Goal: Transaction & Acquisition: Subscribe to service/newsletter

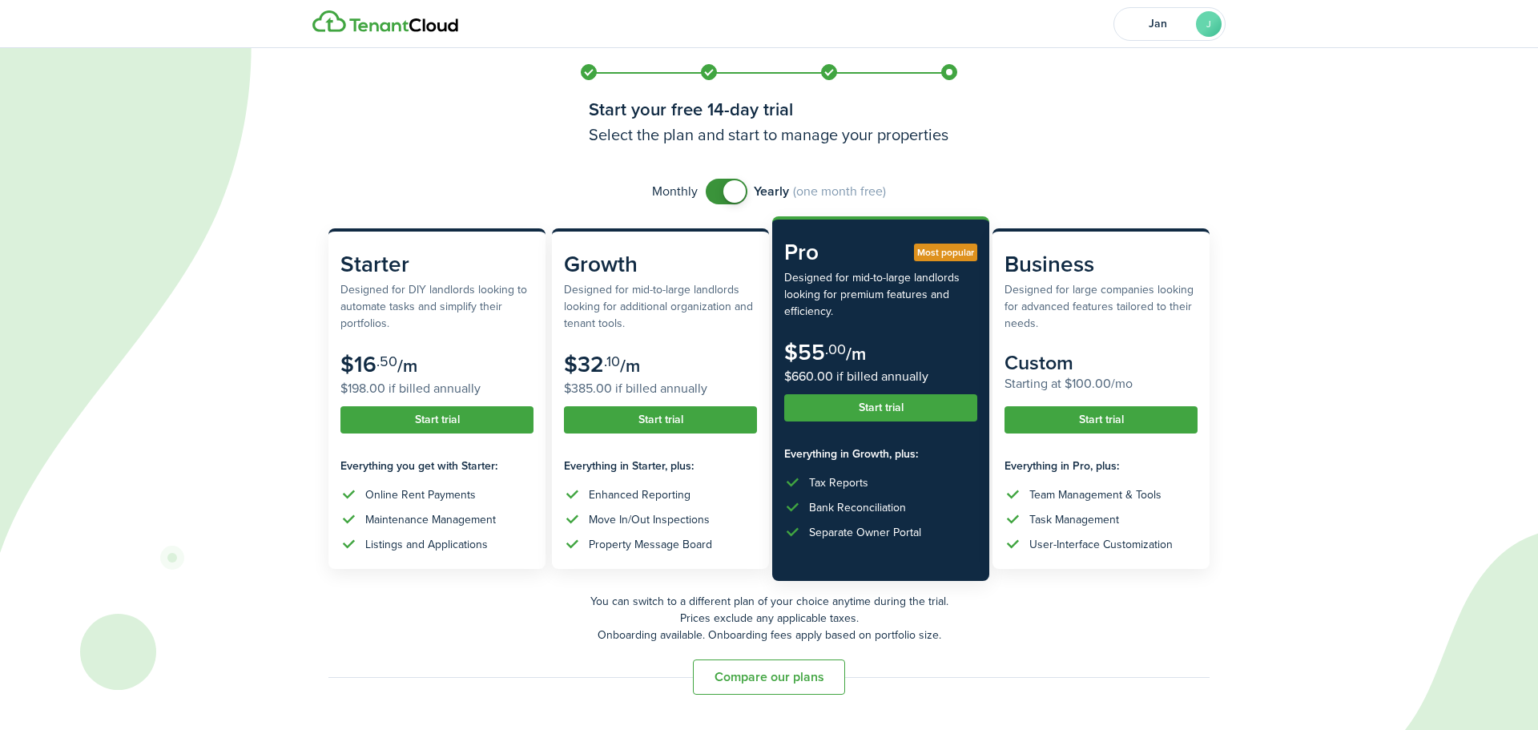
click at [718, 193] on span at bounding box center [726, 192] width 16 height 26
click at [735, 188] on span at bounding box center [727, 192] width 16 height 26
click at [718, 191] on span at bounding box center [726, 192] width 16 height 26
click at [735, 191] on span at bounding box center [727, 192] width 16 height 26
checkbox input "false"
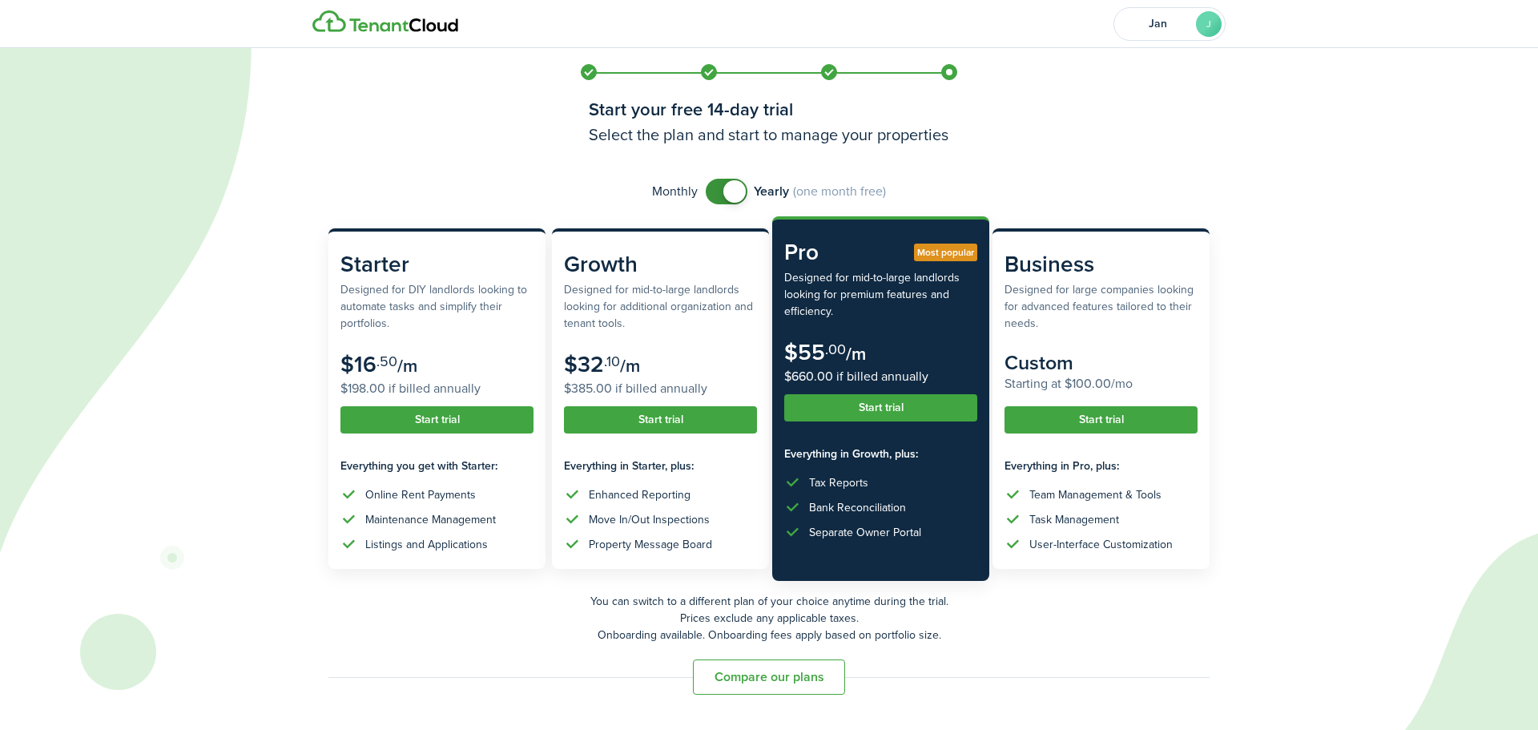
click at [718, 196] on span at bounding box center [726, 192] width 16 height 26
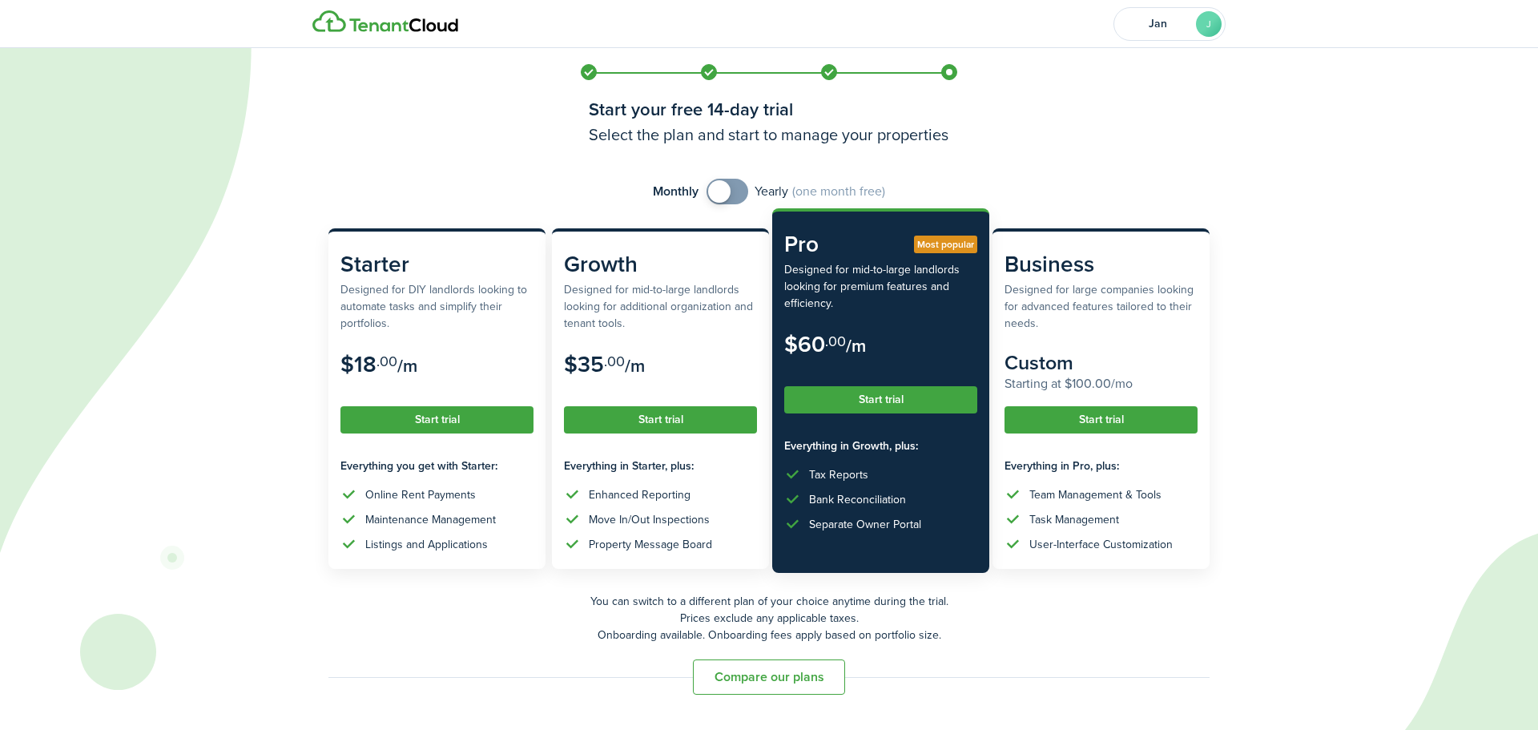
click at [873, 396] on button "Start trial" at bounding box center [880, 399] width 193 height 27
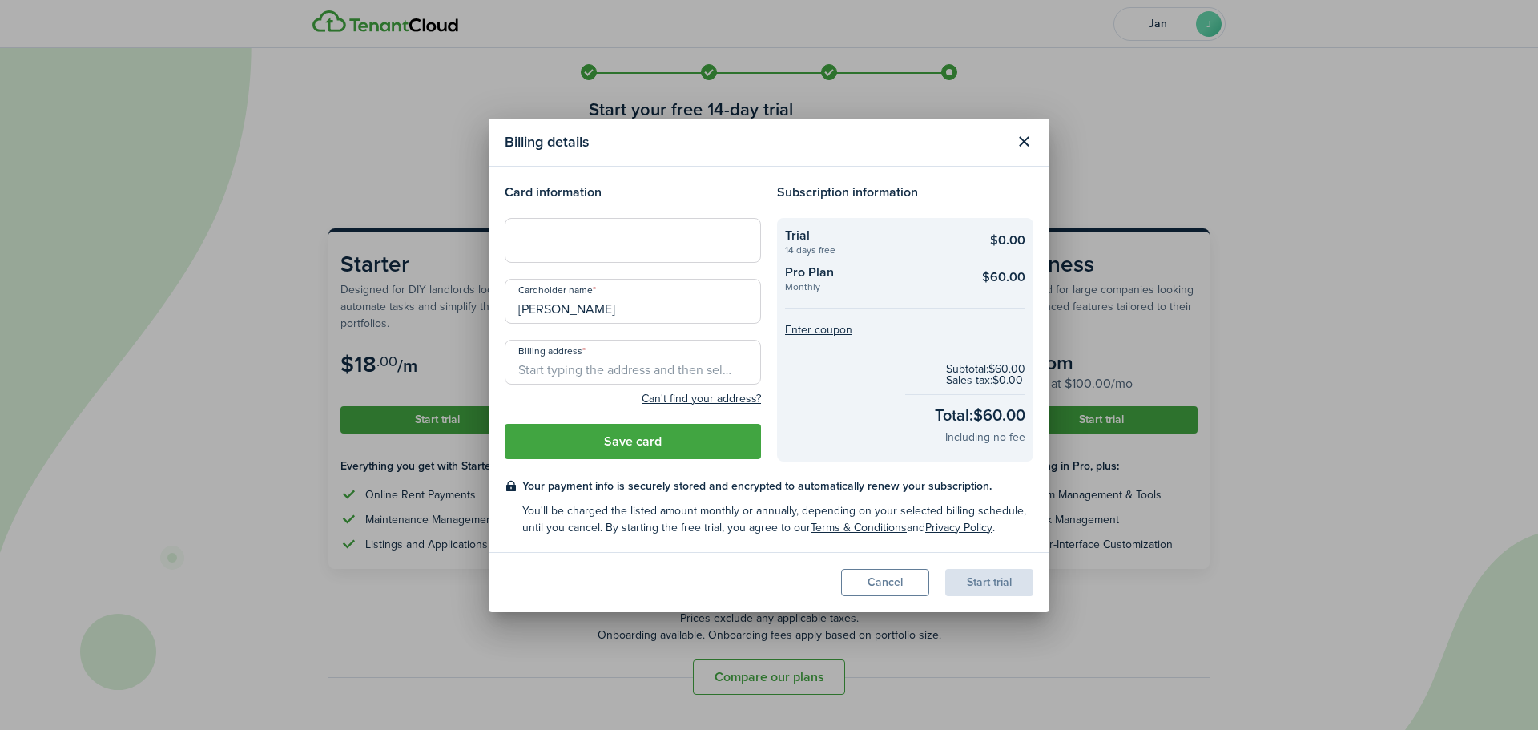
click at [525, 371] on input "Billing address" at bounding box center [633, 362] width 256 height 45
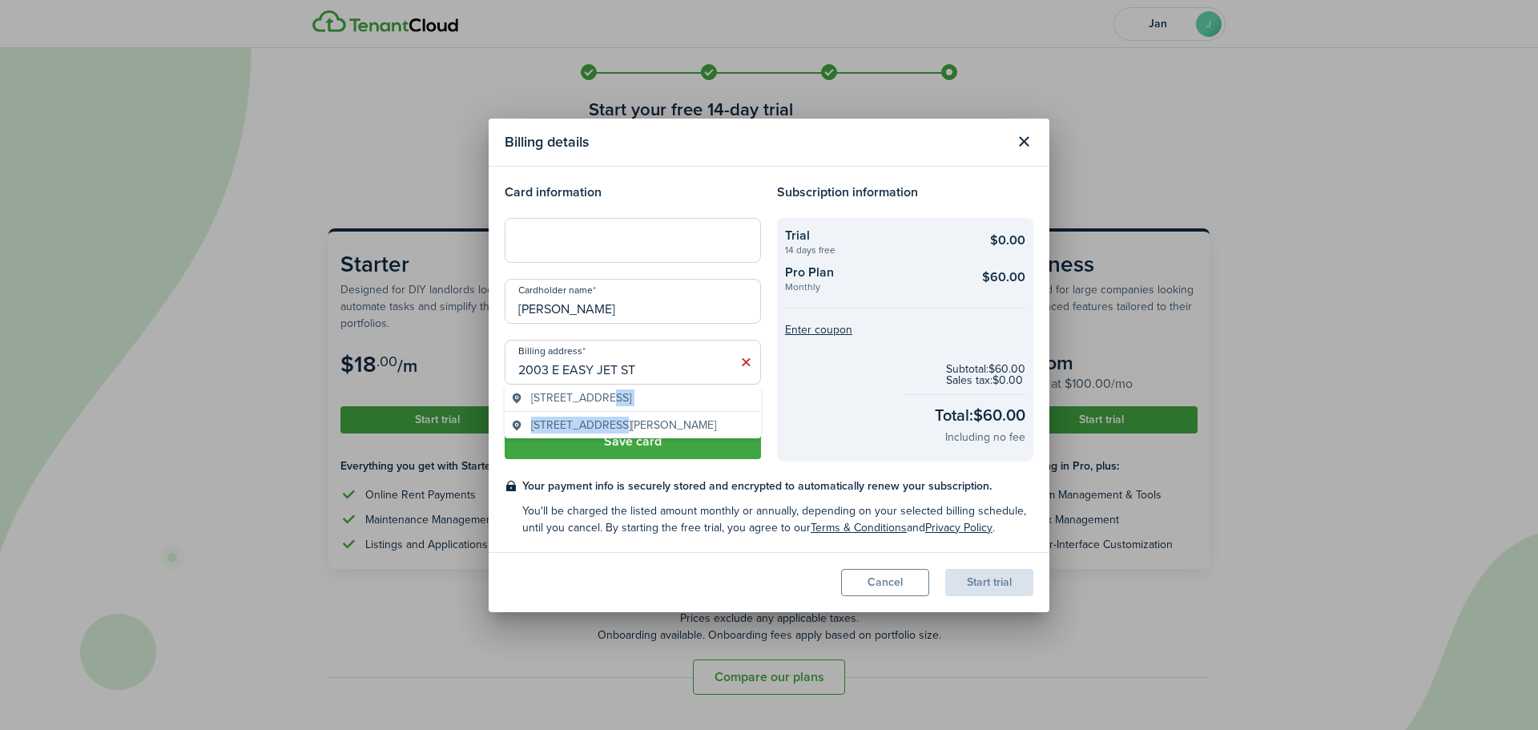
drag, startPoint x: 604, startPoint y: 397, endPoint x: 610, endPoint y: 426, distance: 29.4
click at [610, 426] on div "2003 [GEOGRAPHIC_DATA], [GEOGRAPHIC_DATA], [GEOGRAPHIC_DATA] [STREET_ADDRESS]" at bounding box center [633, 411] width 256 height 54
click at [610, 426] on span "[STREET_ADDRESS][PERSON_NAME]" at bounding box center [623, 425] width 185 height 17
type input "[STREET_ADDRESS][PERSON_NAME]"
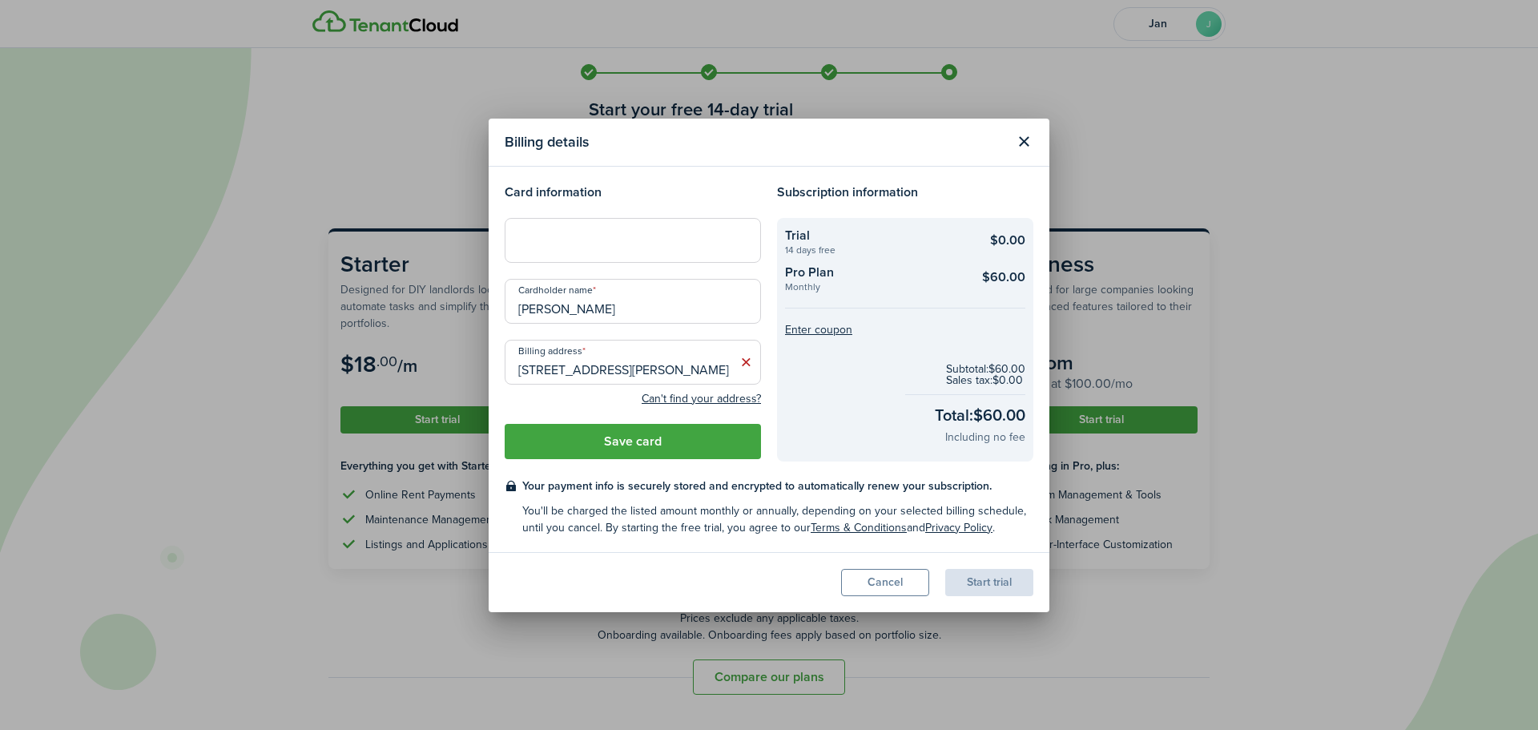
click at [637, 437] on button "Save card" at bounding box center [633, 441] width 256 height 35
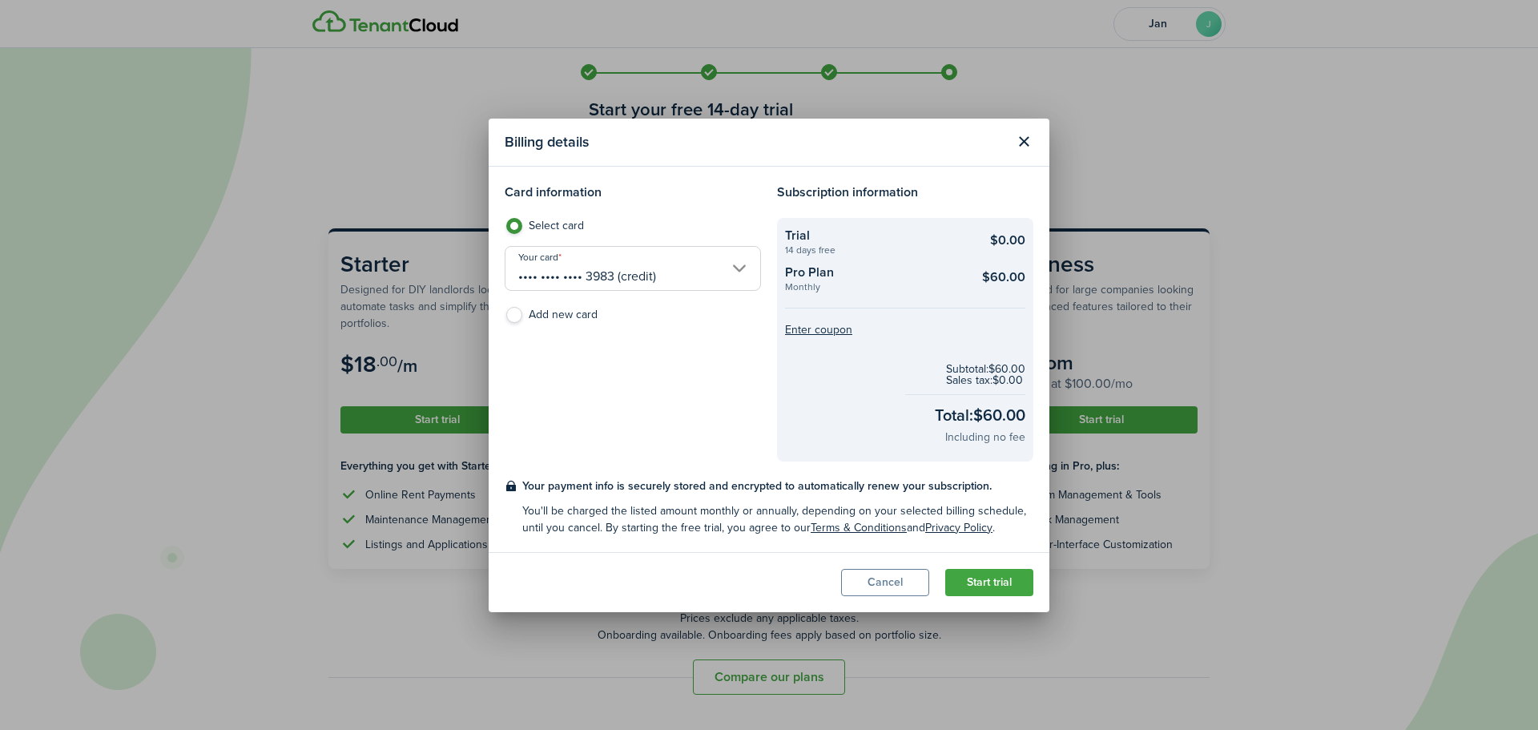
click at [994, 579] on button "Start trial" at bounding box center [989, 582] width 88 height 27
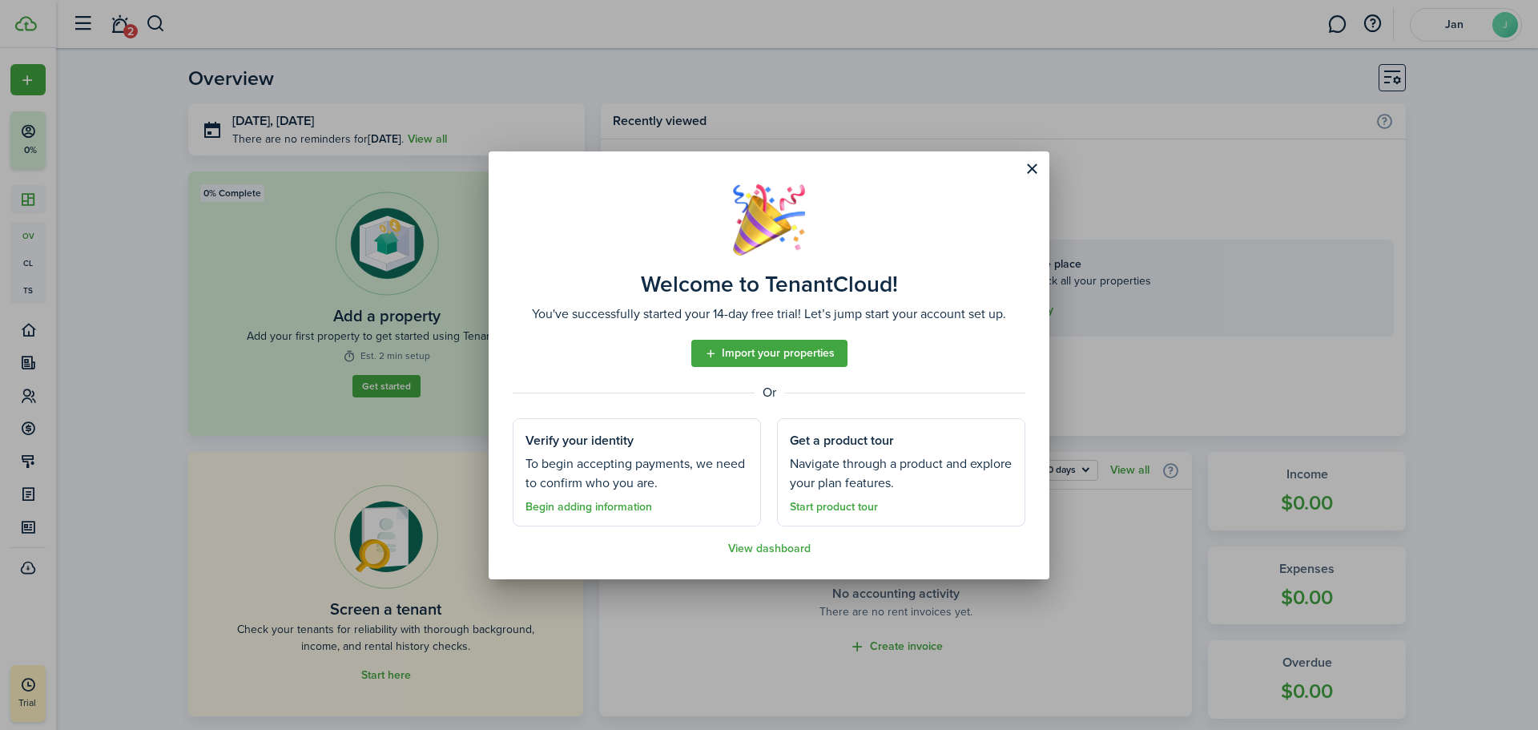
click at [827, 505] on link "Start product tour" at bounding box center [834, 507] width 88 height 13
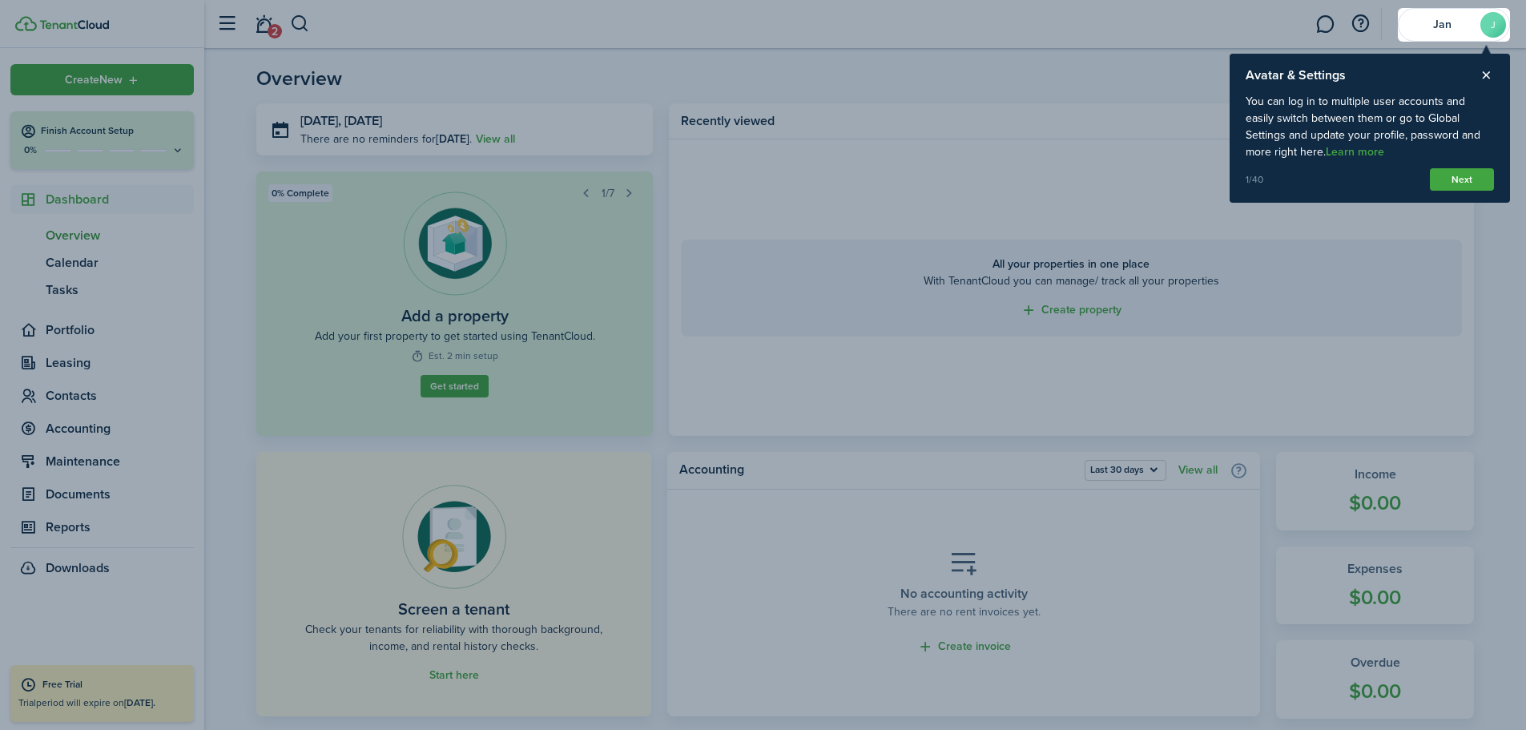
click at [1459, 176] on button "Next" at bounding box center [1462, 179] width 64 height 22
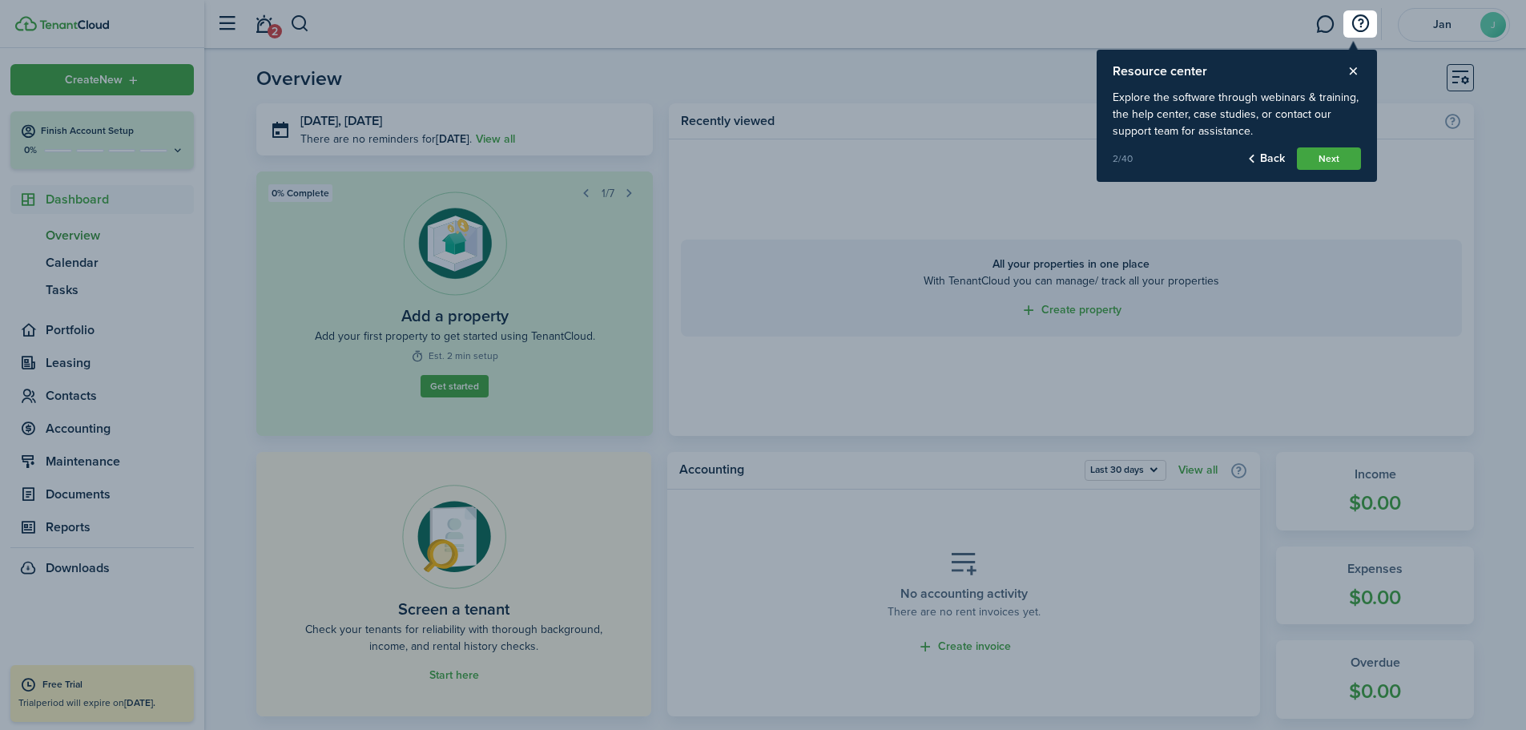
click at [628, 193] on div at bounding box center [763, 365] width 1526 height 730
click at [1323, 155] on button "Next" at bounding box center [1329, 158] width 64 height 22
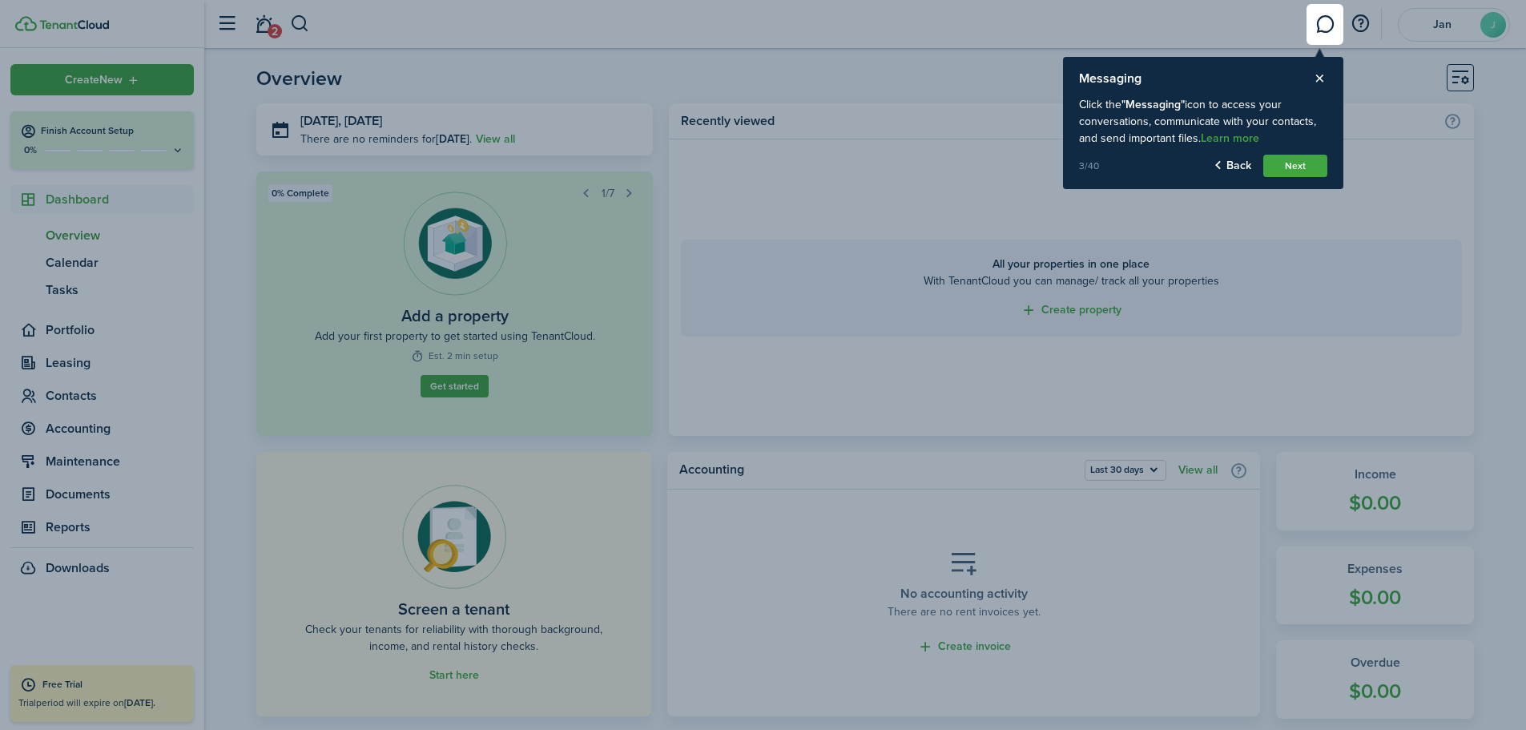
click at [1293, 163] on button "Next" at bounding box center [1295, 166] width 64 height 22
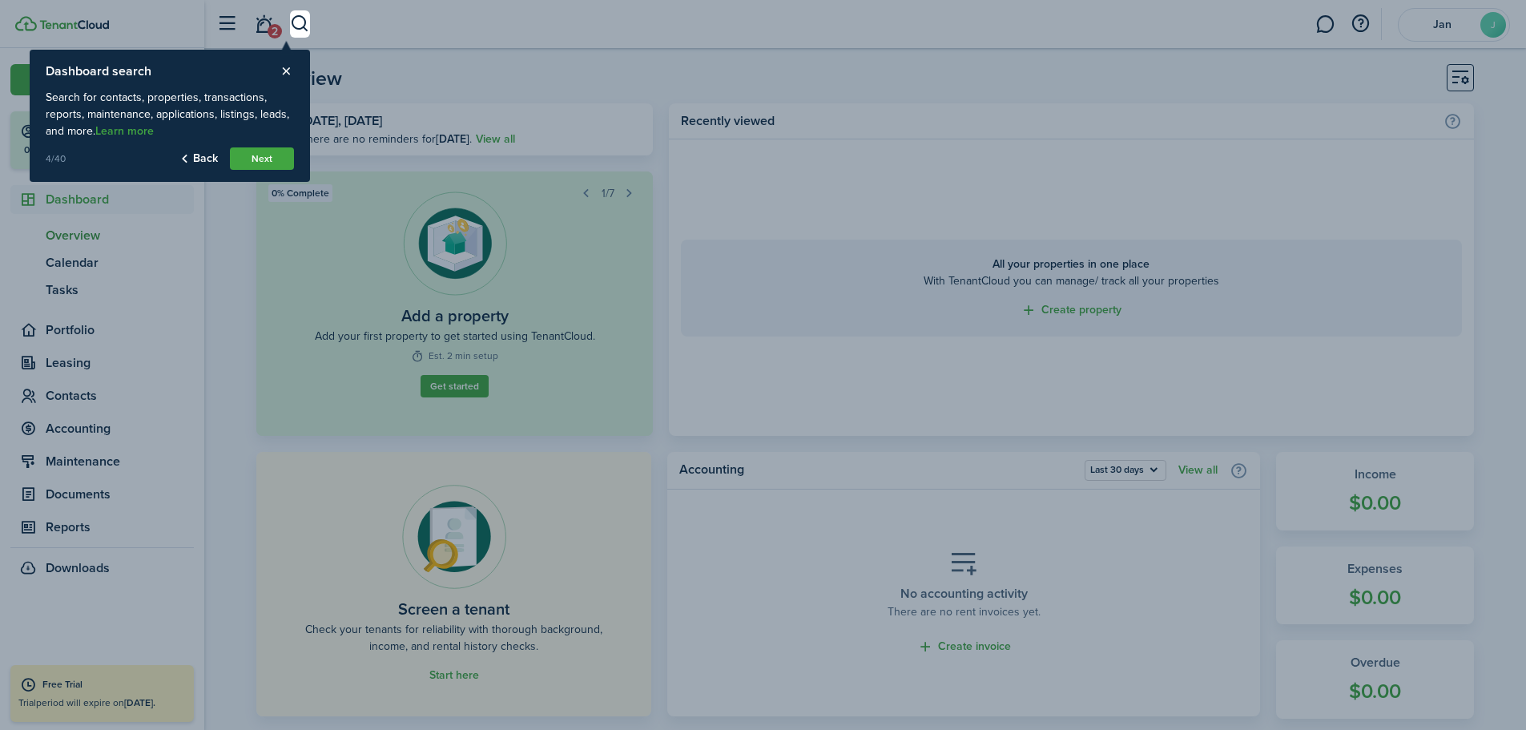
click at [260, 157] on button "Next" at bounding box center [262, 158] width 64 height 22
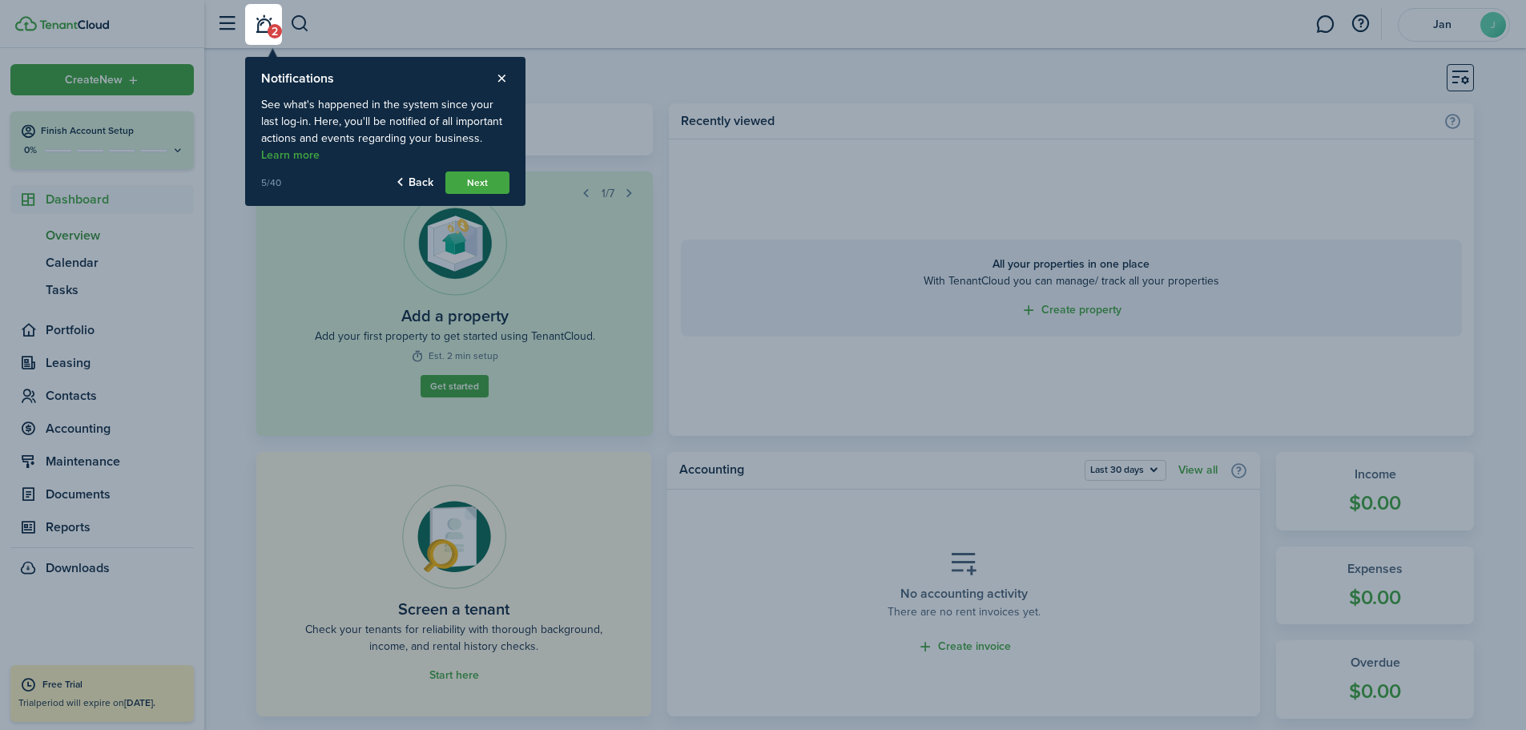
click at [473, 182] on button "Next" at bounding box center [477, 182] width 64 height 22
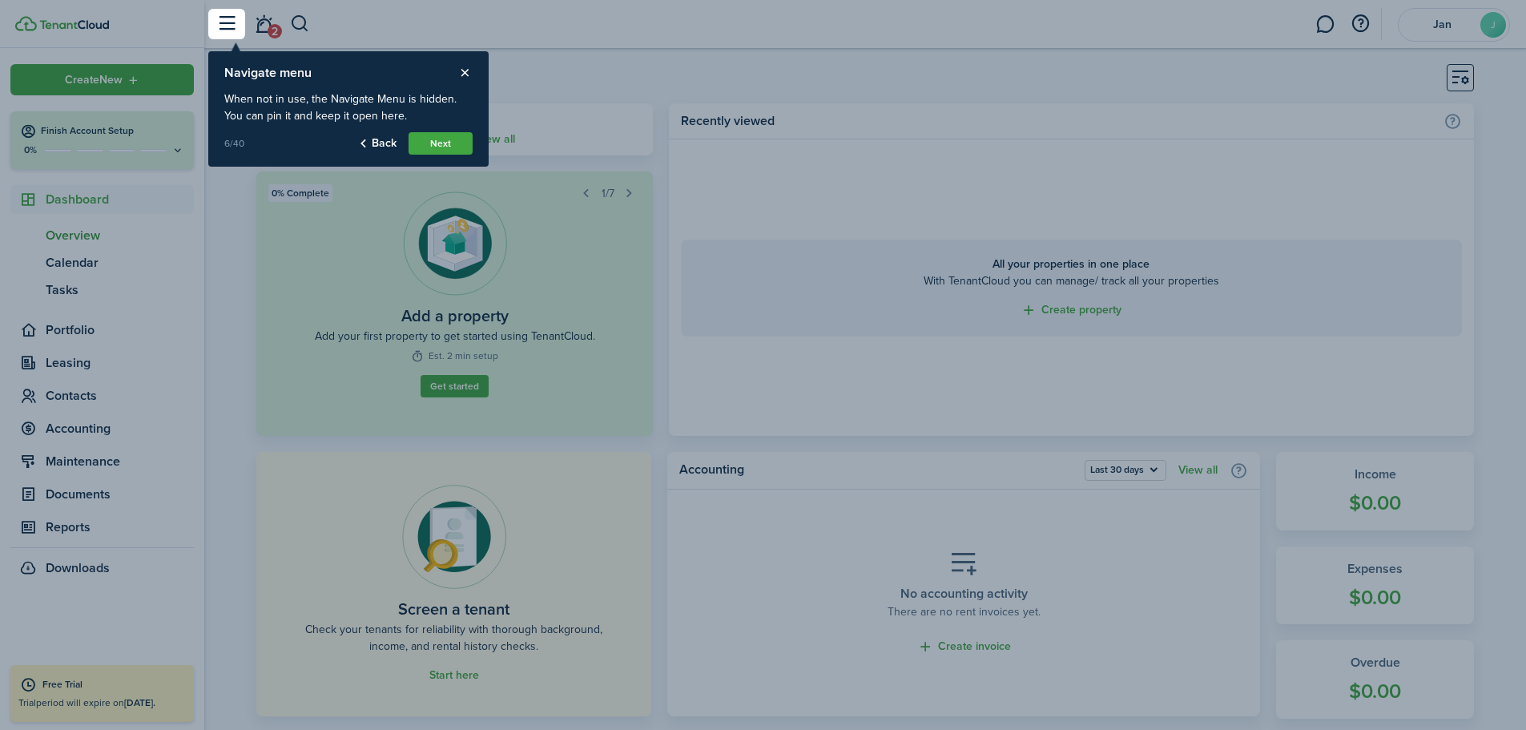
click at [443, 139] on button "Next" at bounding box center [441, 143] width 64 height 22
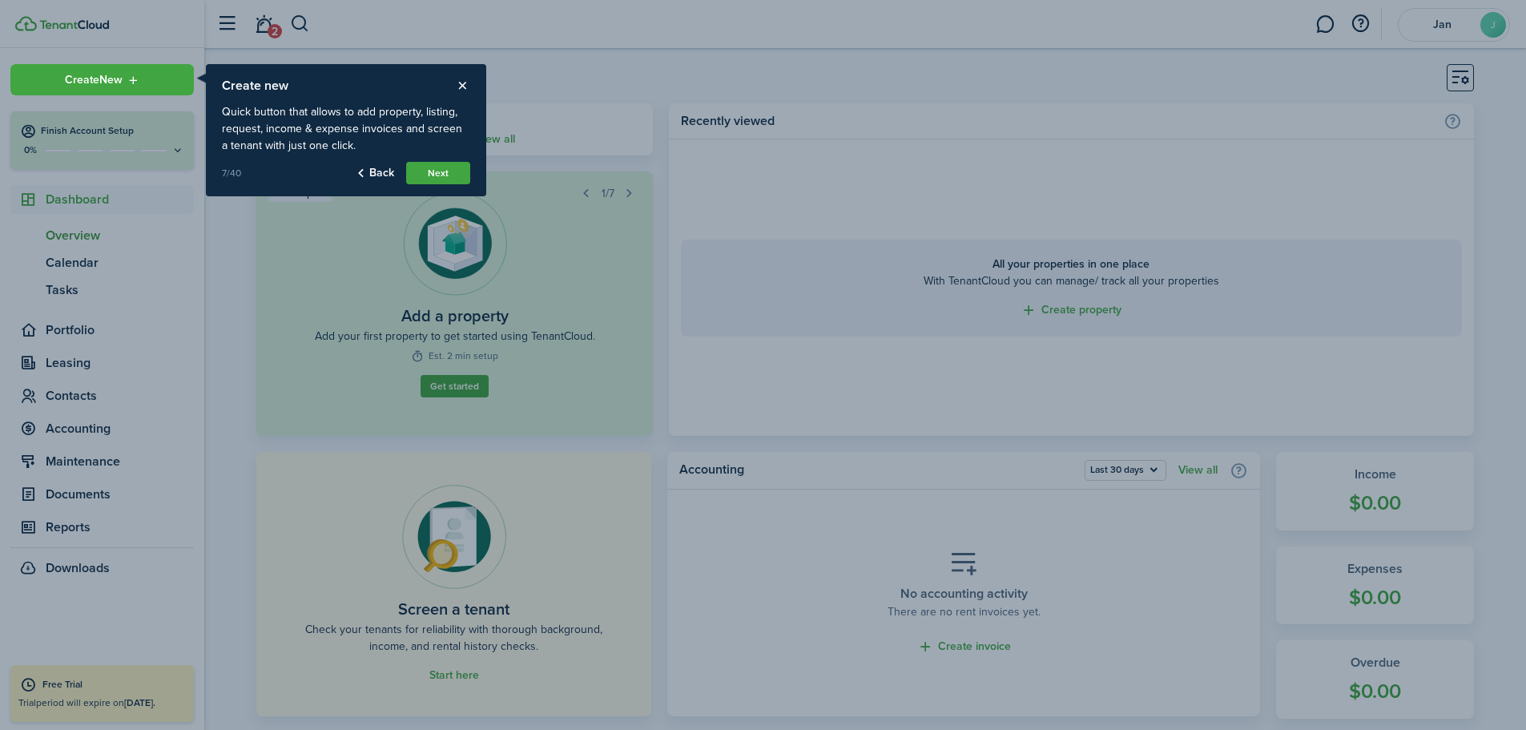
click at [441, 171] on button "Next" at bounding box center [438, 173] width 64 height 22
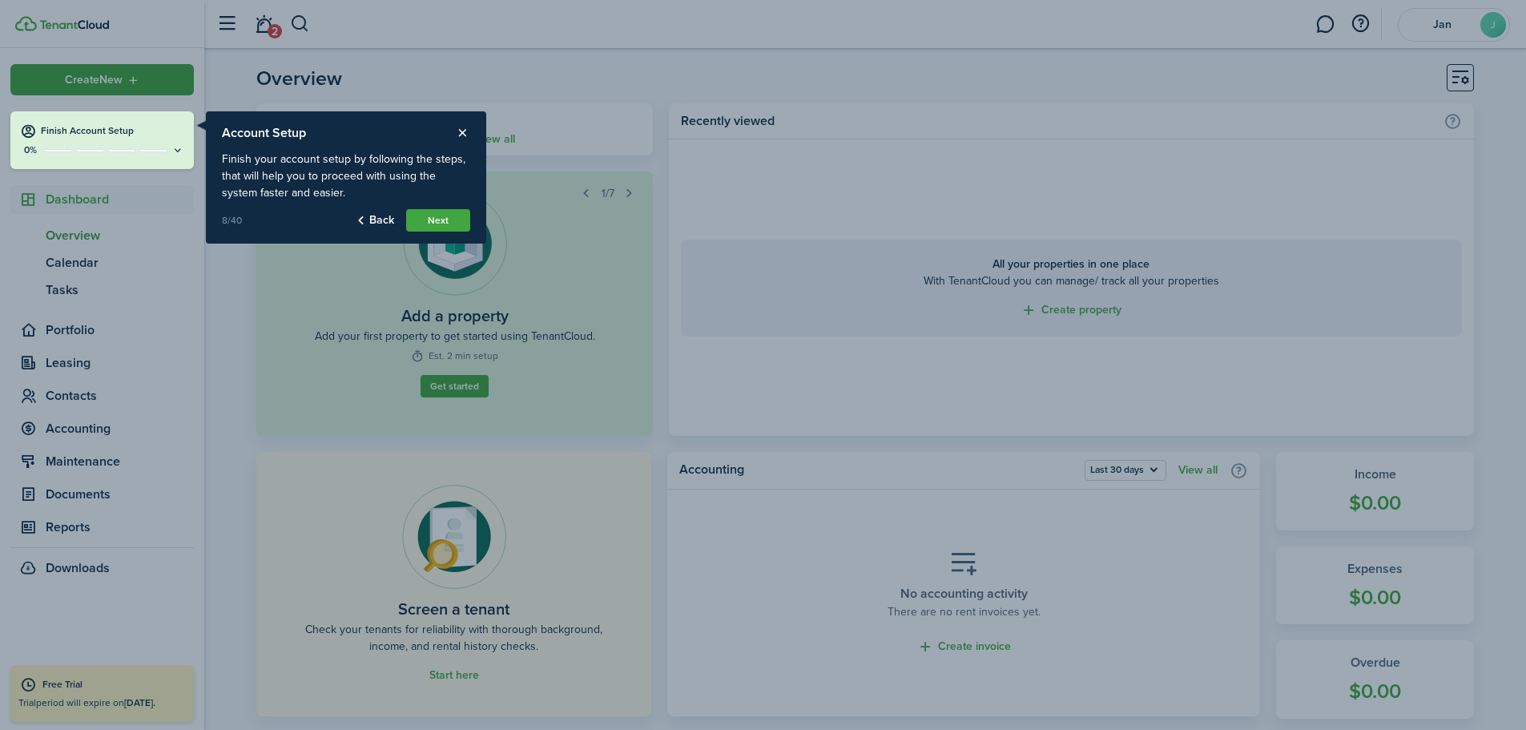
click at [449, 219] on button "Next" at bounding box center [438, 220] width 64 height 22
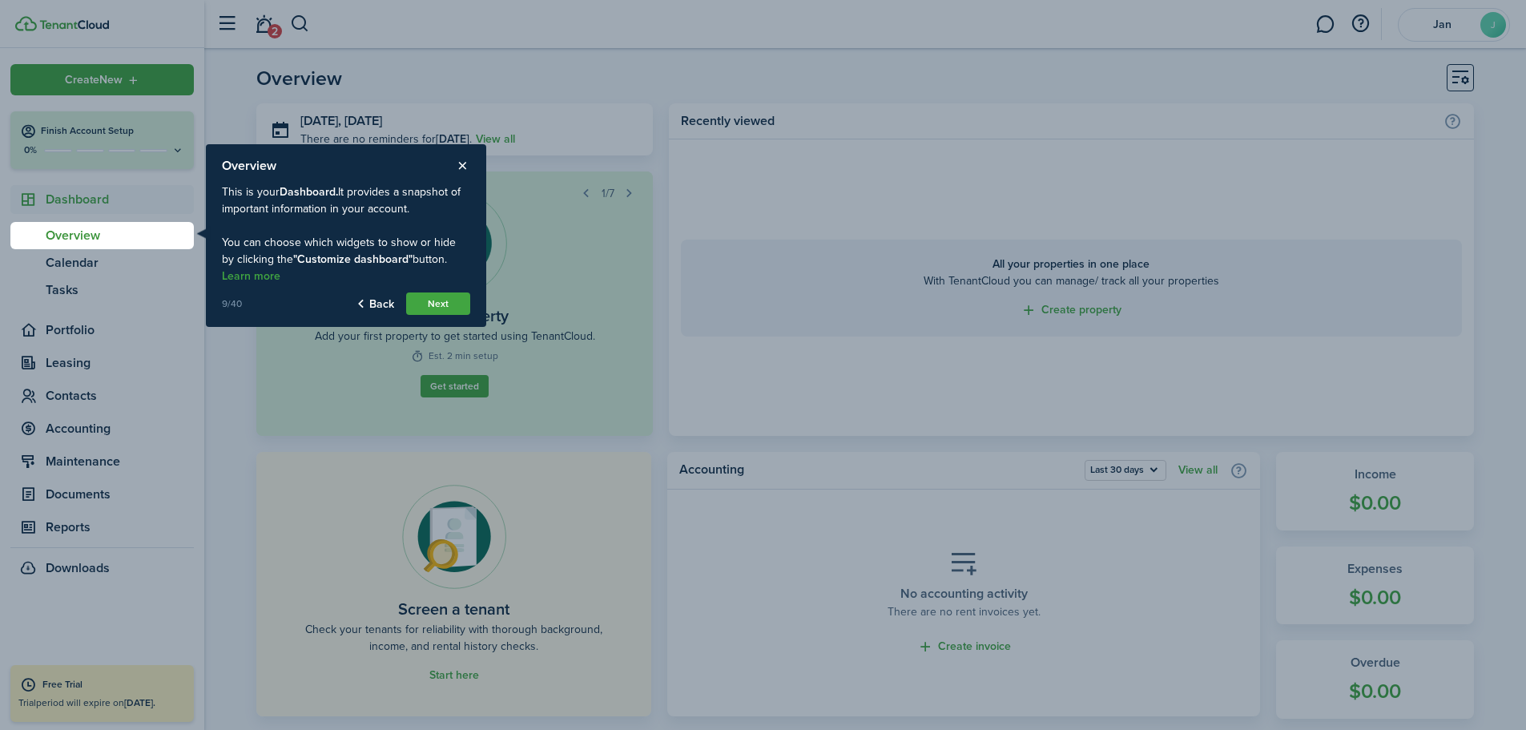
click at [438, 304] on button "Next" at bounding box center [438, 303] width 64 height 22
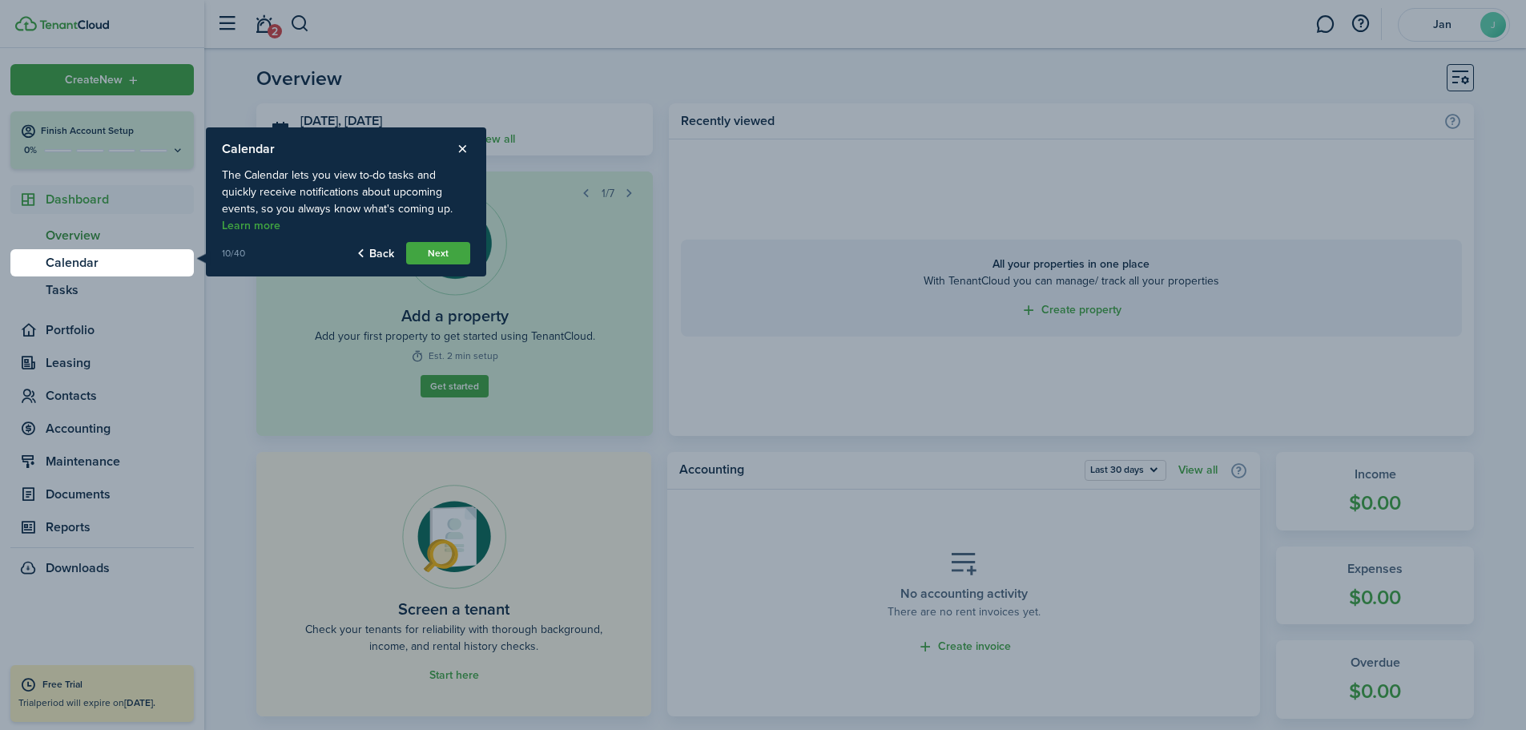
click at [436, 247] on button "Next" at bounding box center [438, 253] width 64 height 22
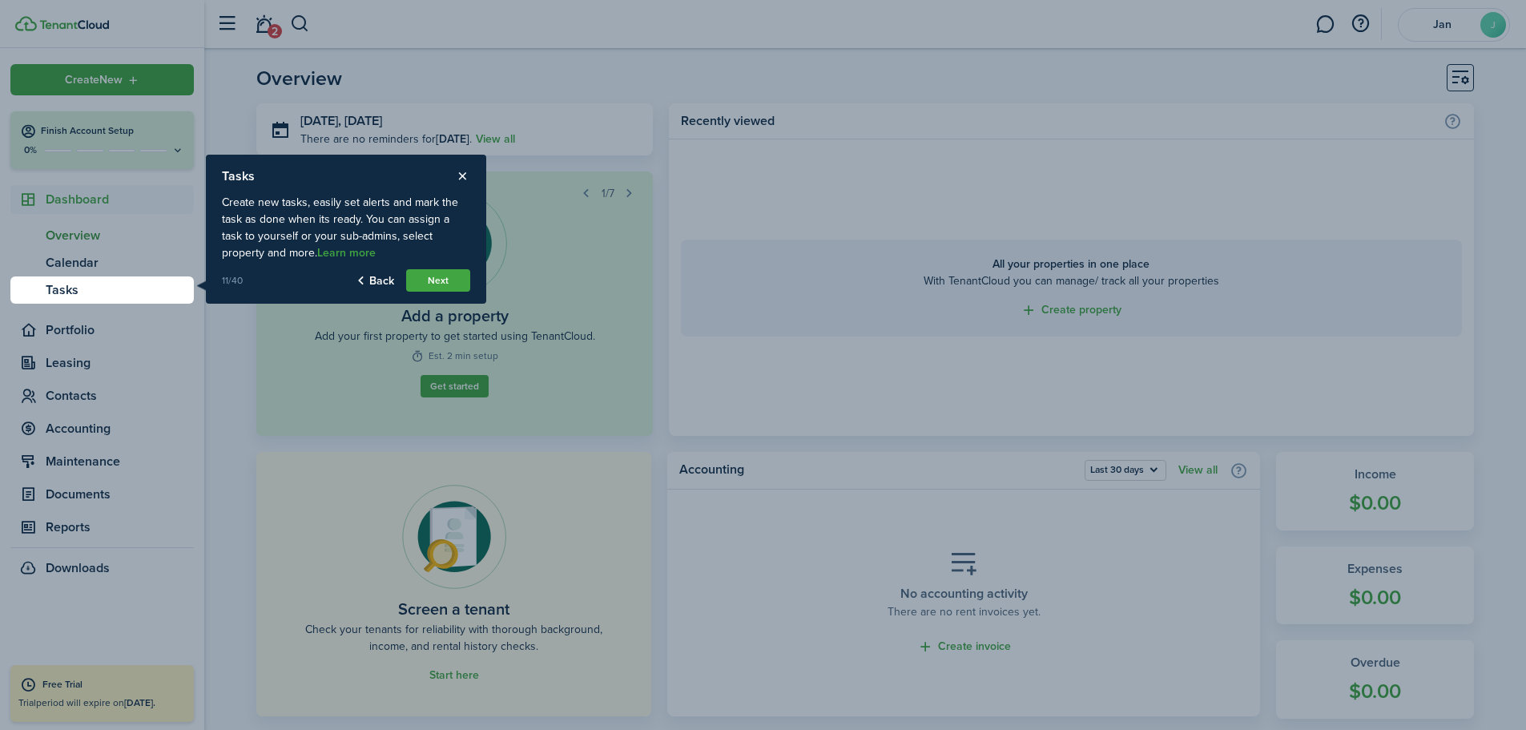
click at [433, 278] on button "Next" at bounding box center [438, 280] width 64 height 22
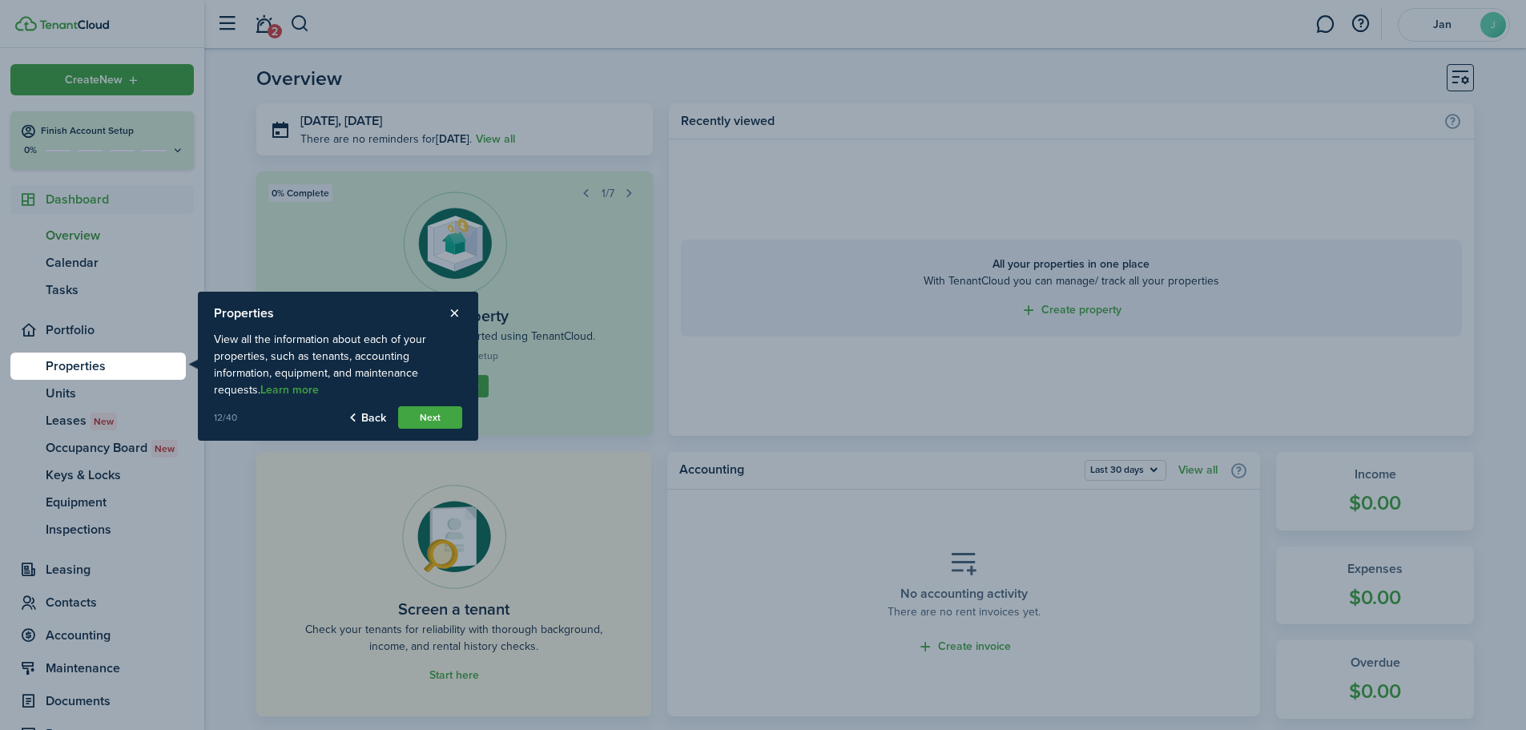
click at [433, 413] on button "Next" at bounding box center [430, 417] width 64 height 22
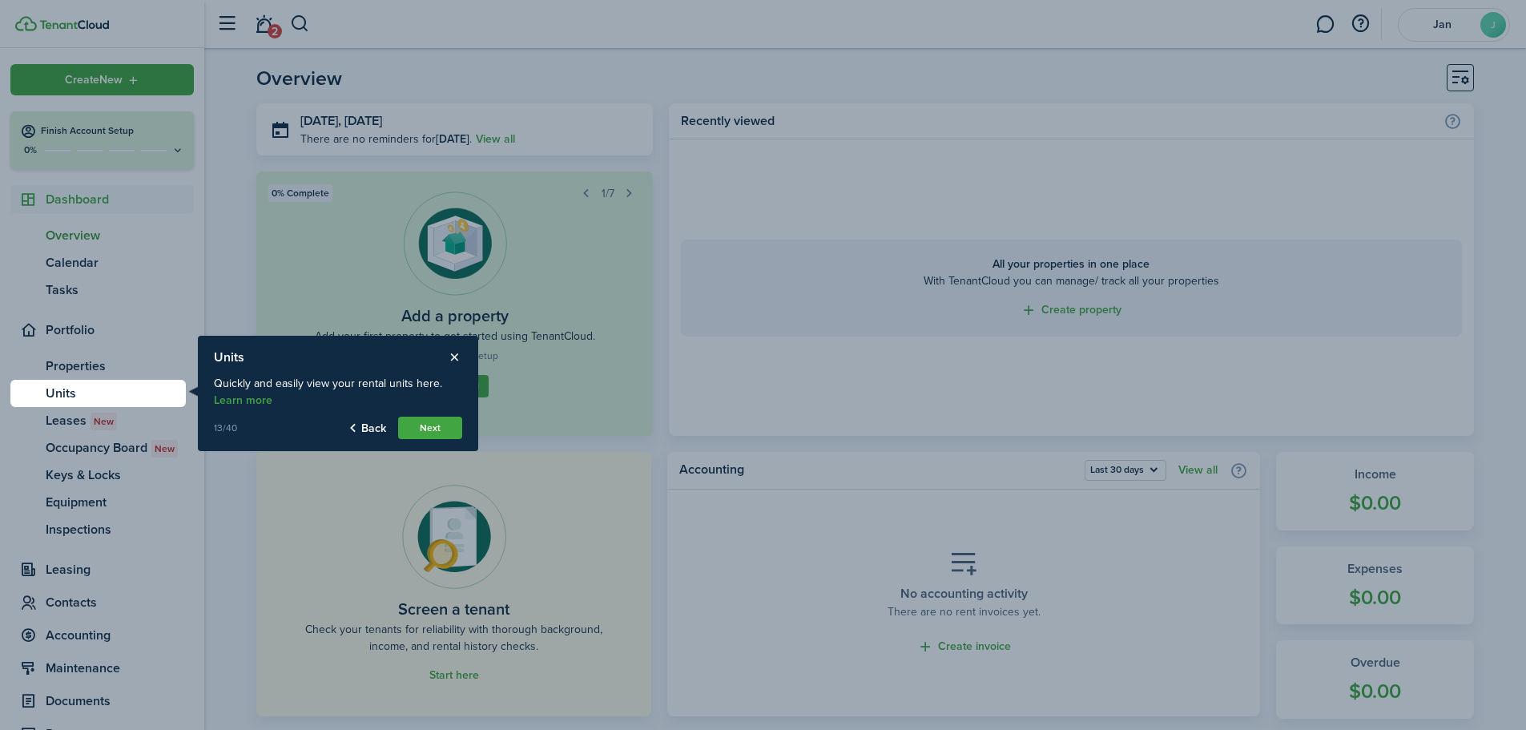
click at [429, 426] on button "Next" at bounding box center [430, 428] width 64 height 22
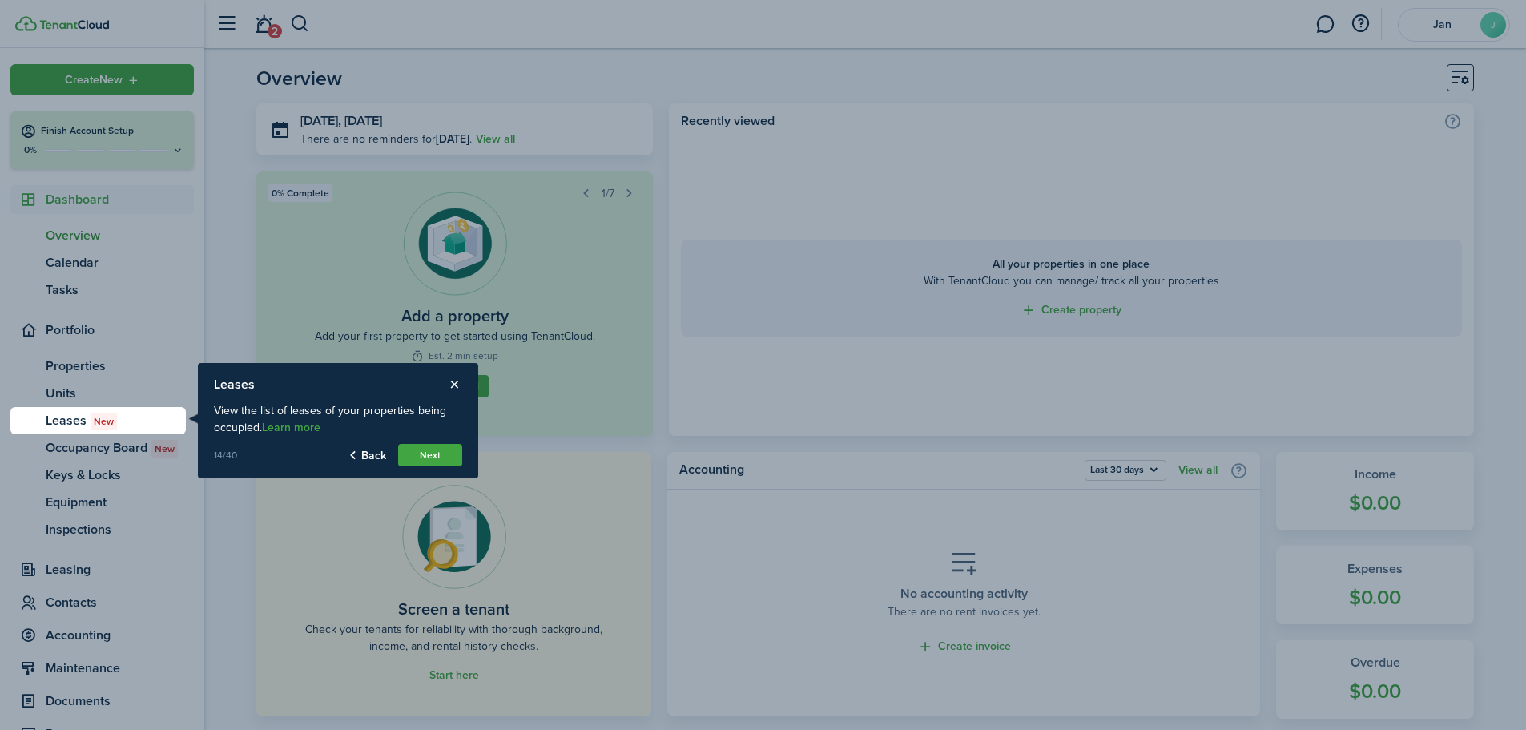
click at [433, 454] on button "Next" at bounding box center [430, 455] width 64 height 22
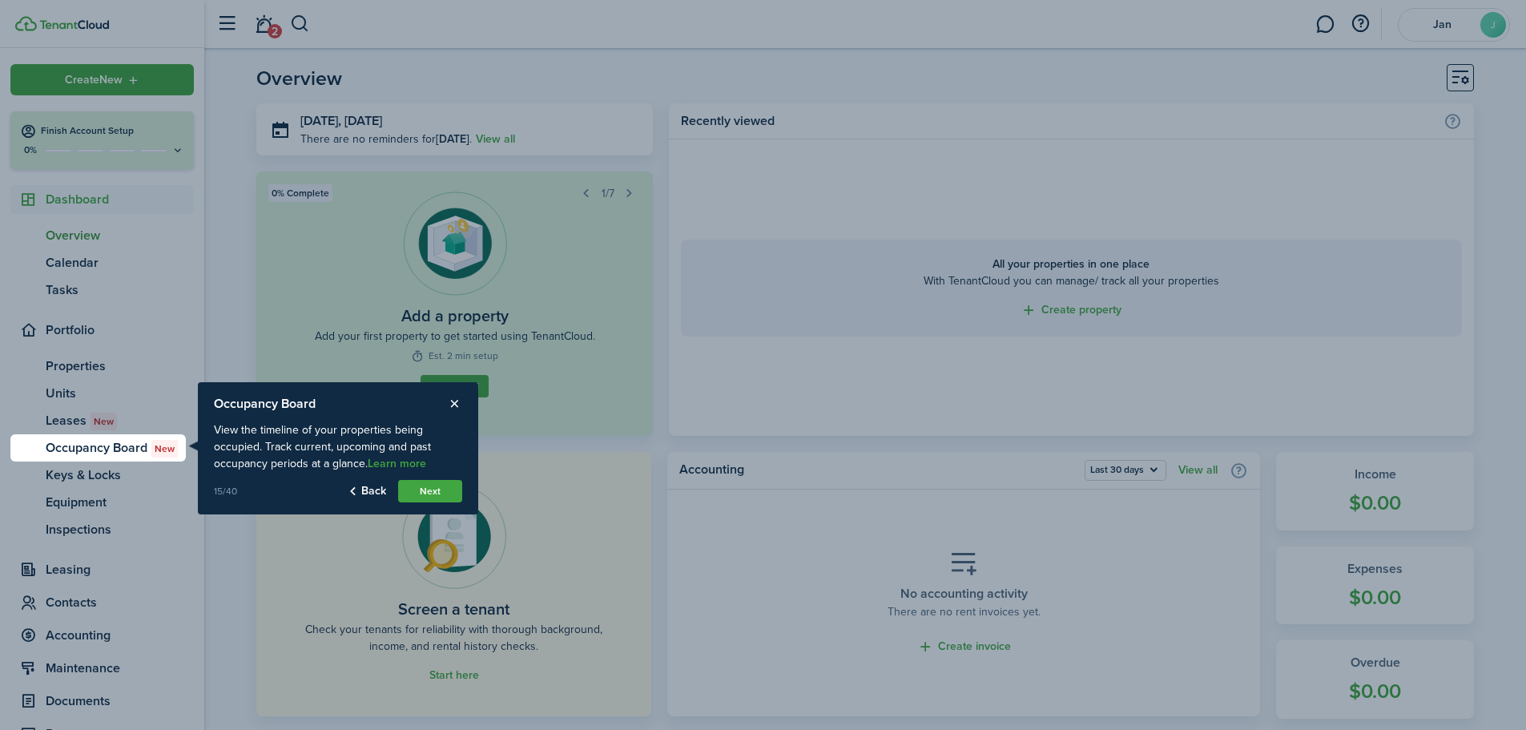
click at [429, 488] on button "Next" at bounding box center [430, 491] width 64 height 22
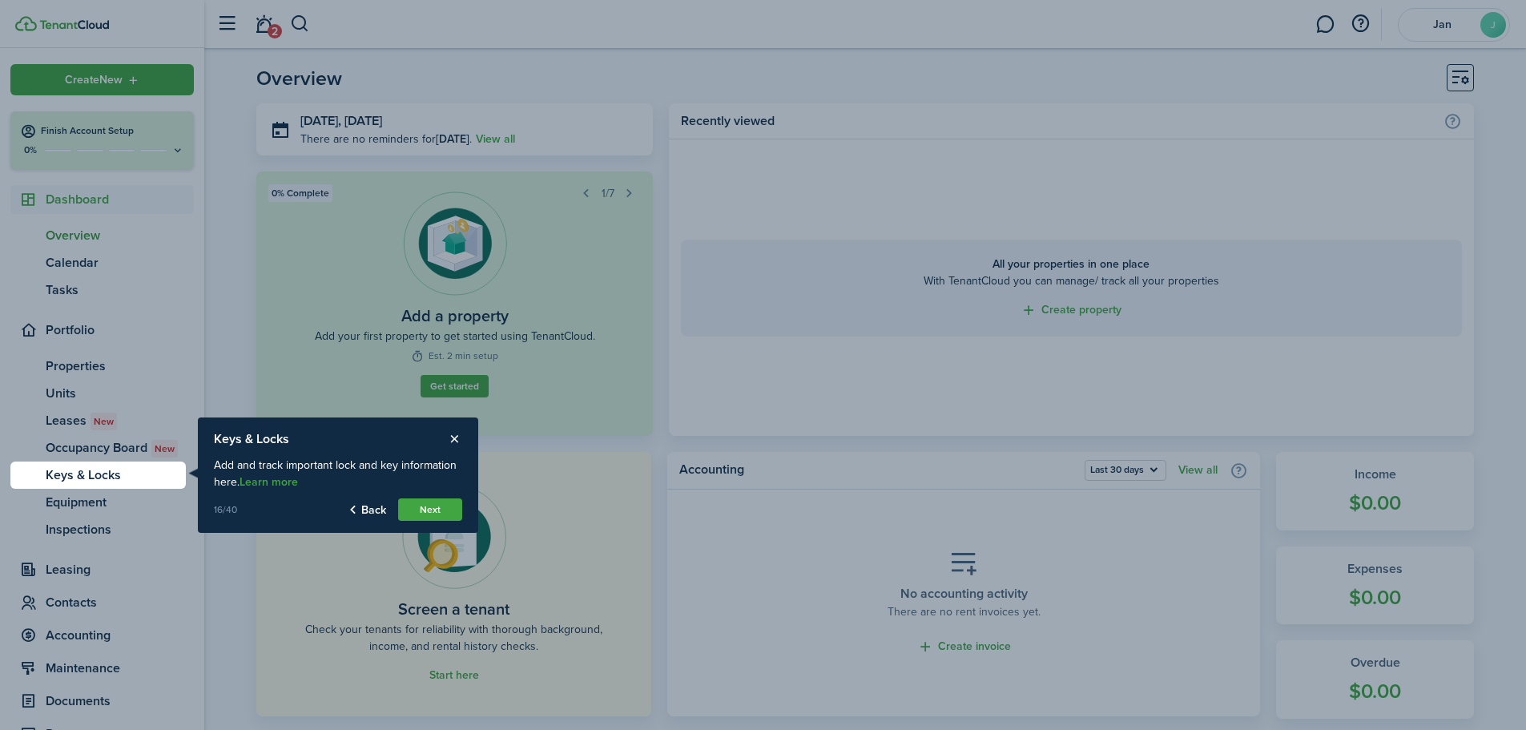
click at [429, 507] on button "Next" at bounding box center [430, 509] width 64 height 22
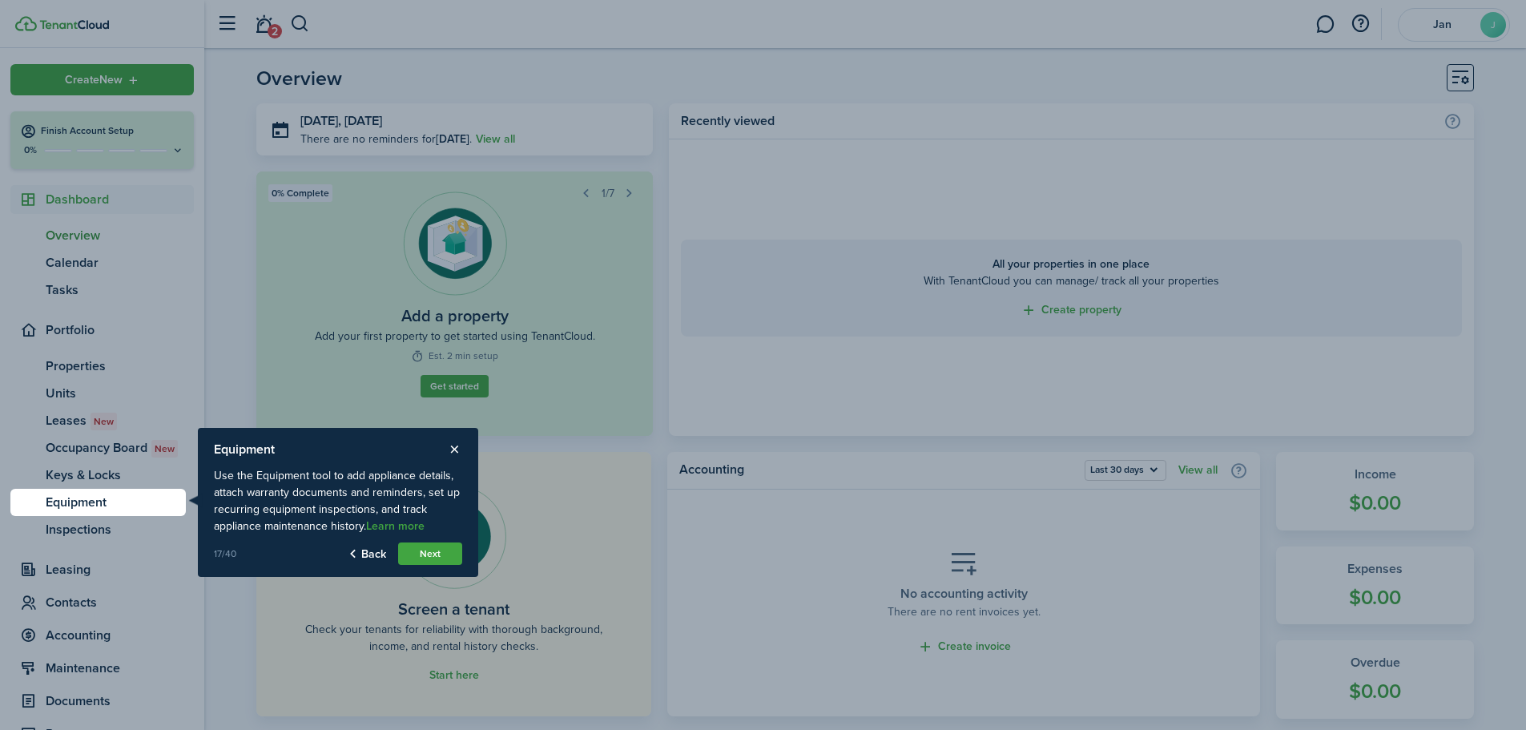
click at [415, 553] on button "Next" at bounding box center [430, 553] width 64 height 22
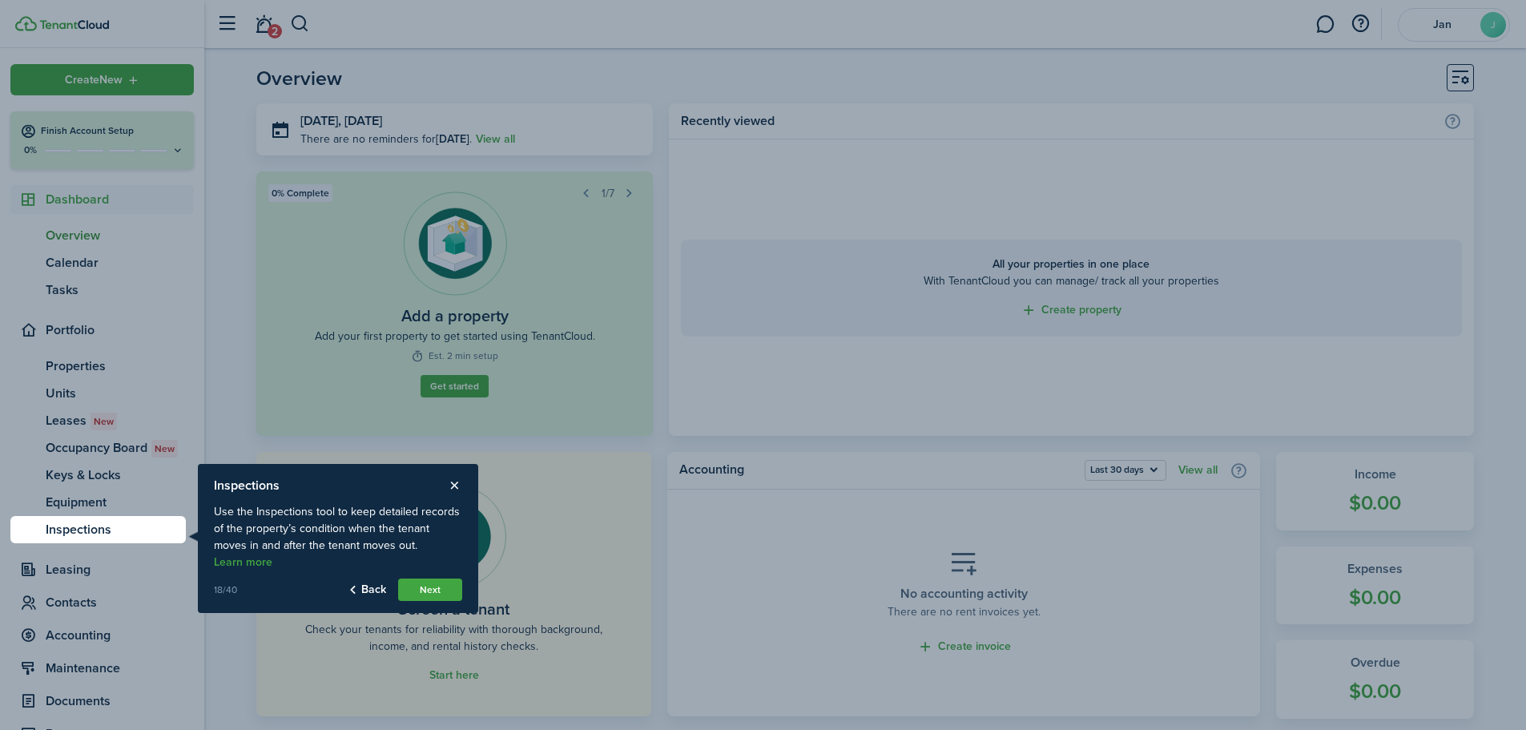
click at [424, 578] on button "Next" at bounding box center [430, 589] width 64 height 22
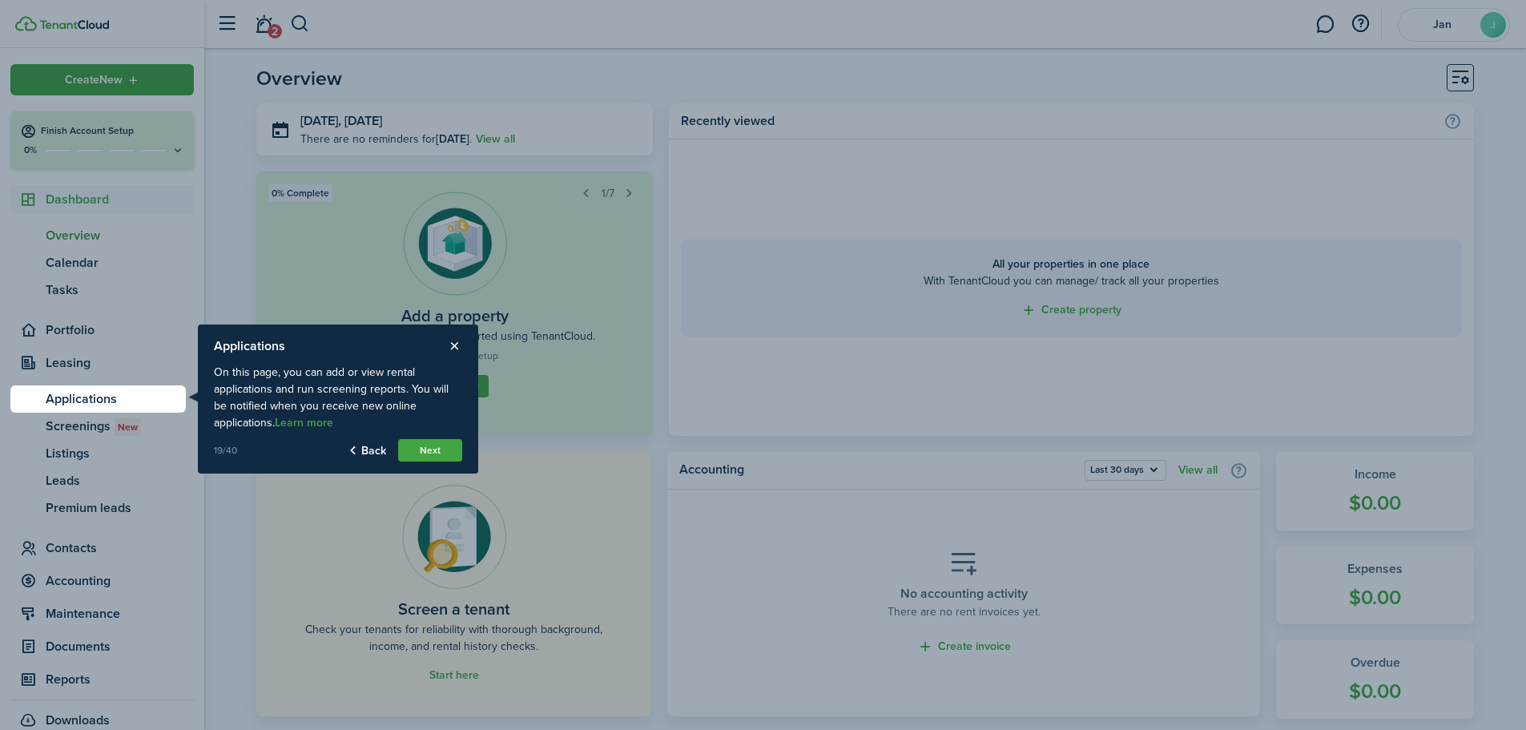
click at [417, 446] on button "Next" at bounding box center [430, 450] width 64 height 22
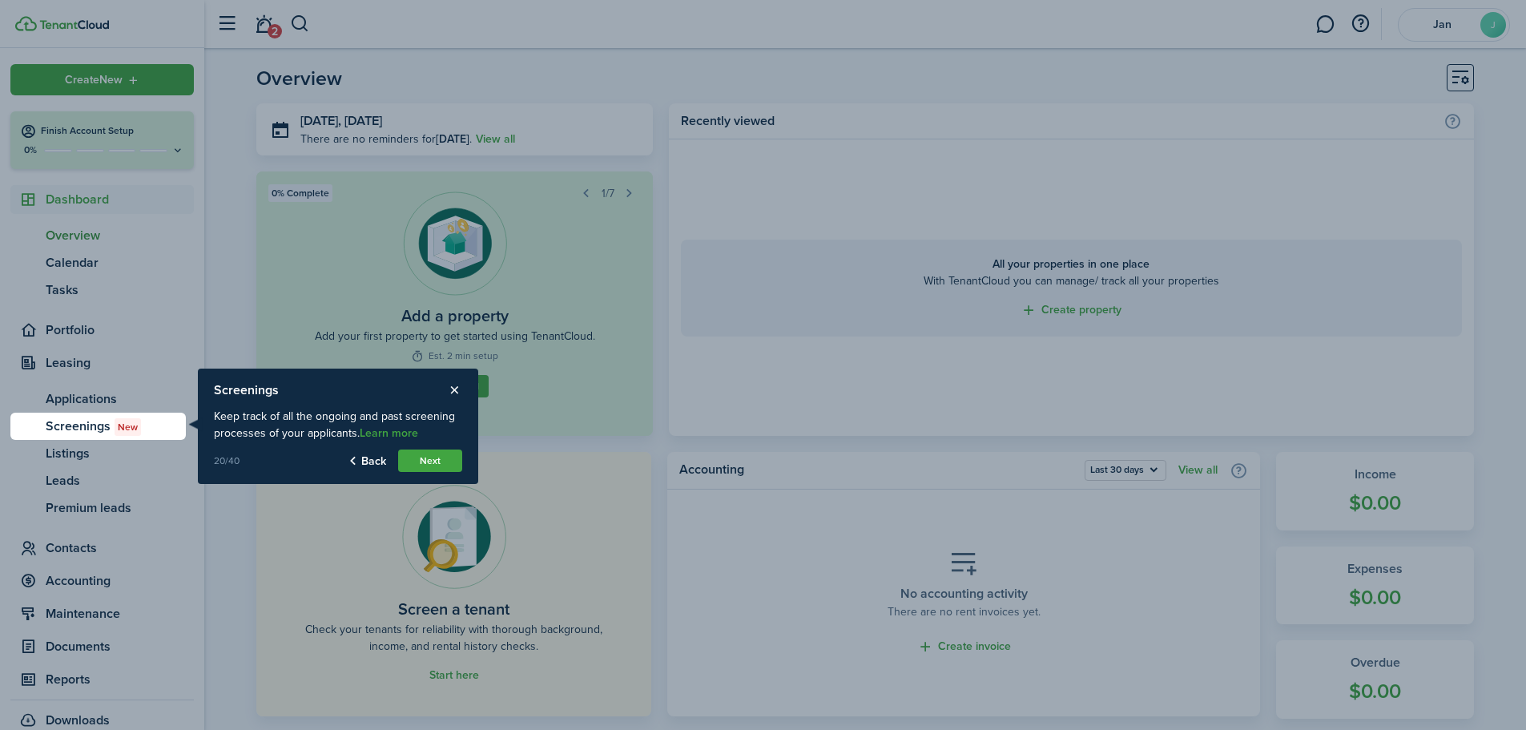
click at [428, 461] on button "Next" at bounding box center [430, 460] width 64 height 22
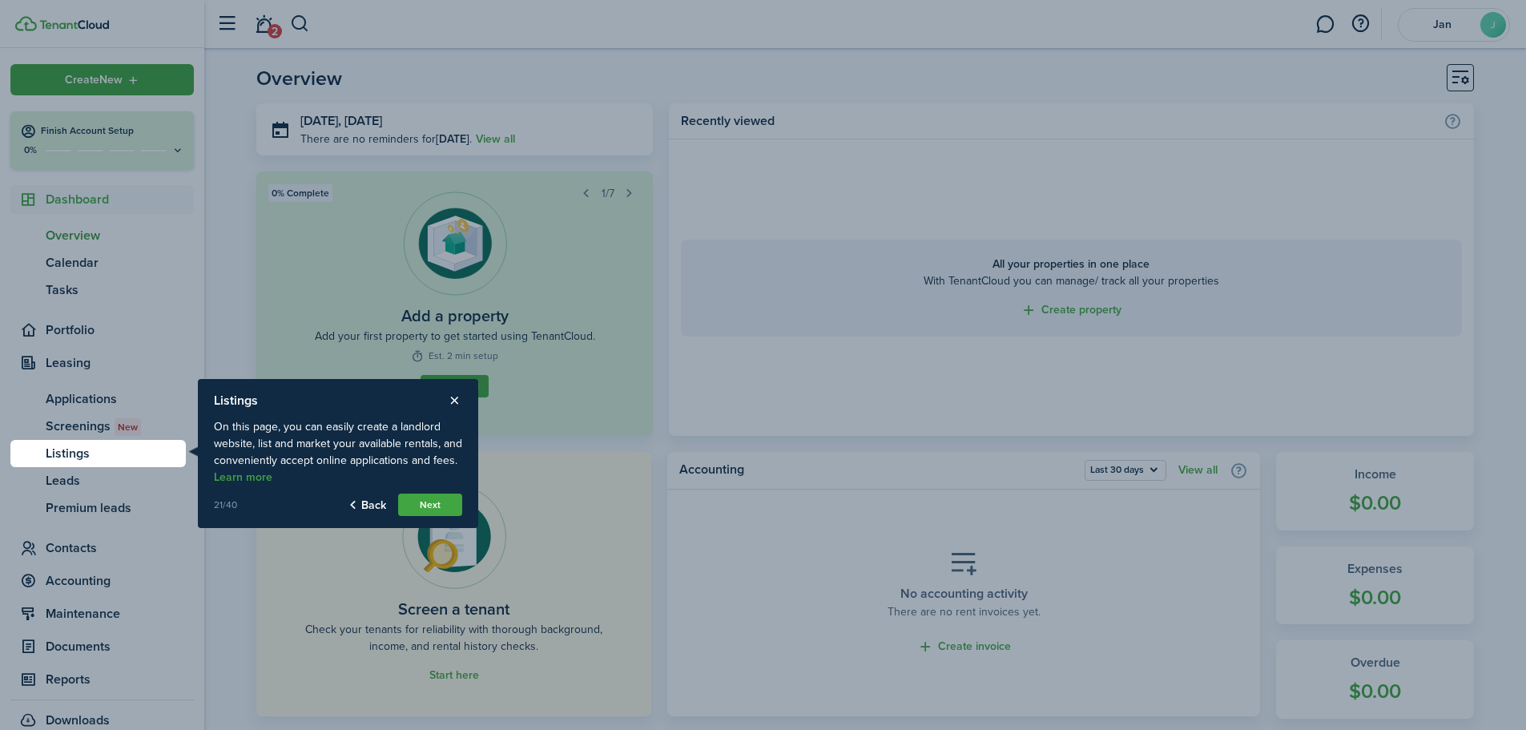
click at [429, 501] on button "Next" at bounding box center [430, 504] width 64 height 22
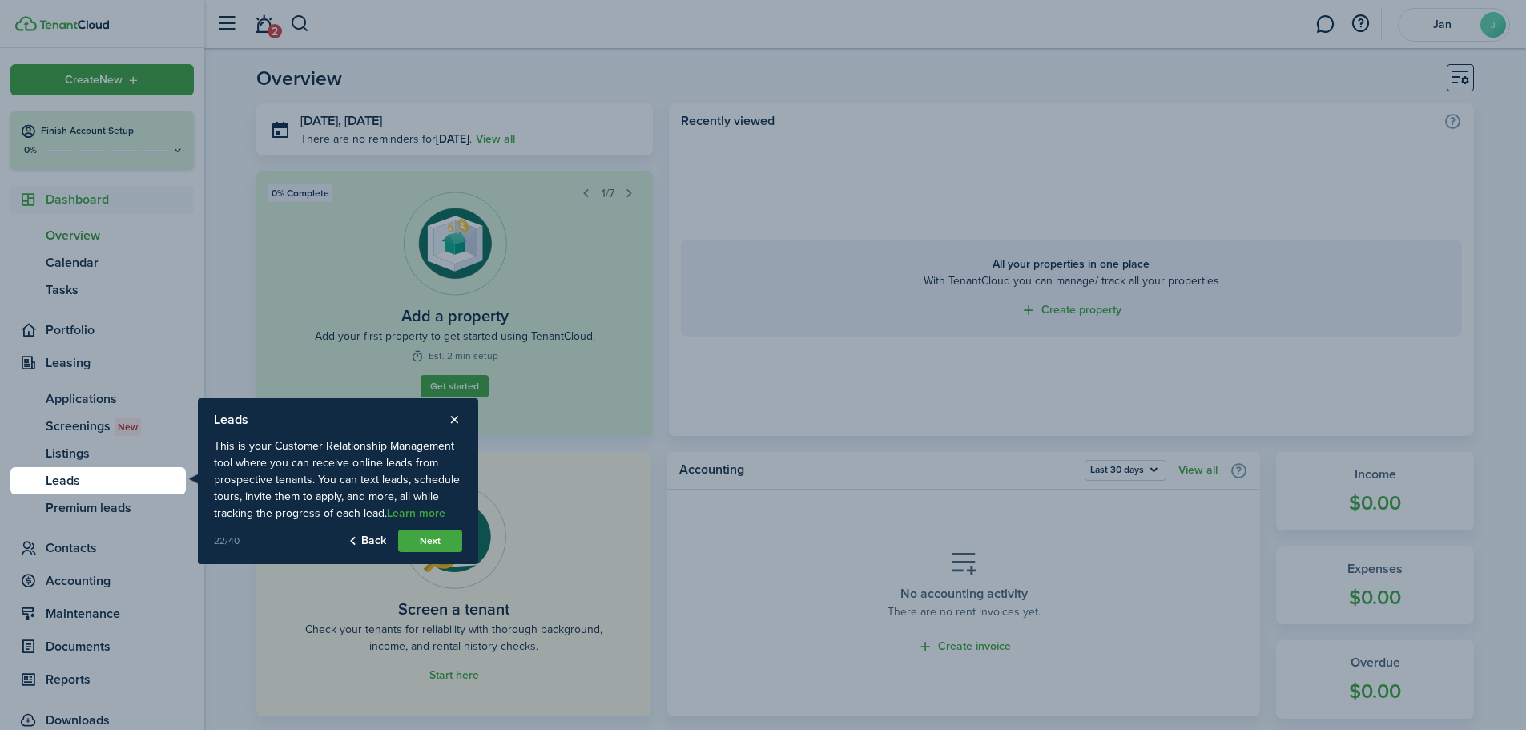
click at [430, 541] on button "Next" at bounding box center [430, 540] width 64 height 22
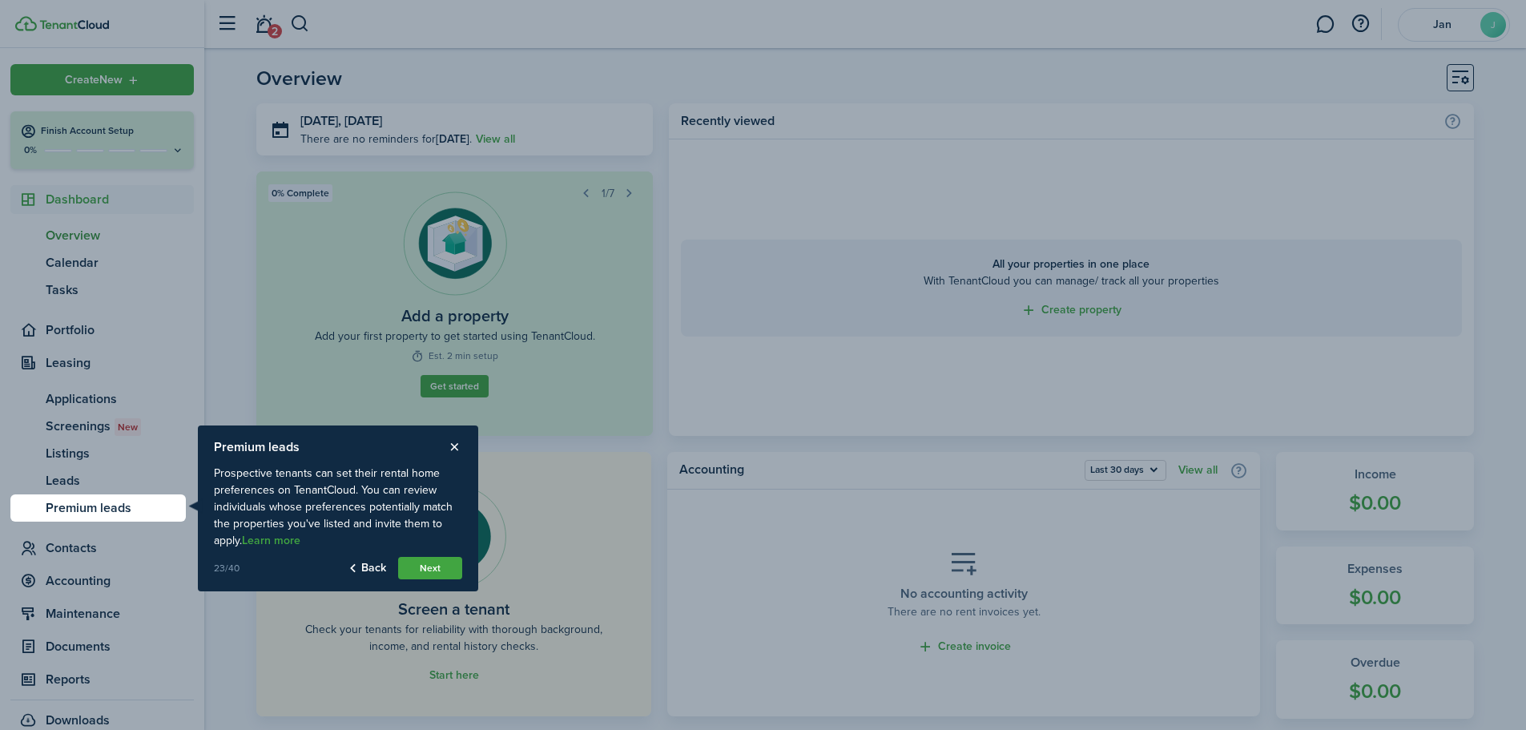
click at [437, 563] on button "Next" at bounding box center [430, 568] width 64 height 22
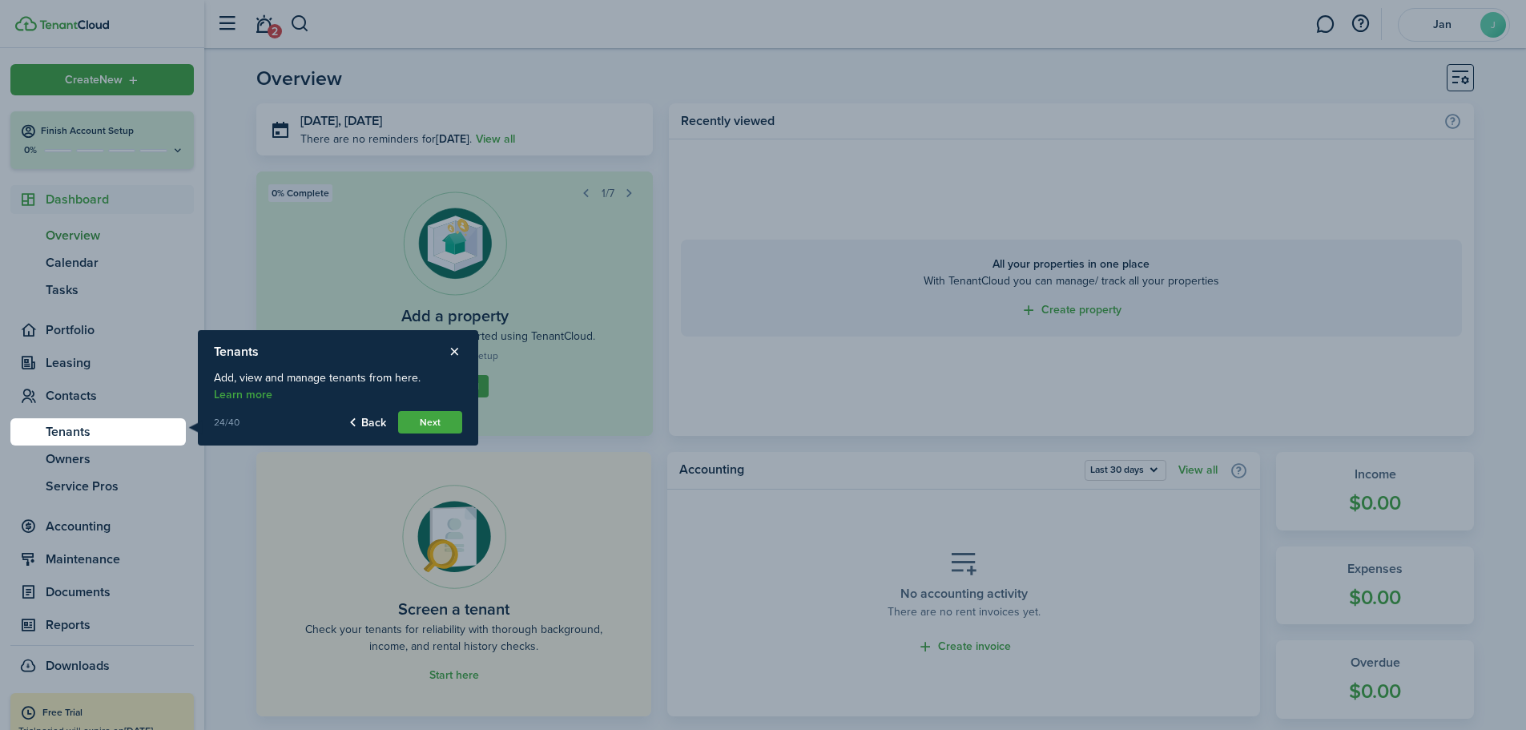
click at [435, 424] on button "Next" at bounding box center [430, 422] width 64 height 22
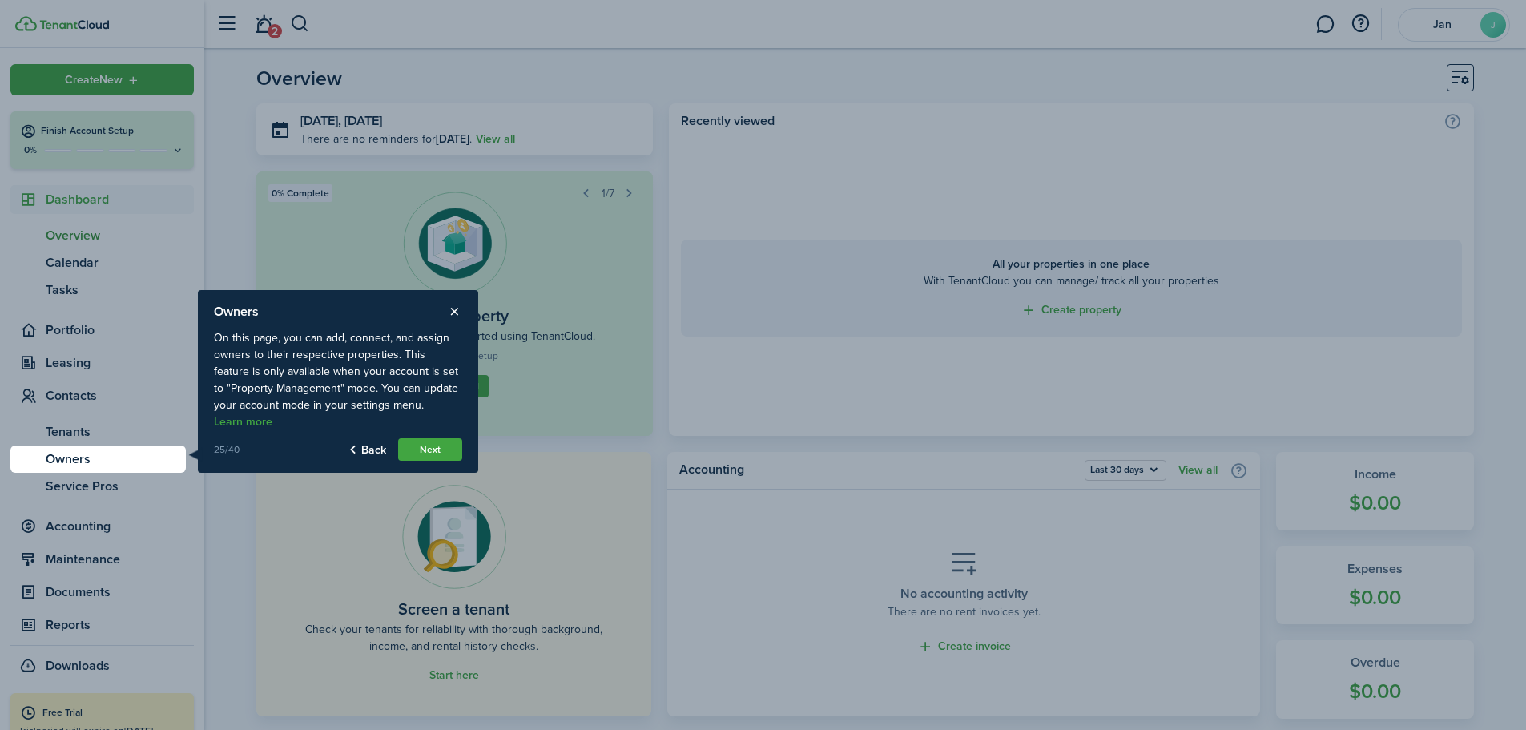
click at [425, 447] on button "Next" at bounding box center [430, 449] width 64 height 22
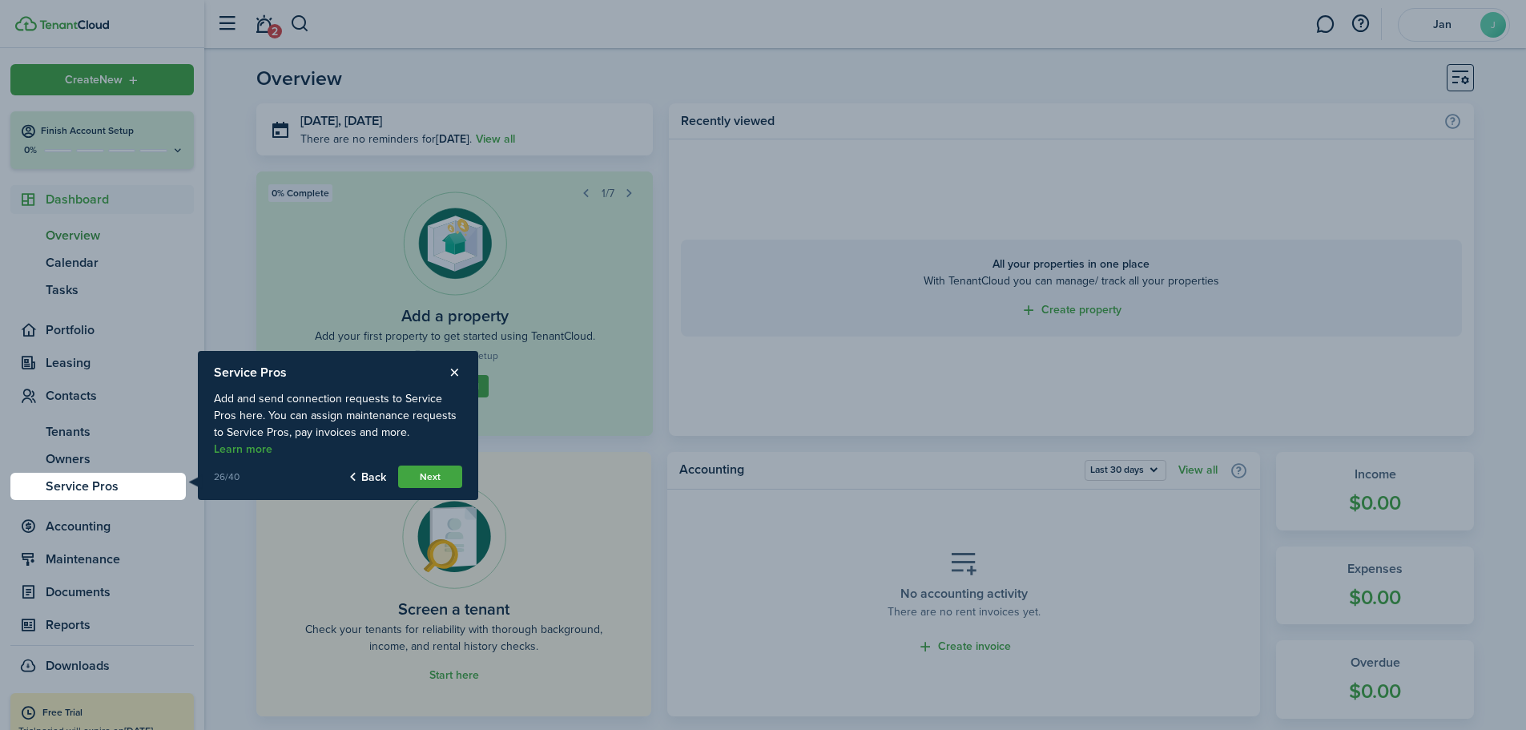
click at [429, 473] on button "Next" at bounding box center [430, 476] width 64 height 22
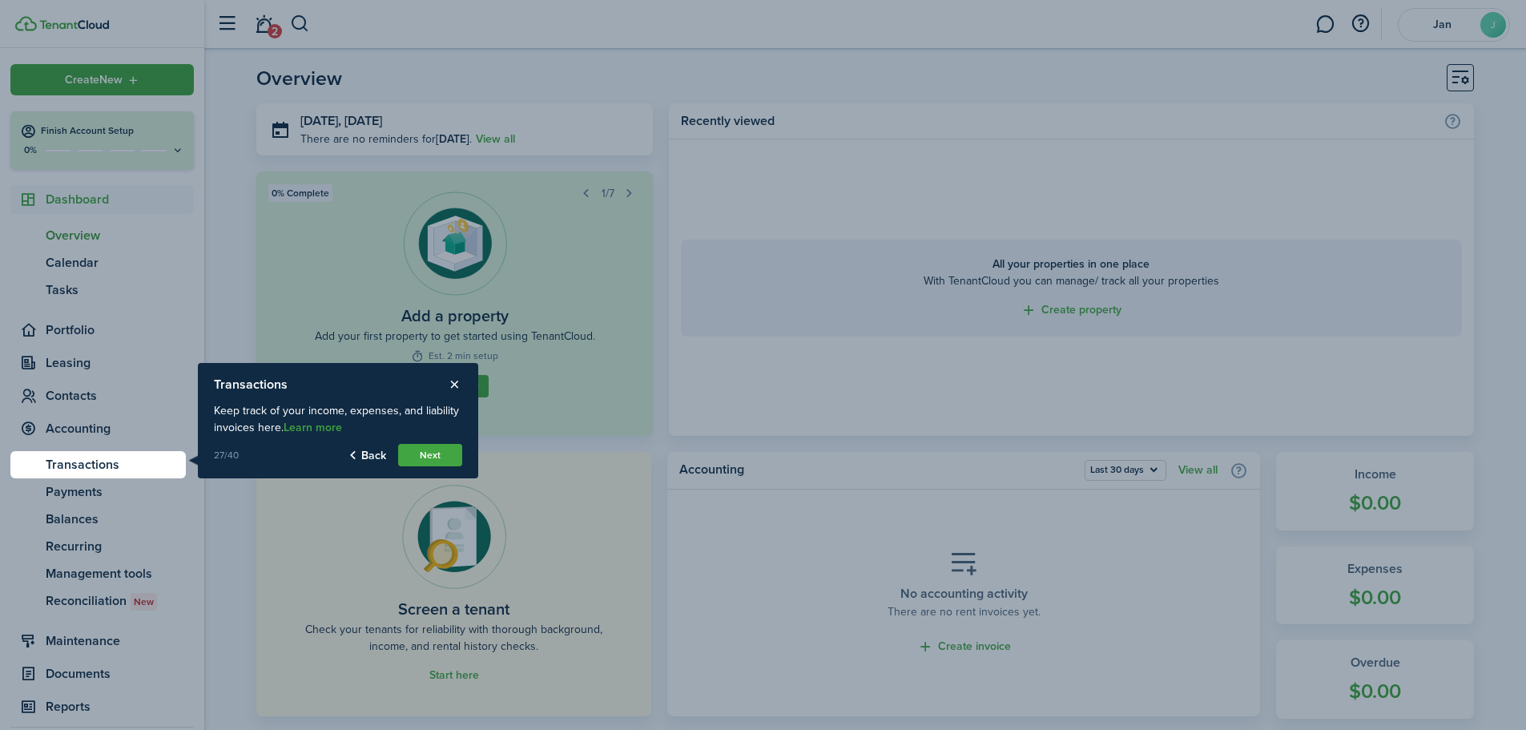
click at [432, 457] on button "Next" at bounding box center [430, 455] width 64 height 22
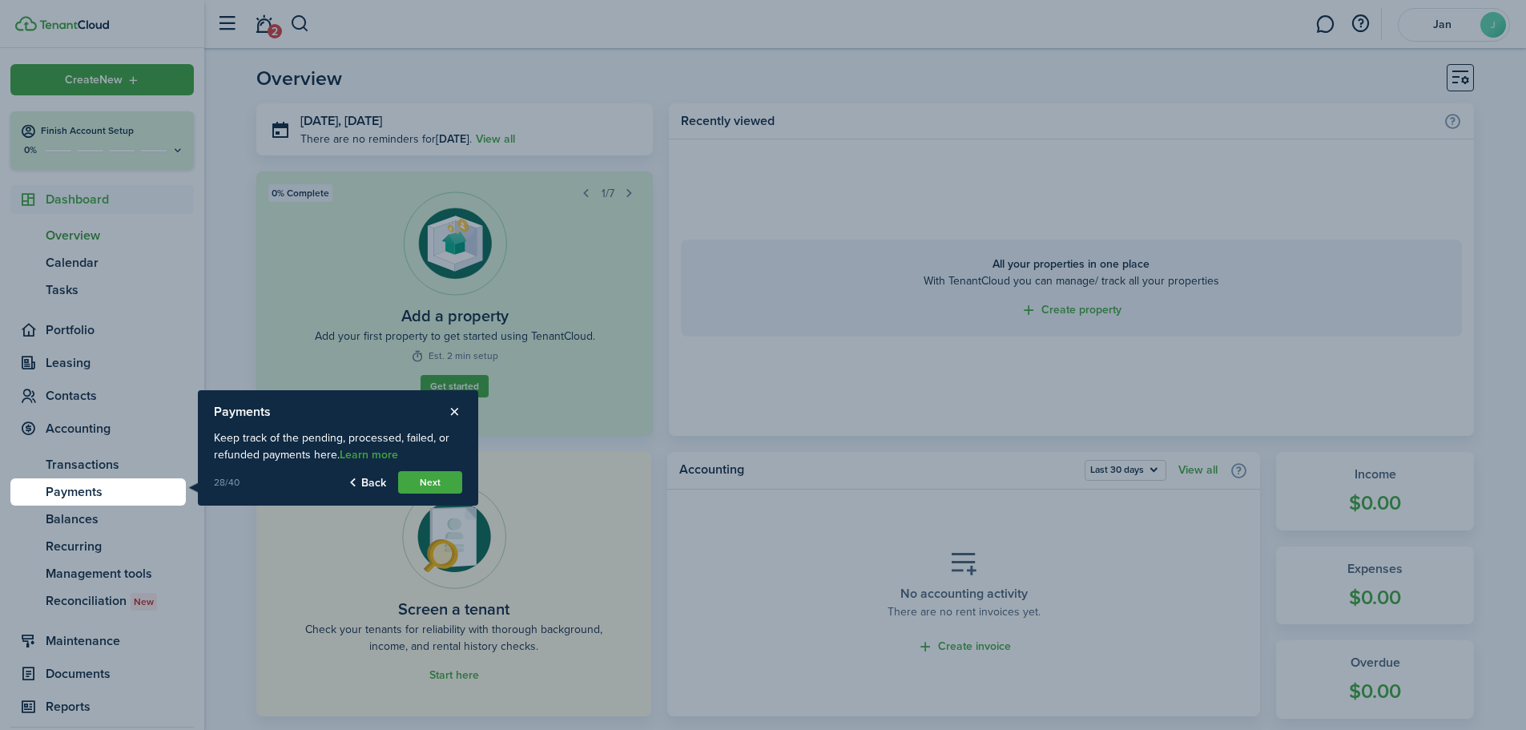
click at [428, 480] on button "Next" at bounding box center [430, 482] width 64 height 22
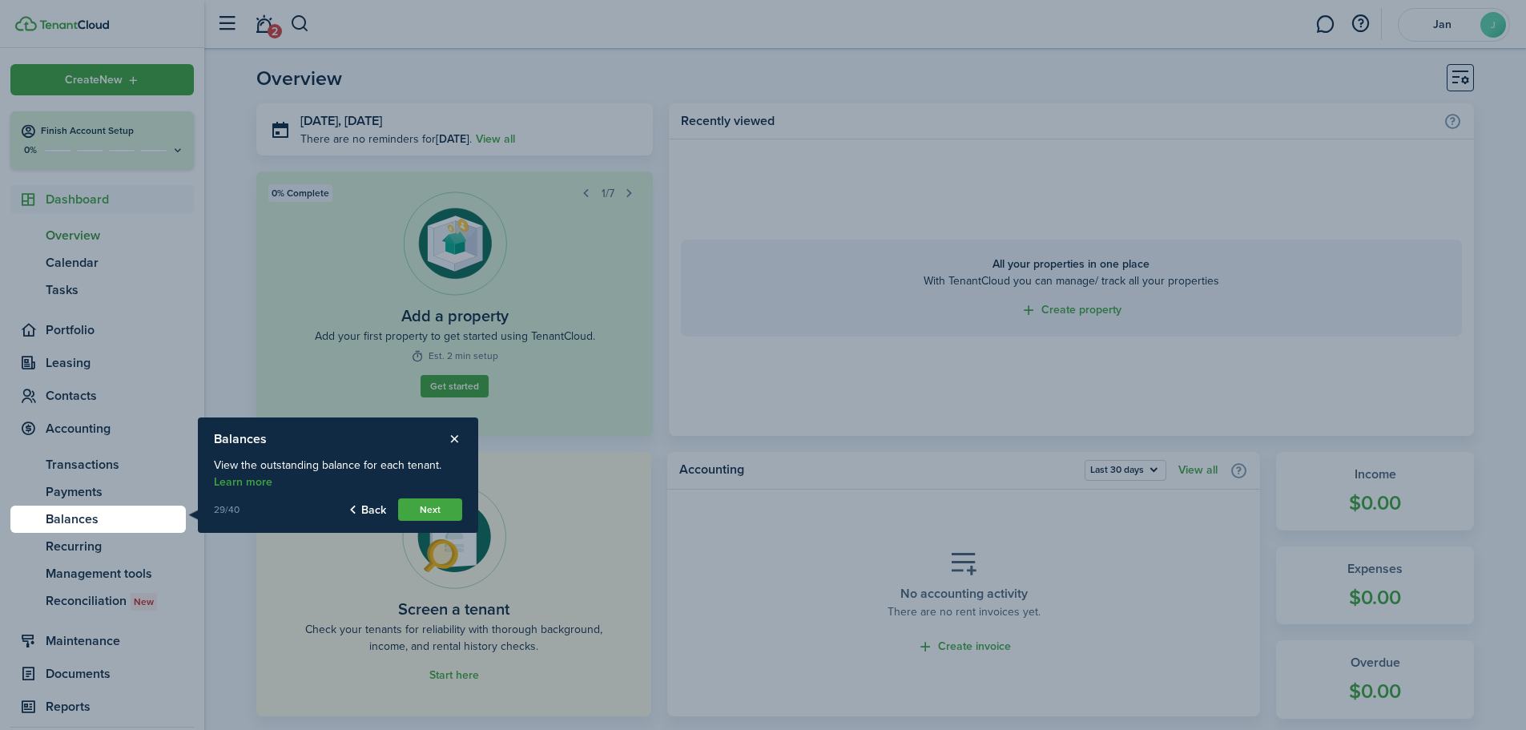
click at [429, 502] on button "Next" at bounding box center [430, 509] width 64 height 22
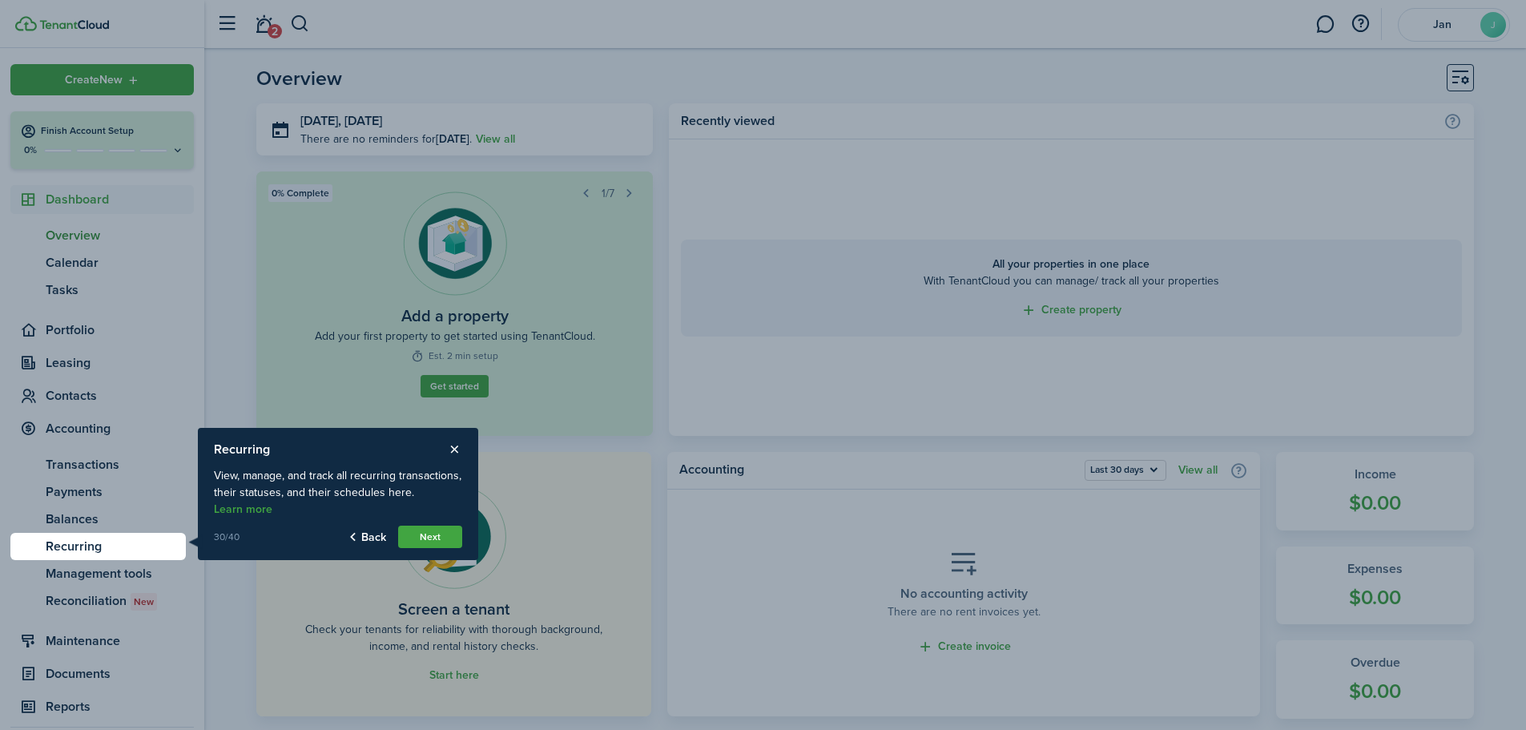
click at [429, 537] on button "Next" at bounding box center [430, 536] width 64 height 22
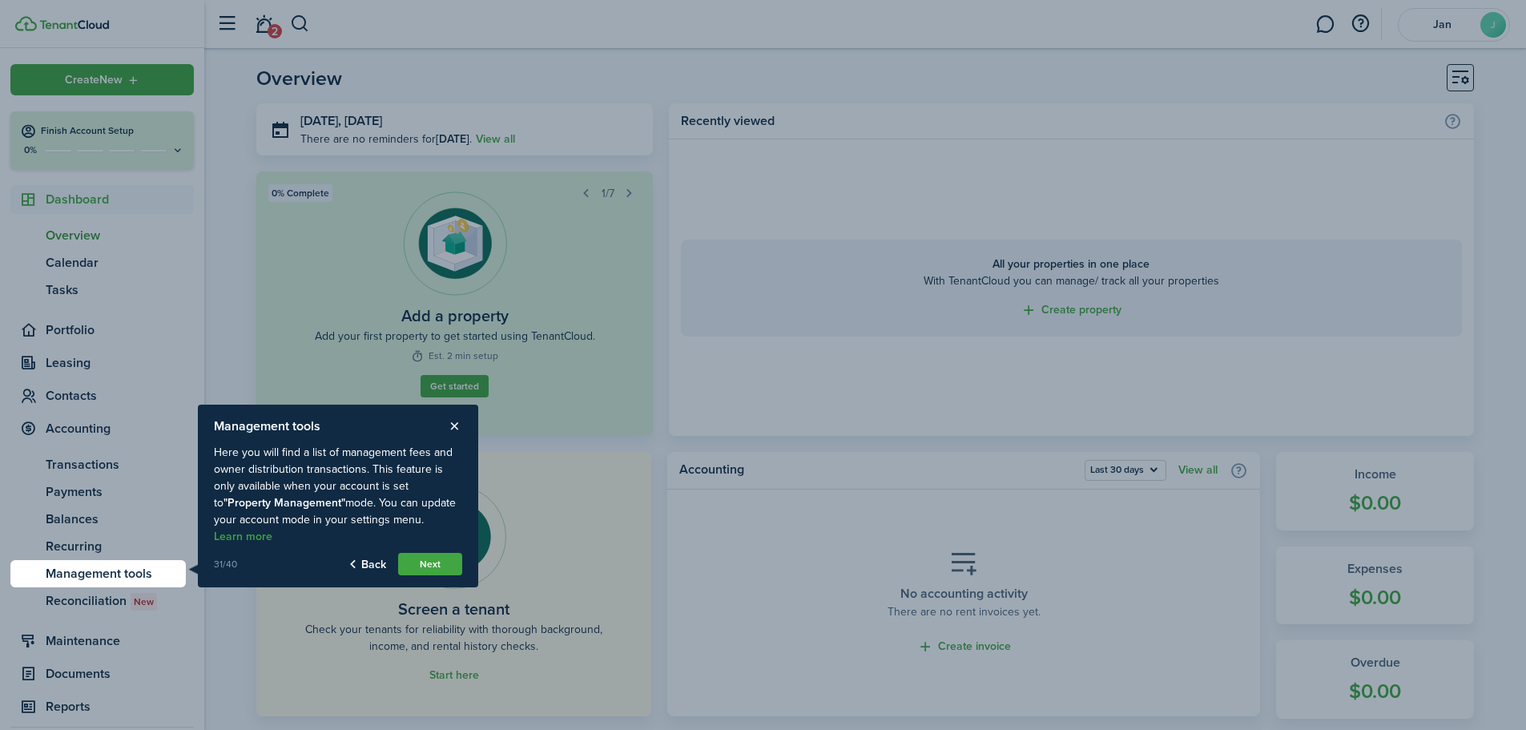
click at [435, 559] on button "Next" at bounding box center [430, 564] width 64 height 22
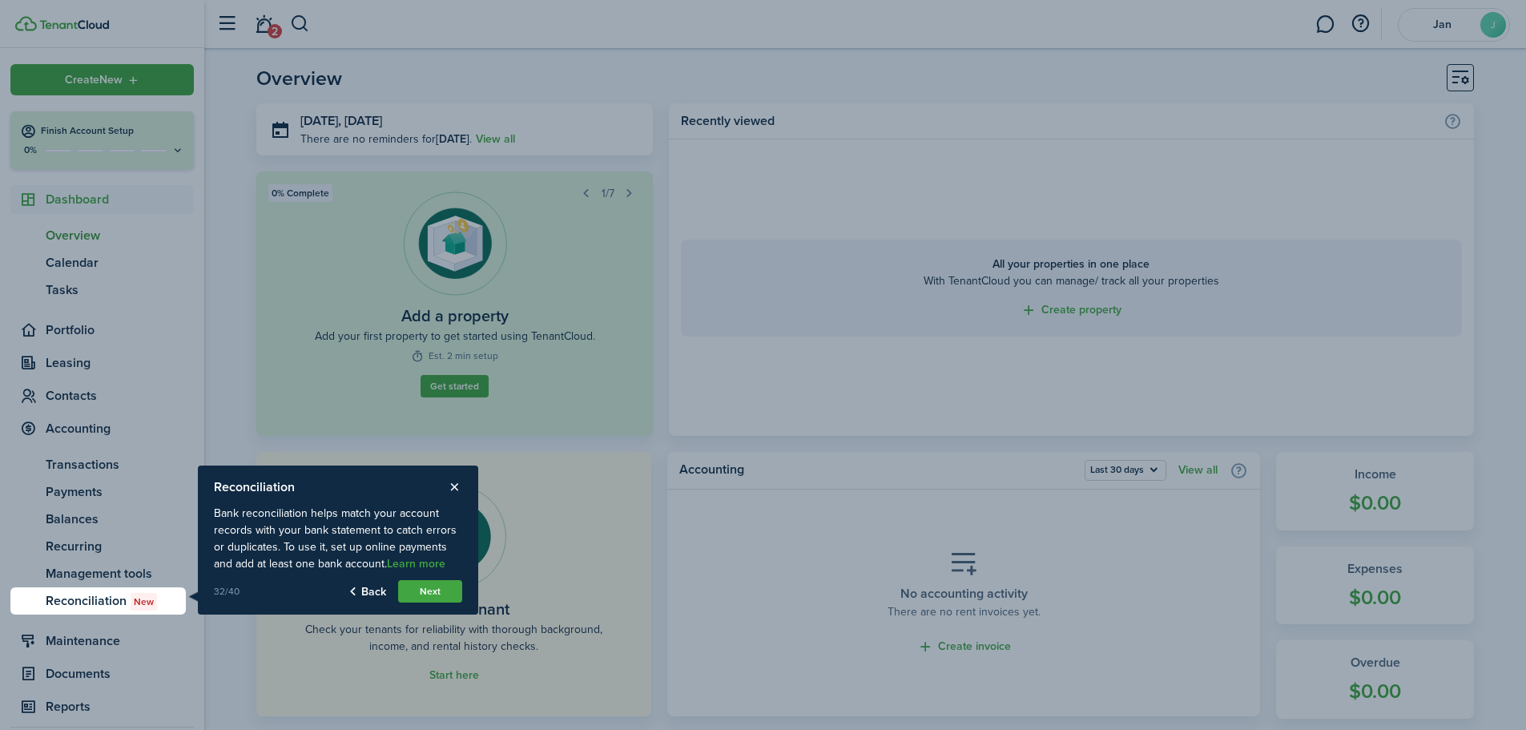
click at [425, 589] on button "Next" at bounding box center [430, 591] width 64 height 22
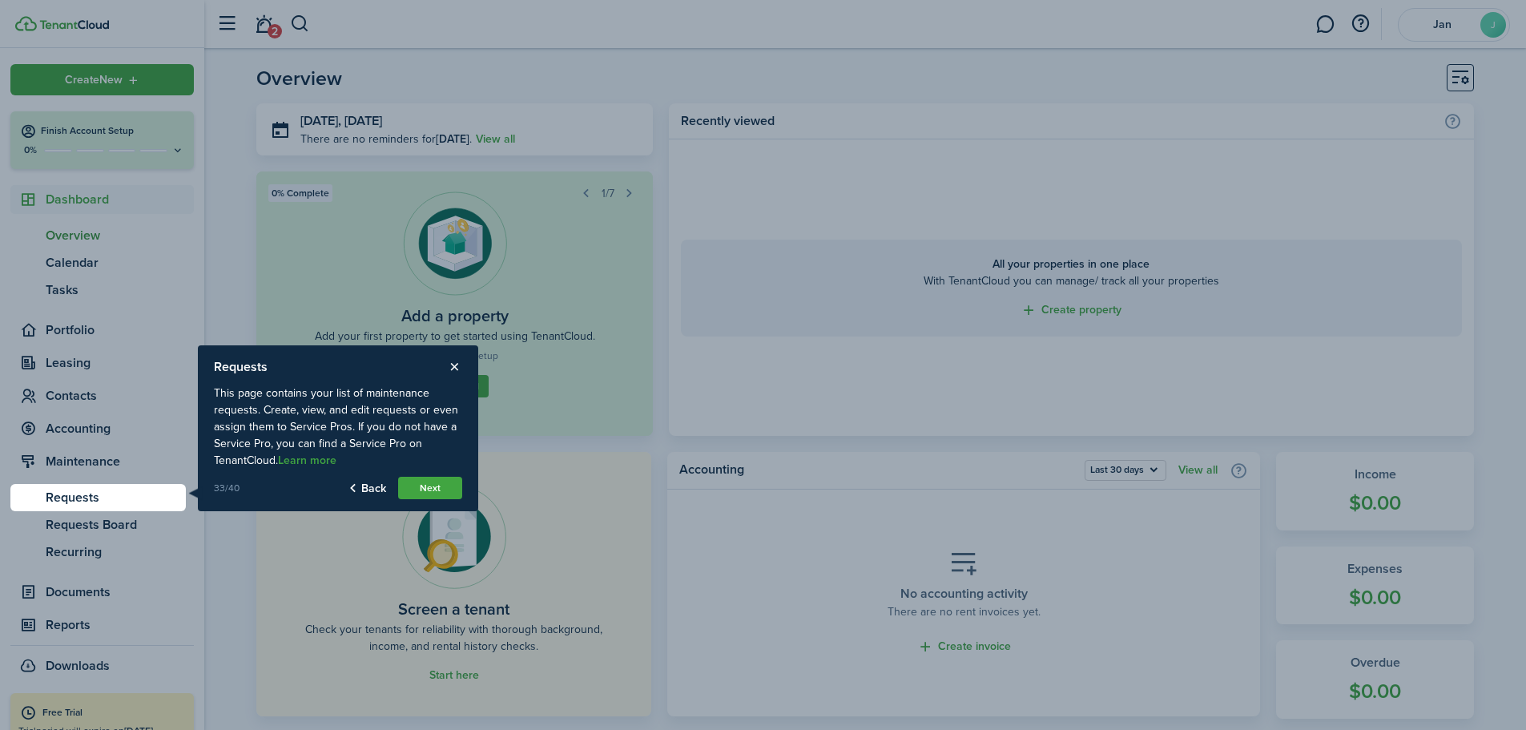
click at [431, 484] on button "Next" at bounding box center [430, 488] width 64 height 22
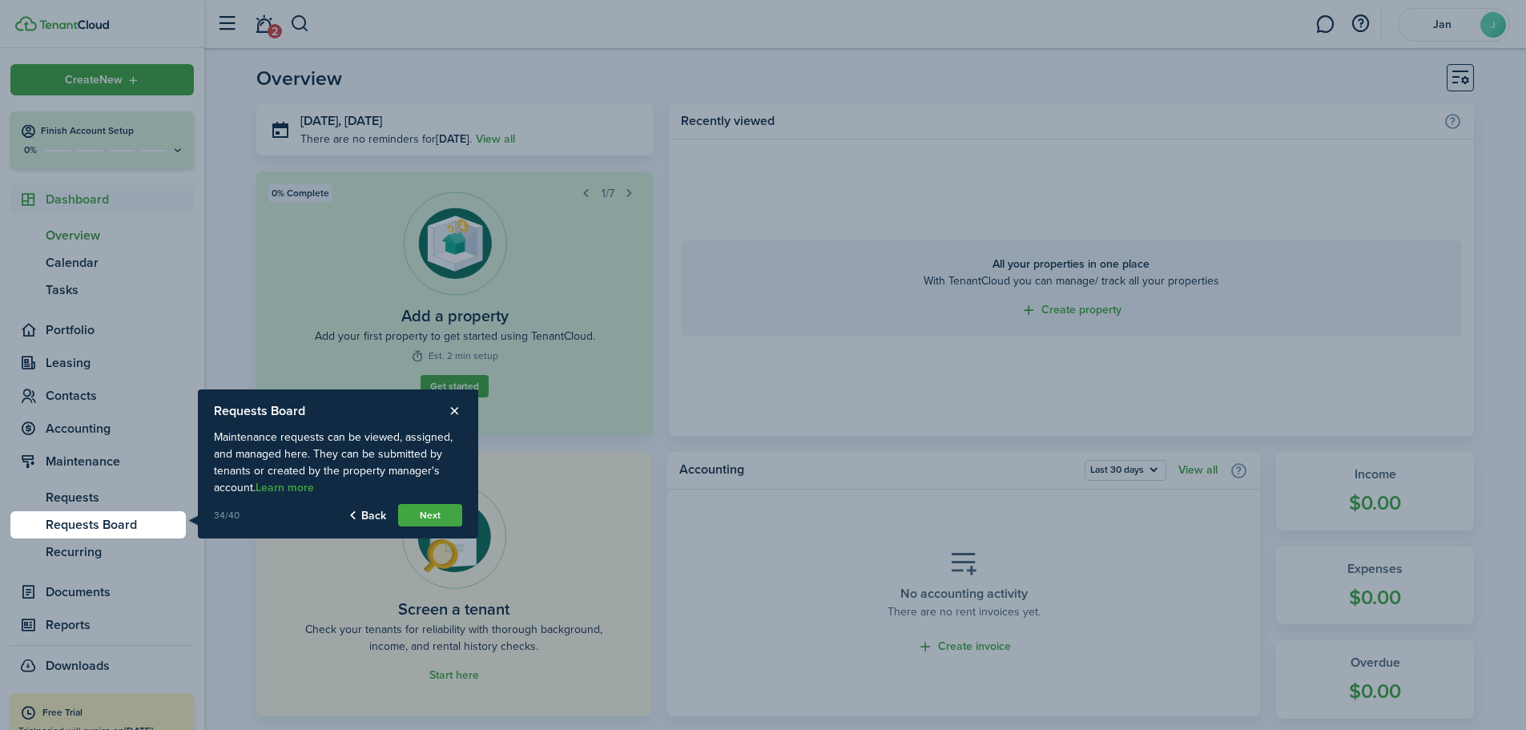
click at [427, 509] on button "Next" at bounding box center [430, 515] width 64 height 22
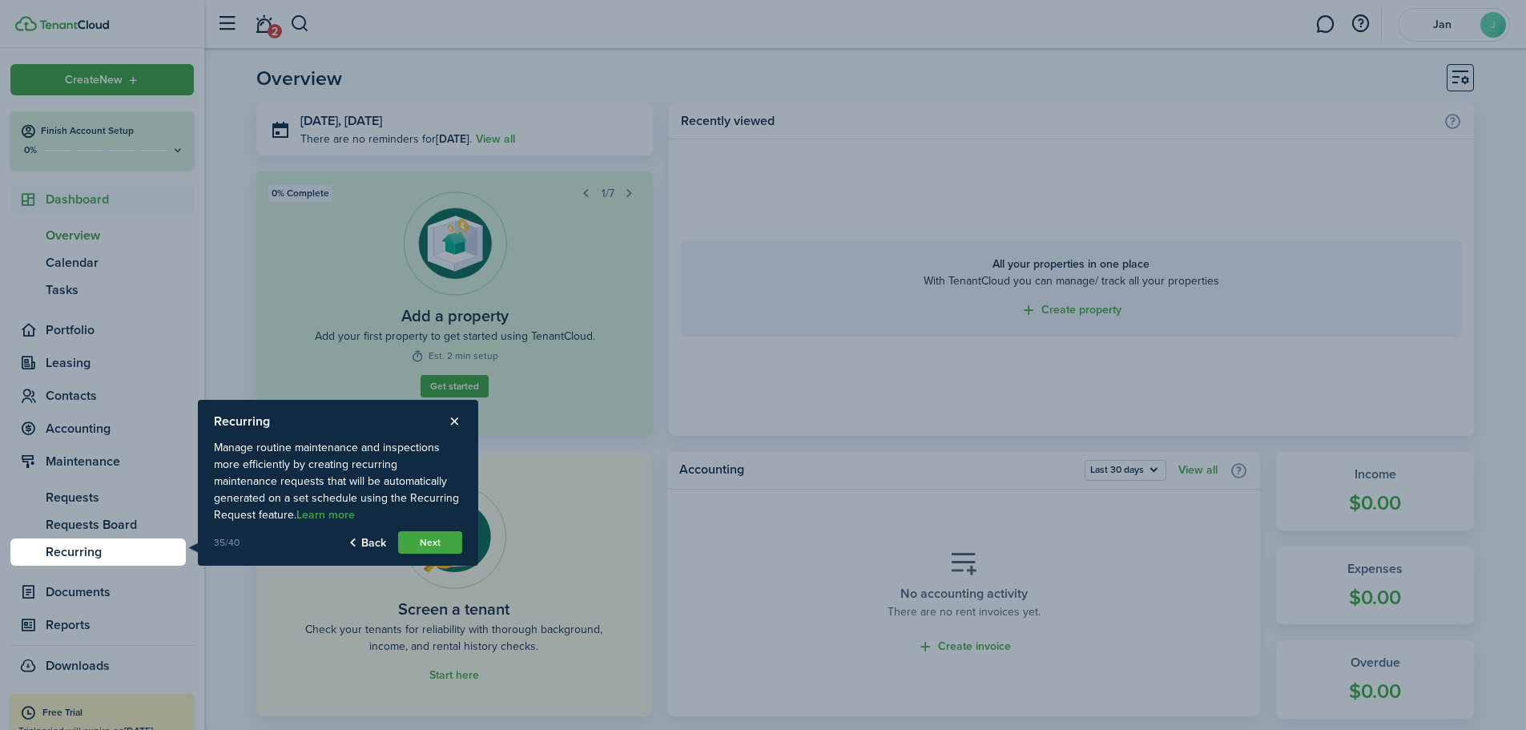
click at [427, 539] on button "Next" at bounding box center [430, 542] width 64 height 22
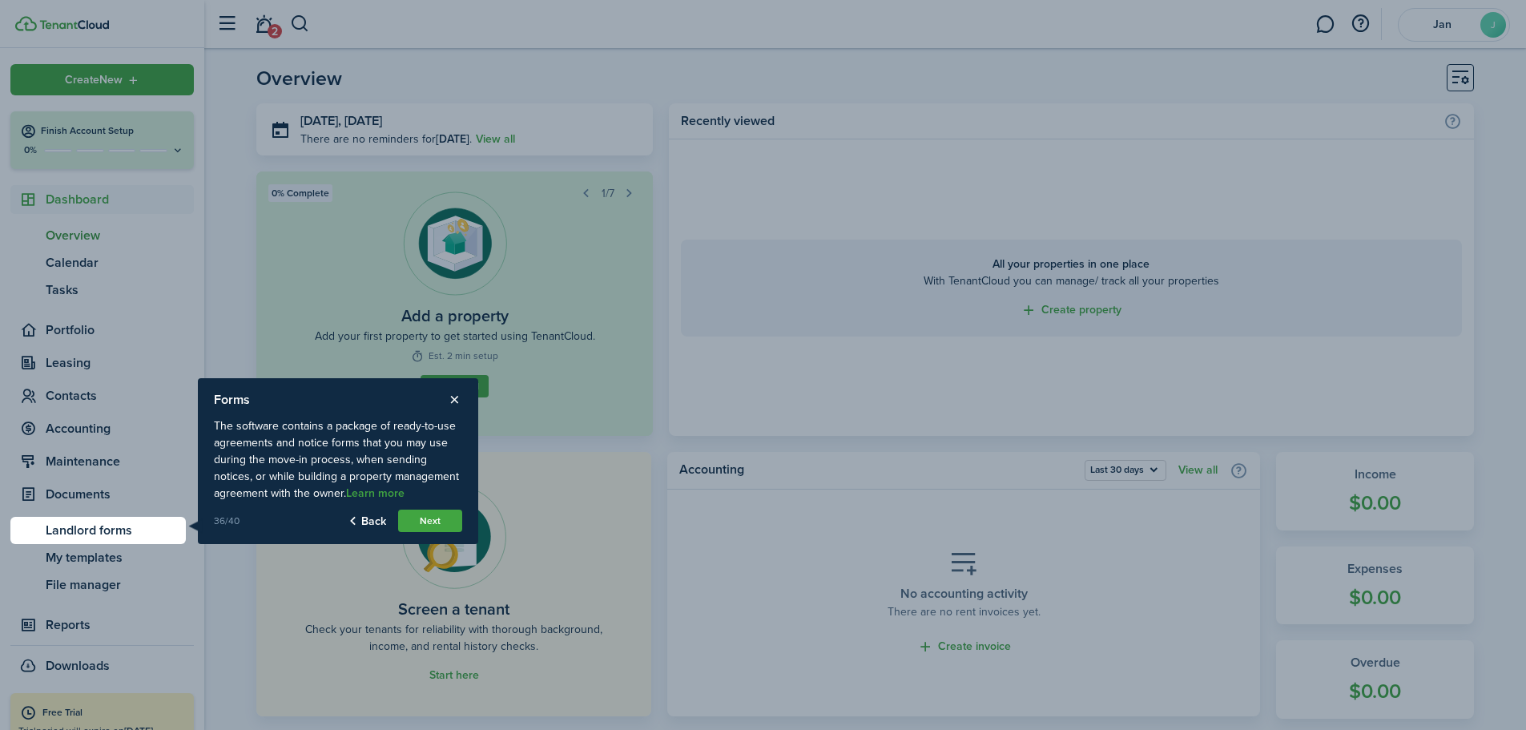
click at [425, 522] on button "Next" at bounding box center [430, 520] width 64 height 22
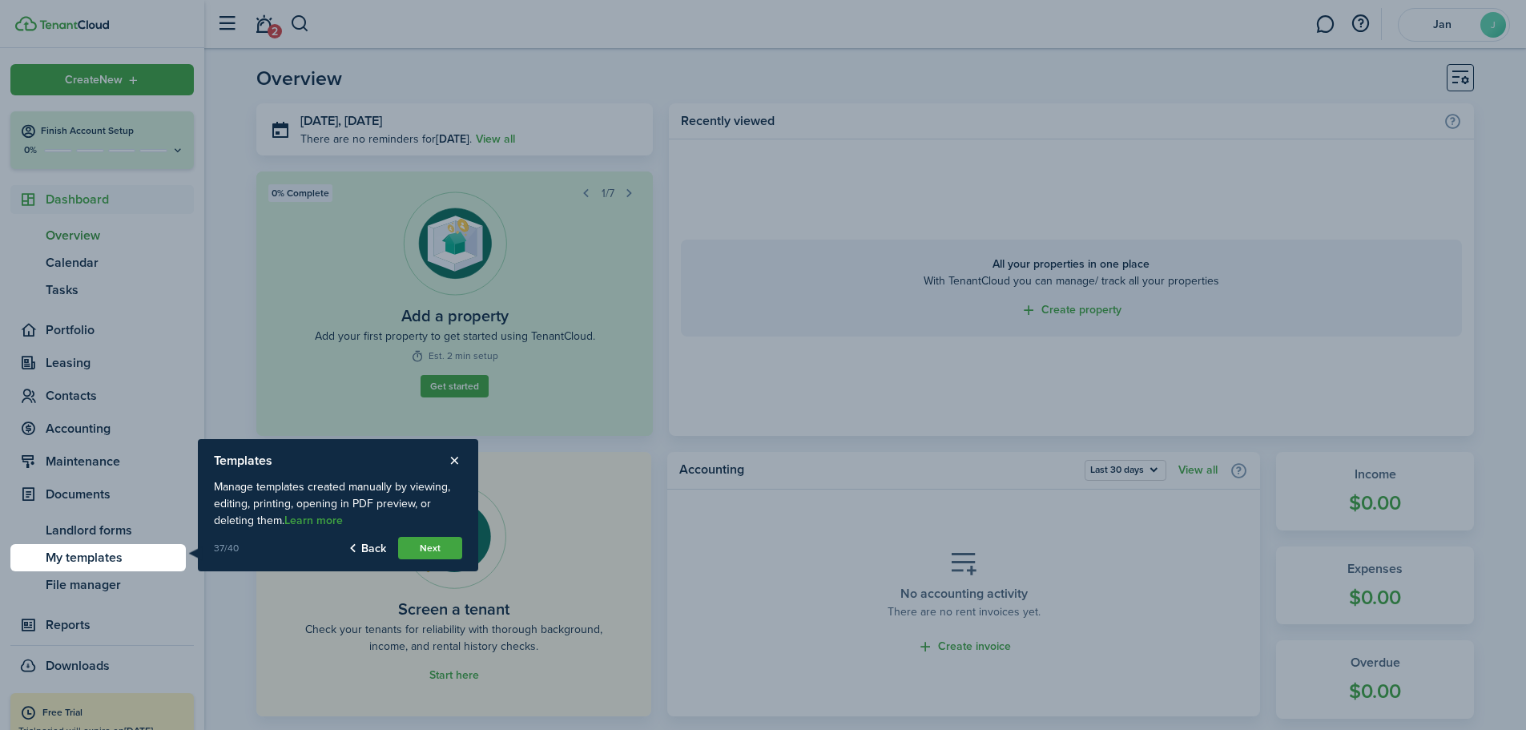
click at [426, 548] on button "Next" at bounding box center [430, 548] width 64 height 22
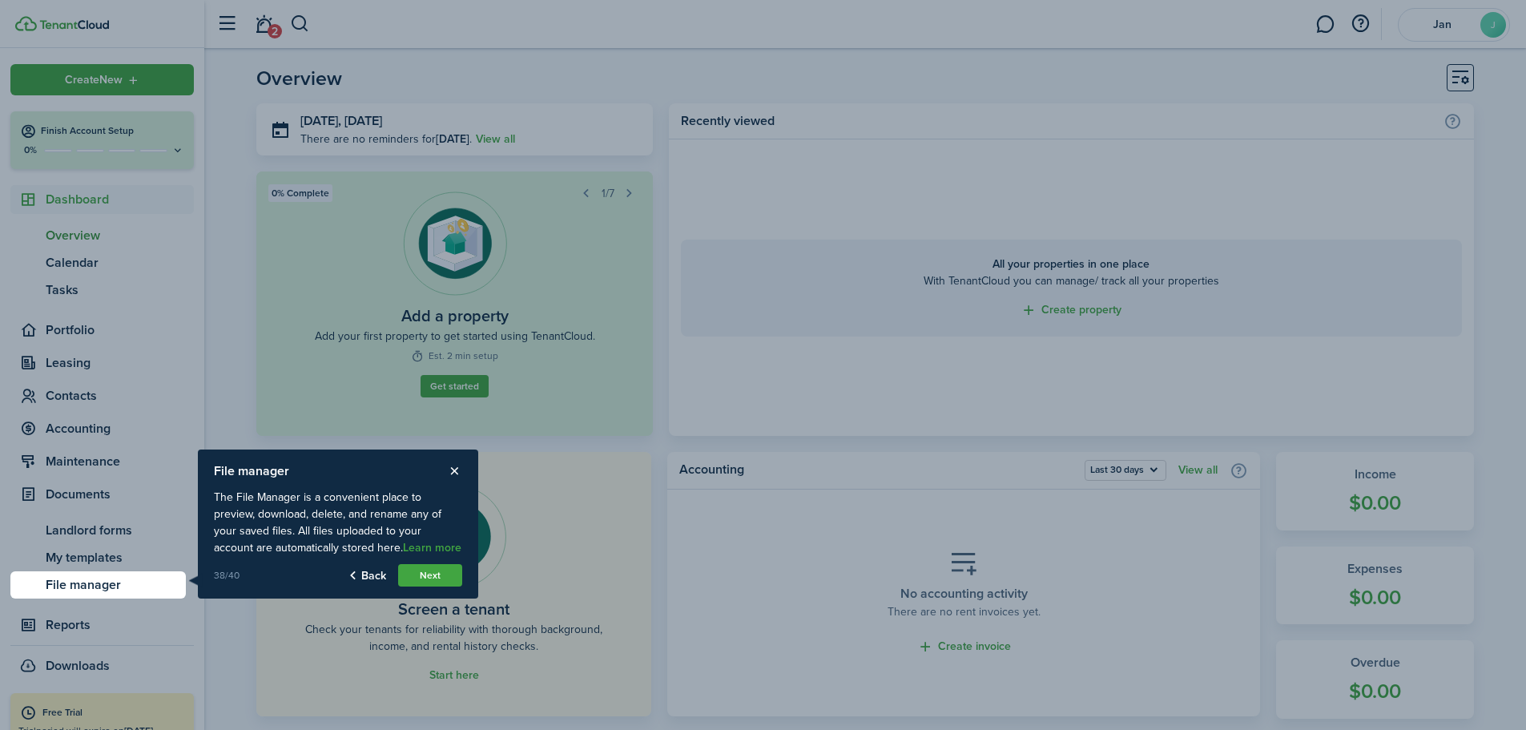
click at [434, 574] on button "Next" at bounding box center [430, 575] width 64 height 22
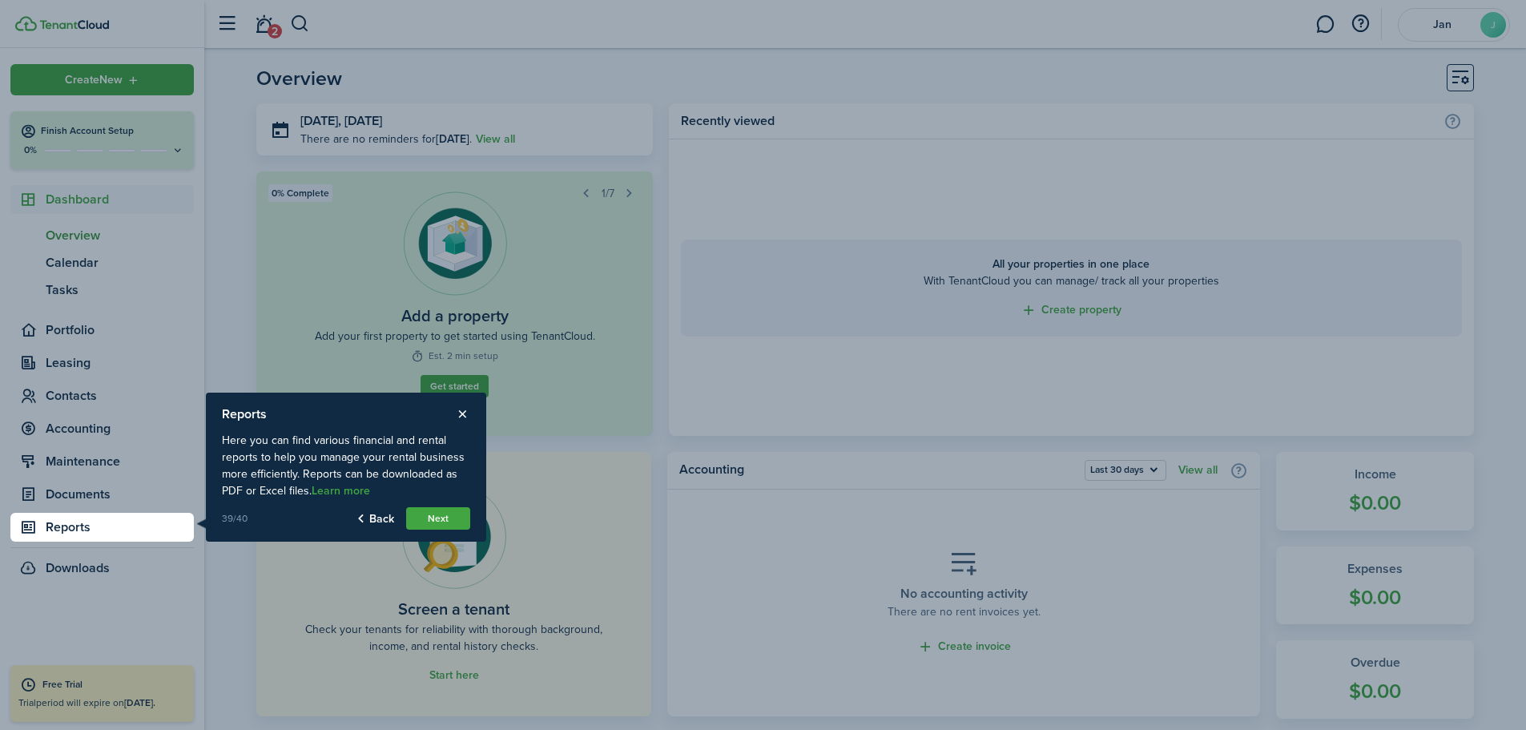
click at [437, 517] on button "Next" at bounding box center [438, 518] width 64 height 22
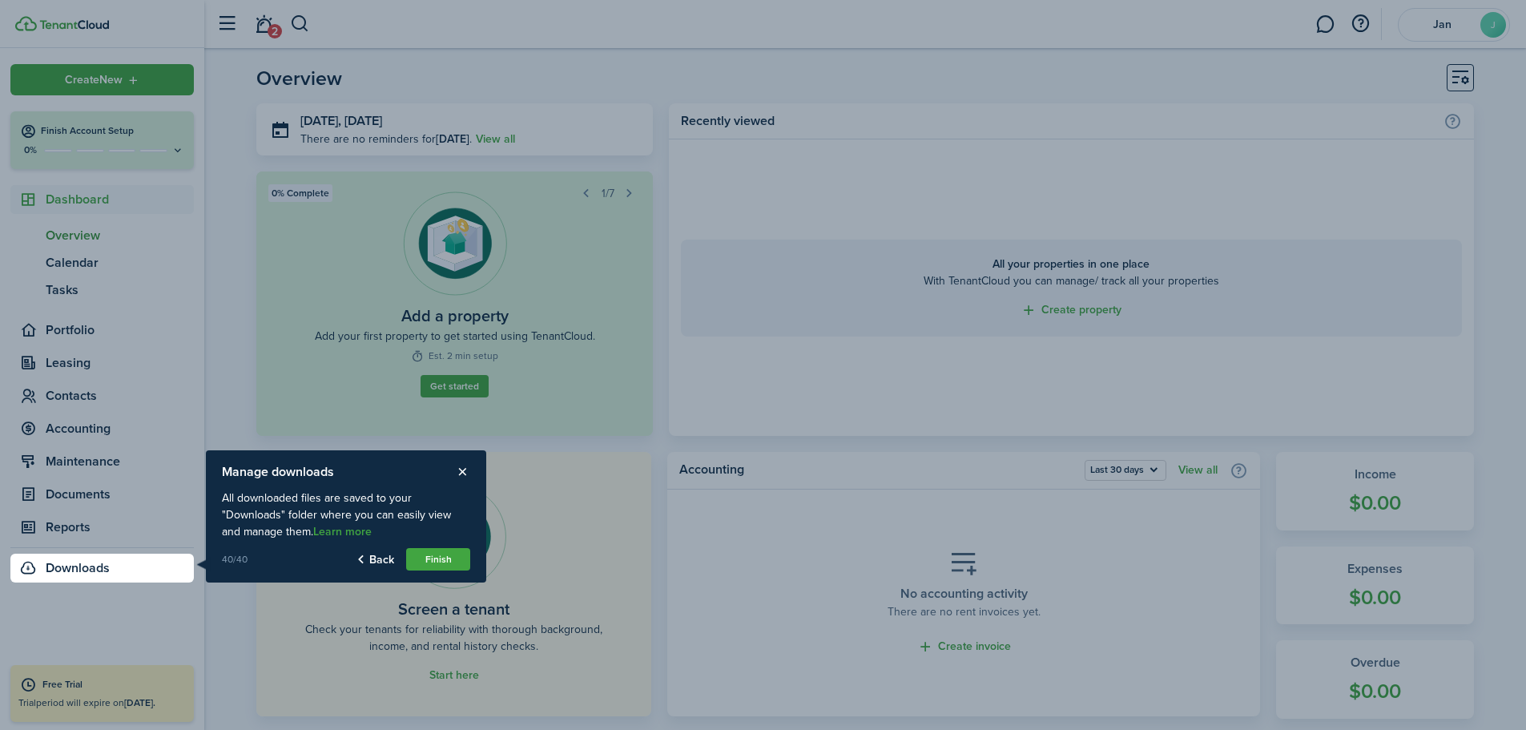
click at [435, 557] on button "Finish" at bounding box center [438, 559] width 64 height 22
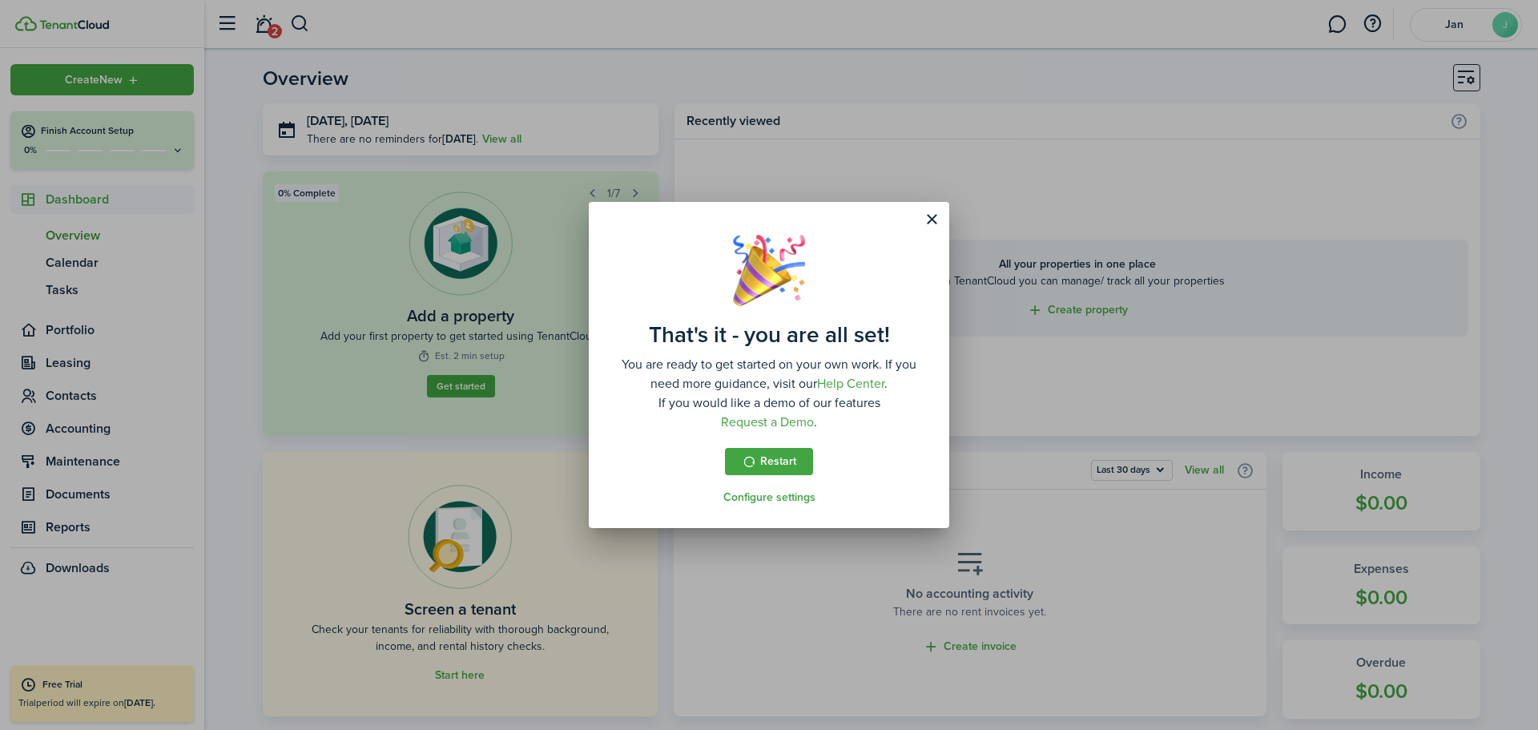
click at [765, 457] on button "Restart" at bounding box center [769, 461] width 88 height 27
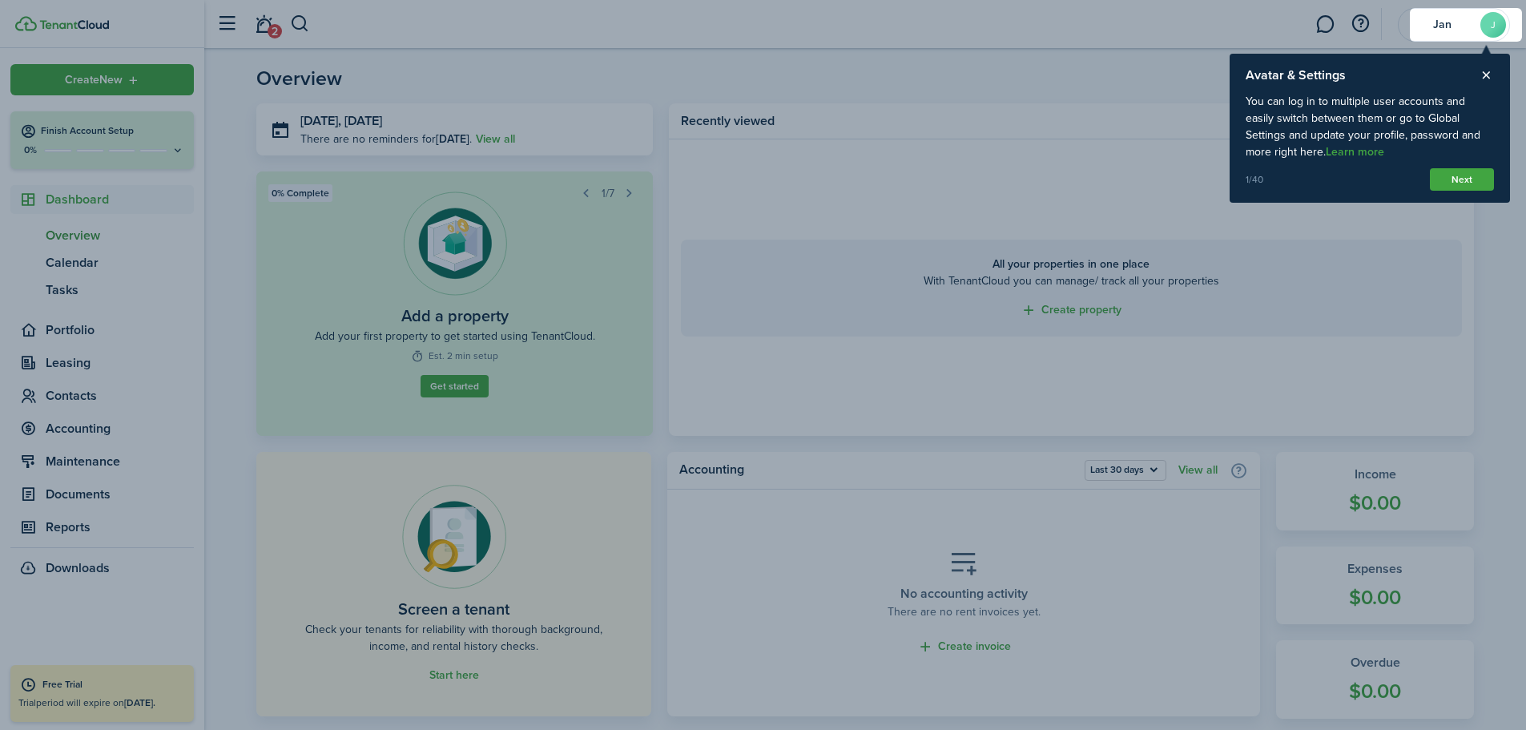
click at [1484, 74] on button "Close product tour" at bounding box center [1486, 75] width 15 height 14
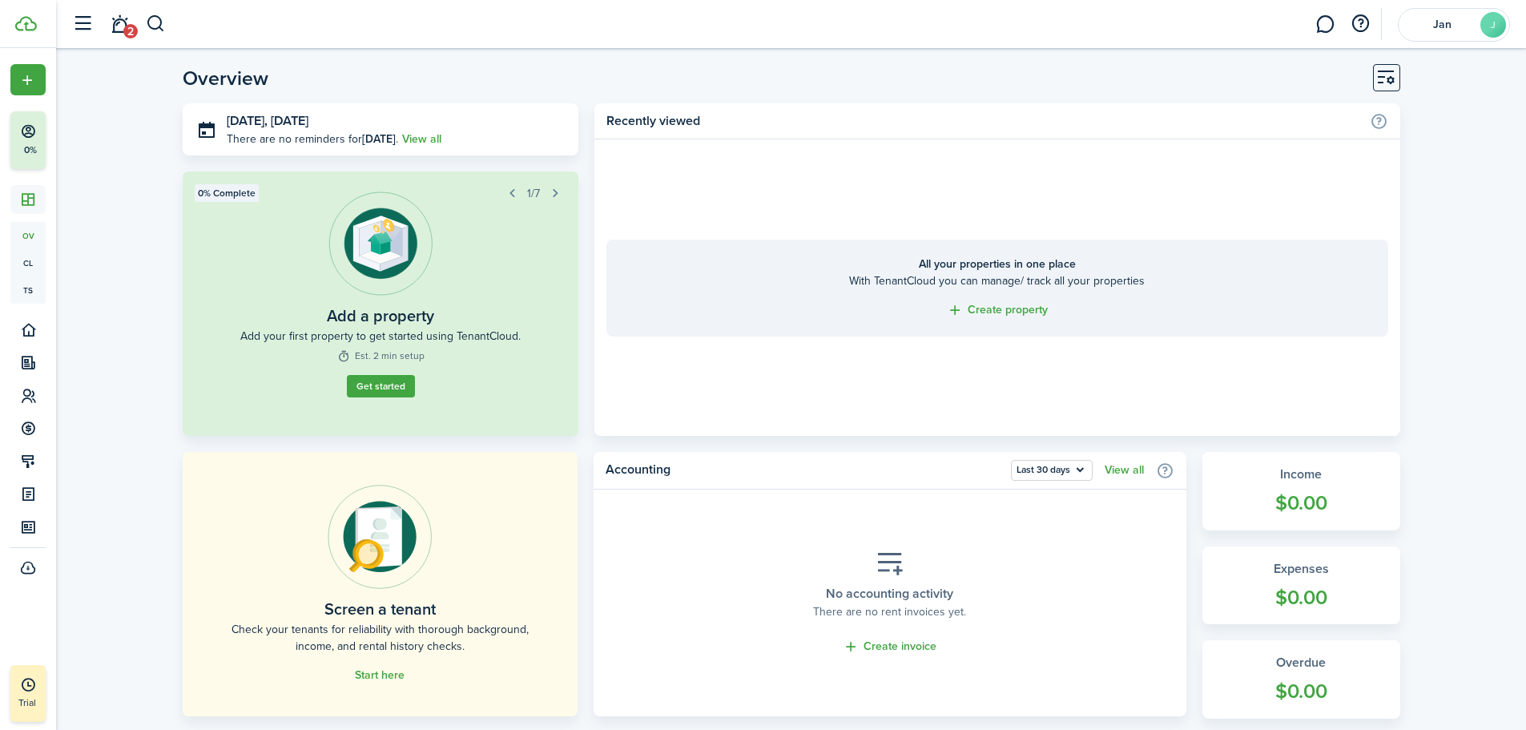
click at [378, 381] on link "Get started" at bounding box center [380, 386] width 68 height 22
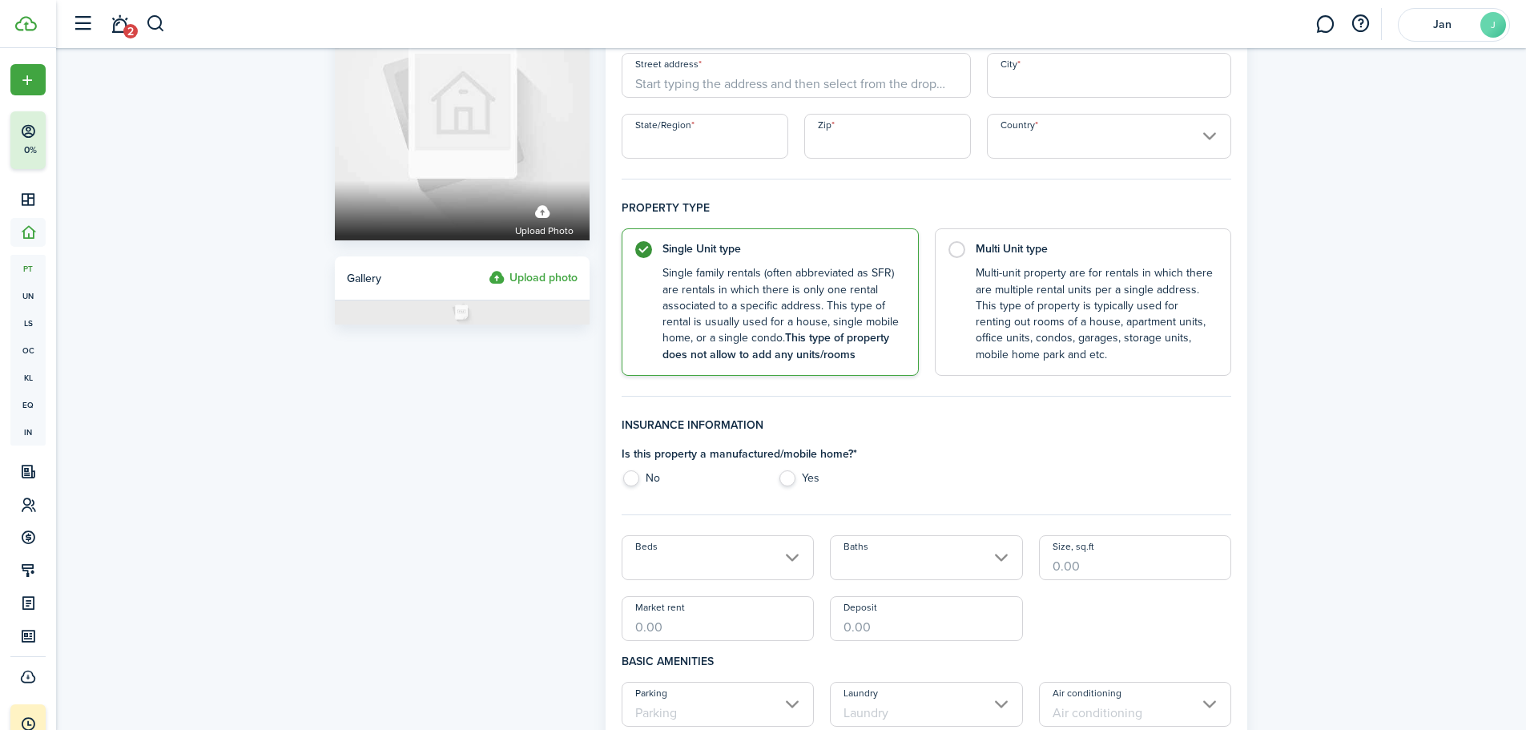
scroll to position [160, 0]
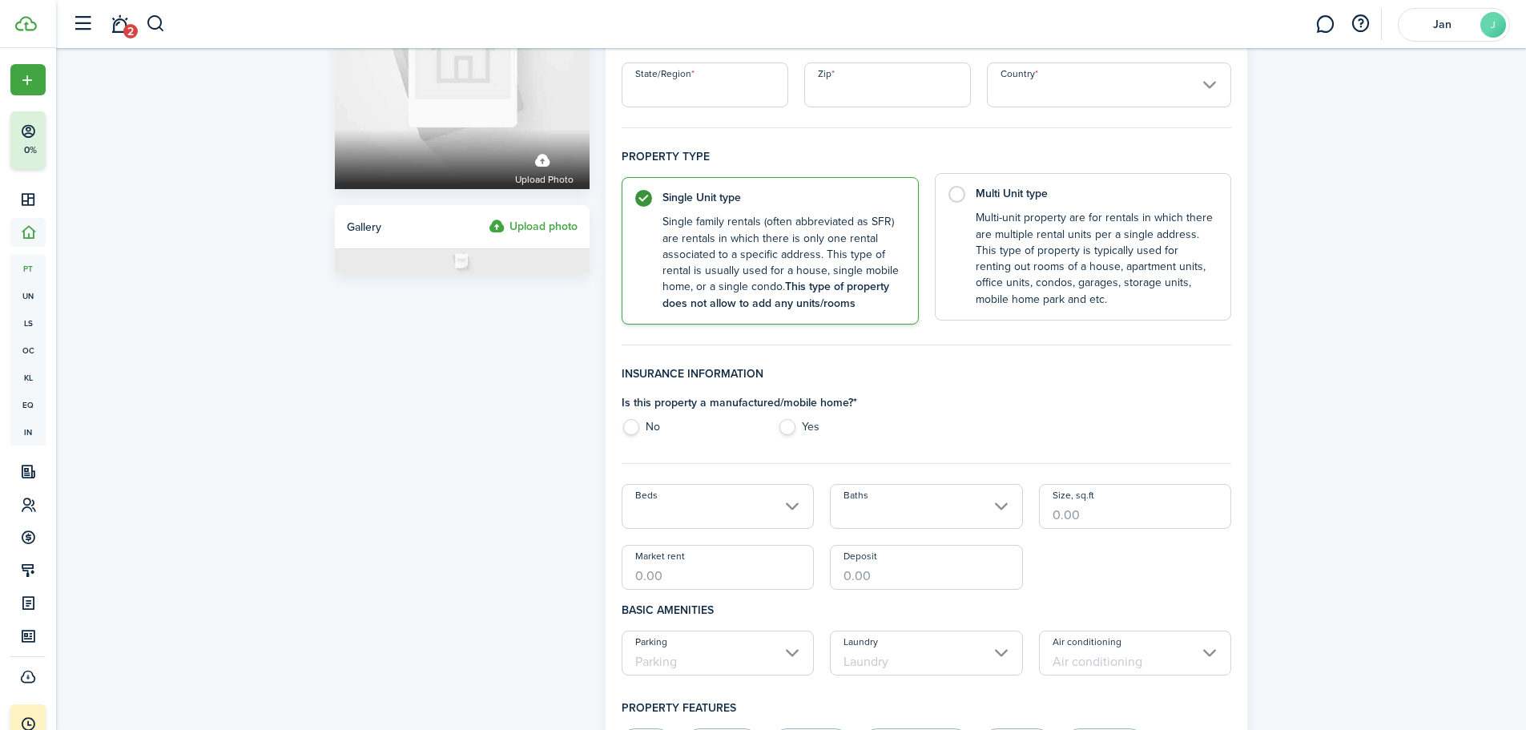
click at [956, 195] on label "Multi Unit type Multi-unit property are for rentals in which there are multiple…" at bounding box center [1083, 246] width 297 height 147
radio input "false"
radio input "true"
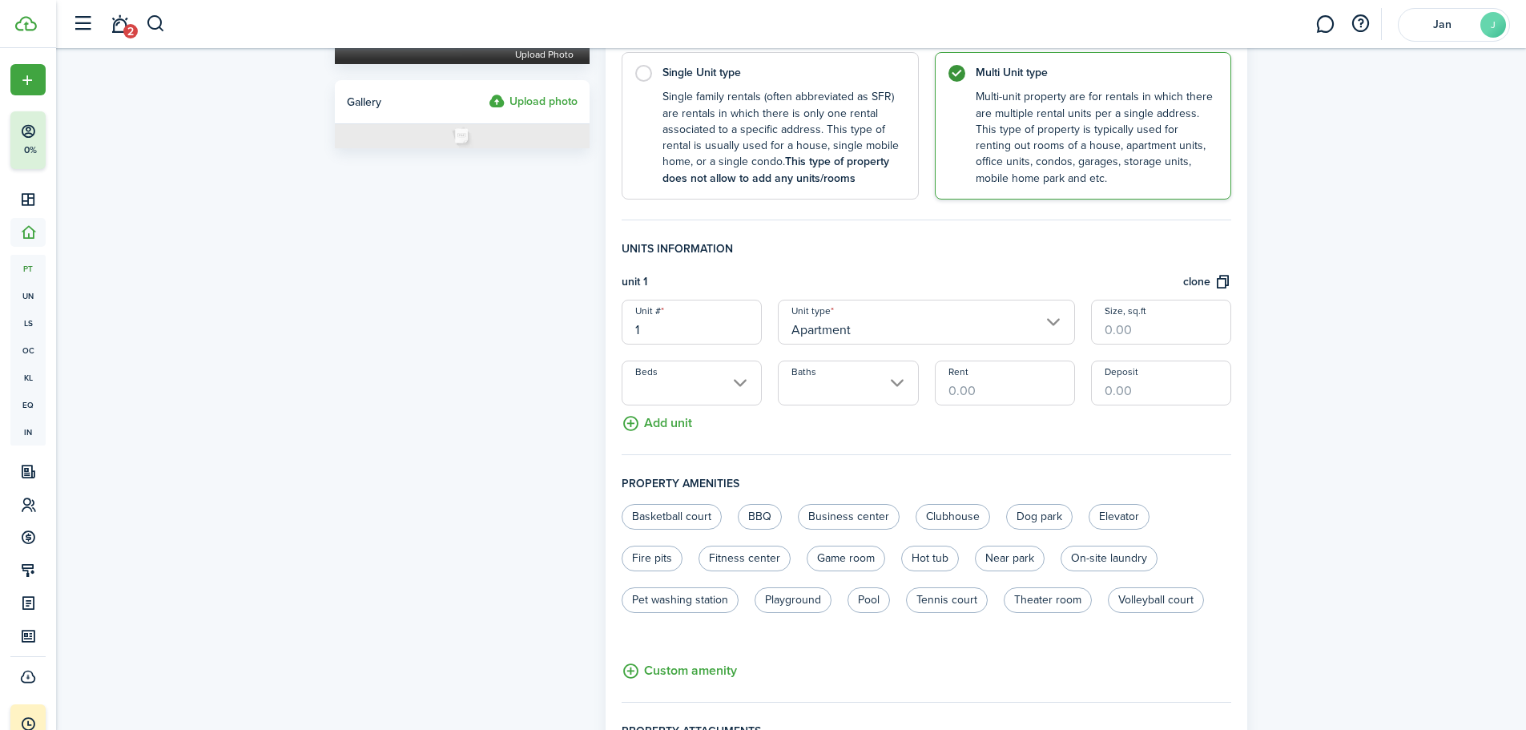
scroll to position [320, 0]
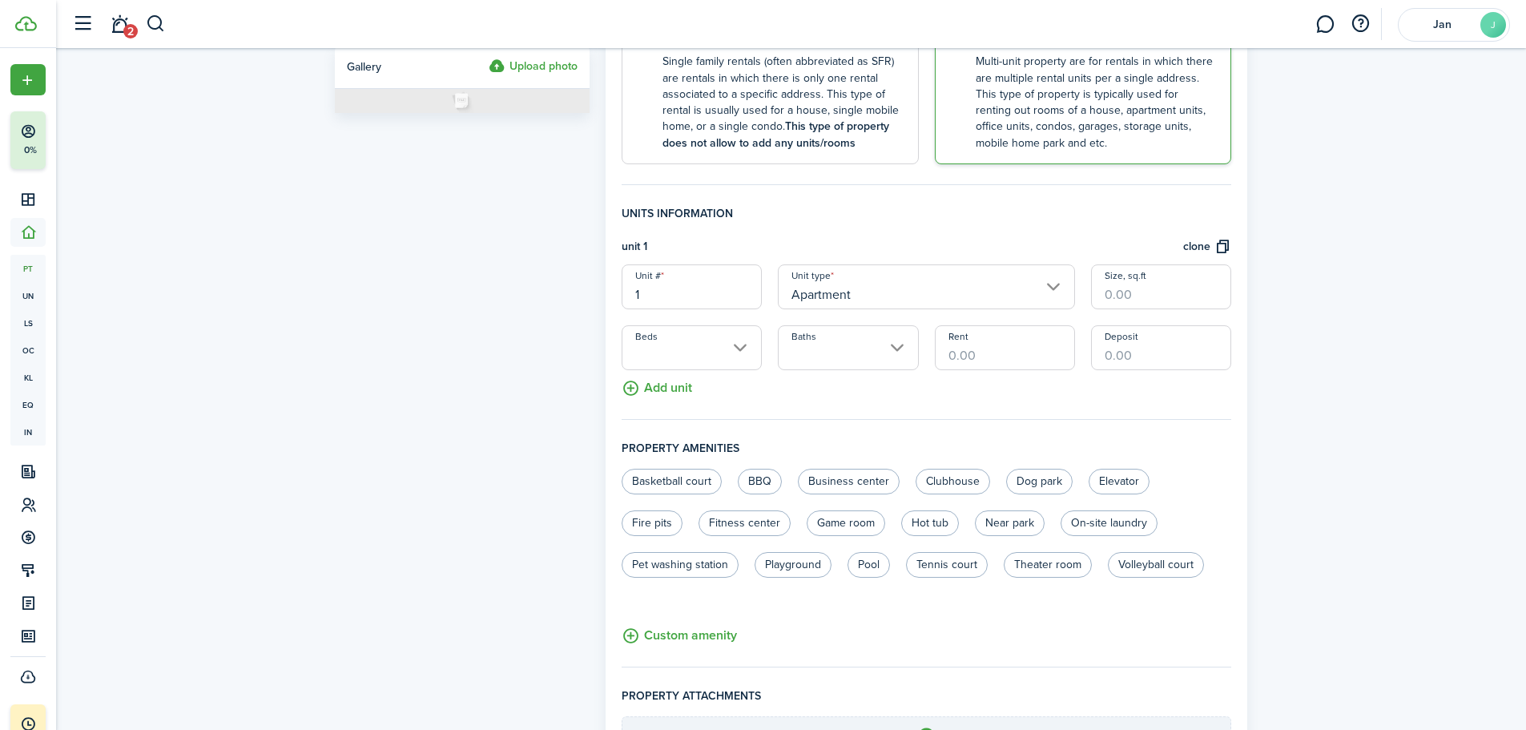
click at [1055, 280] on input "Apartment" at bounding box center [926, 286] width 297 height 45
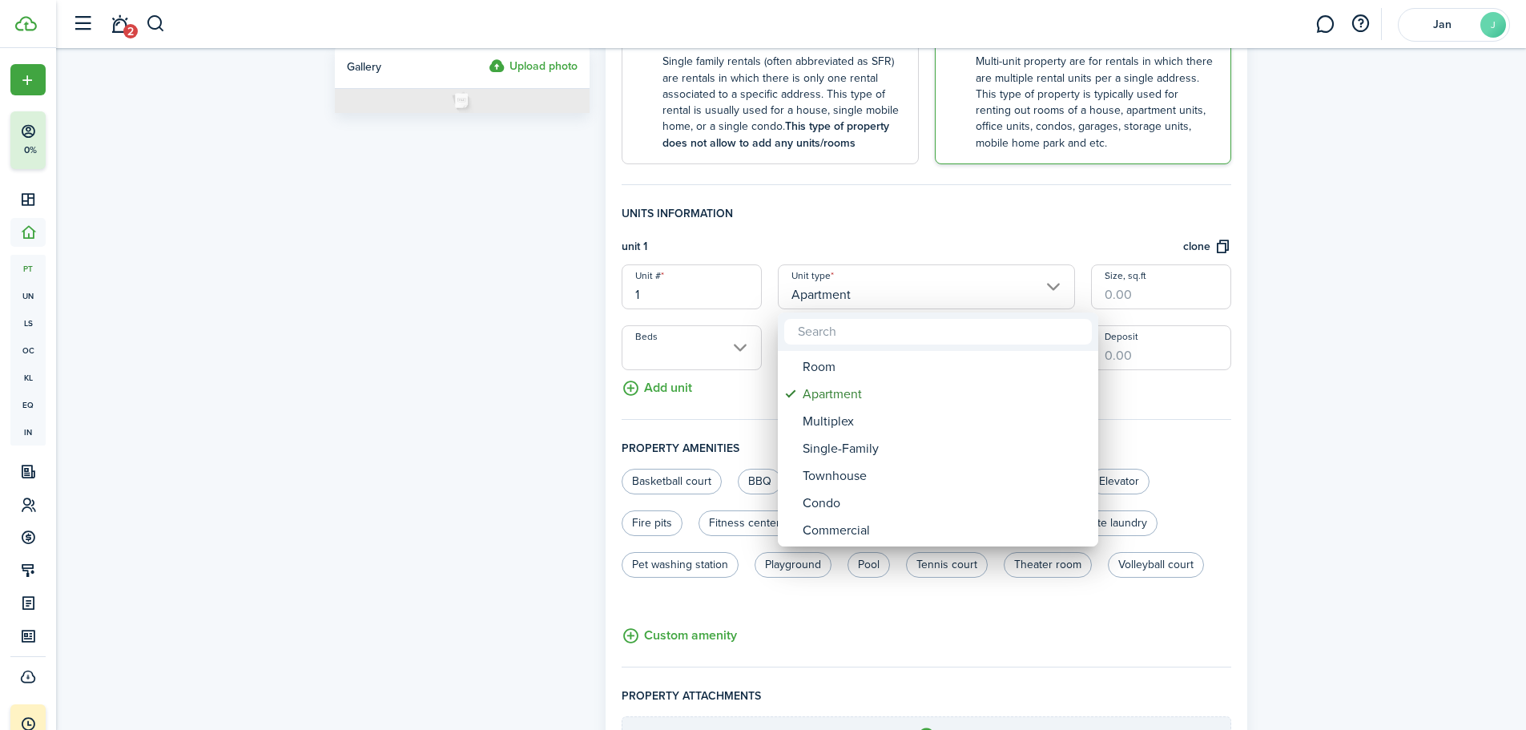
click at [1055, 283] on div at bounding box center [763, 365] width 1782 height 986
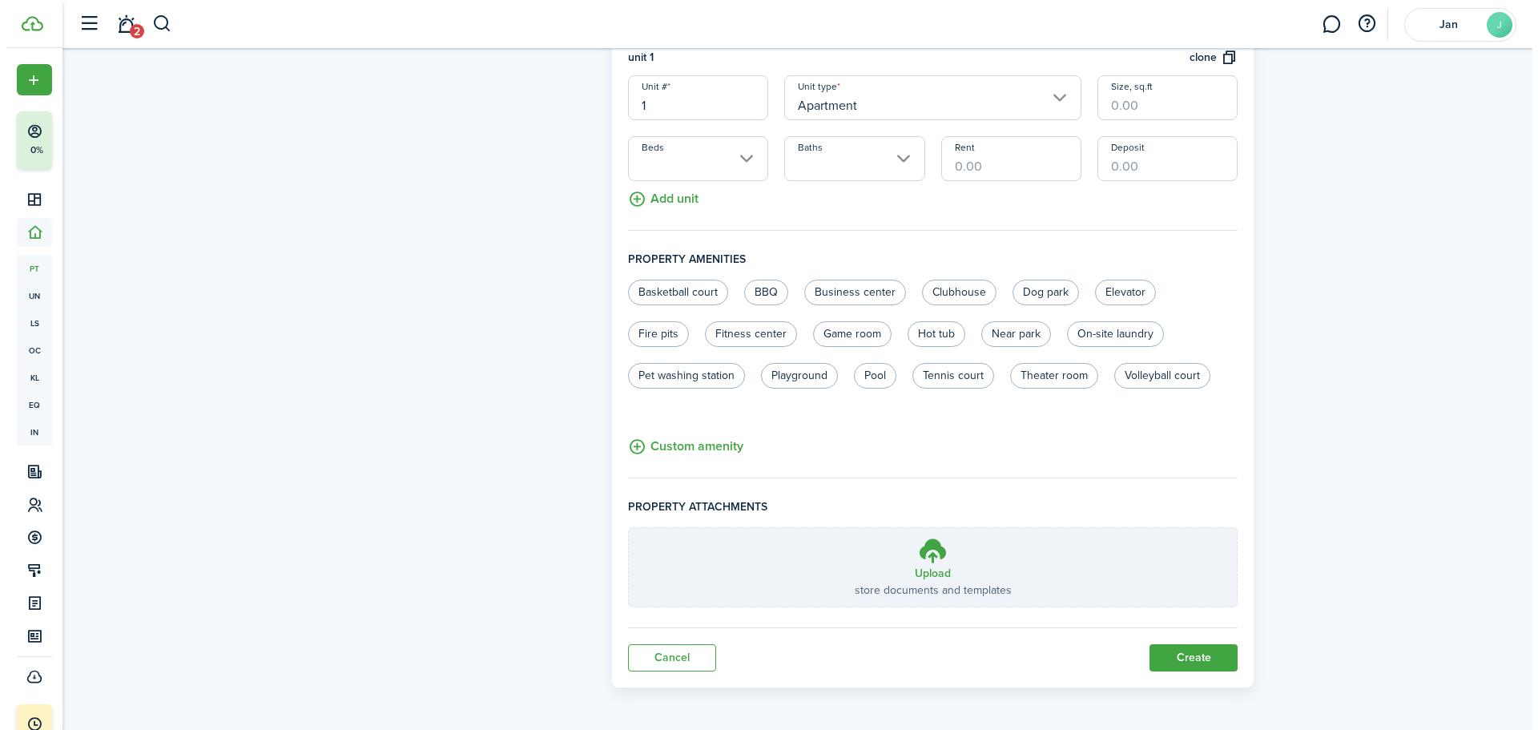
scroll to position [511, 0]
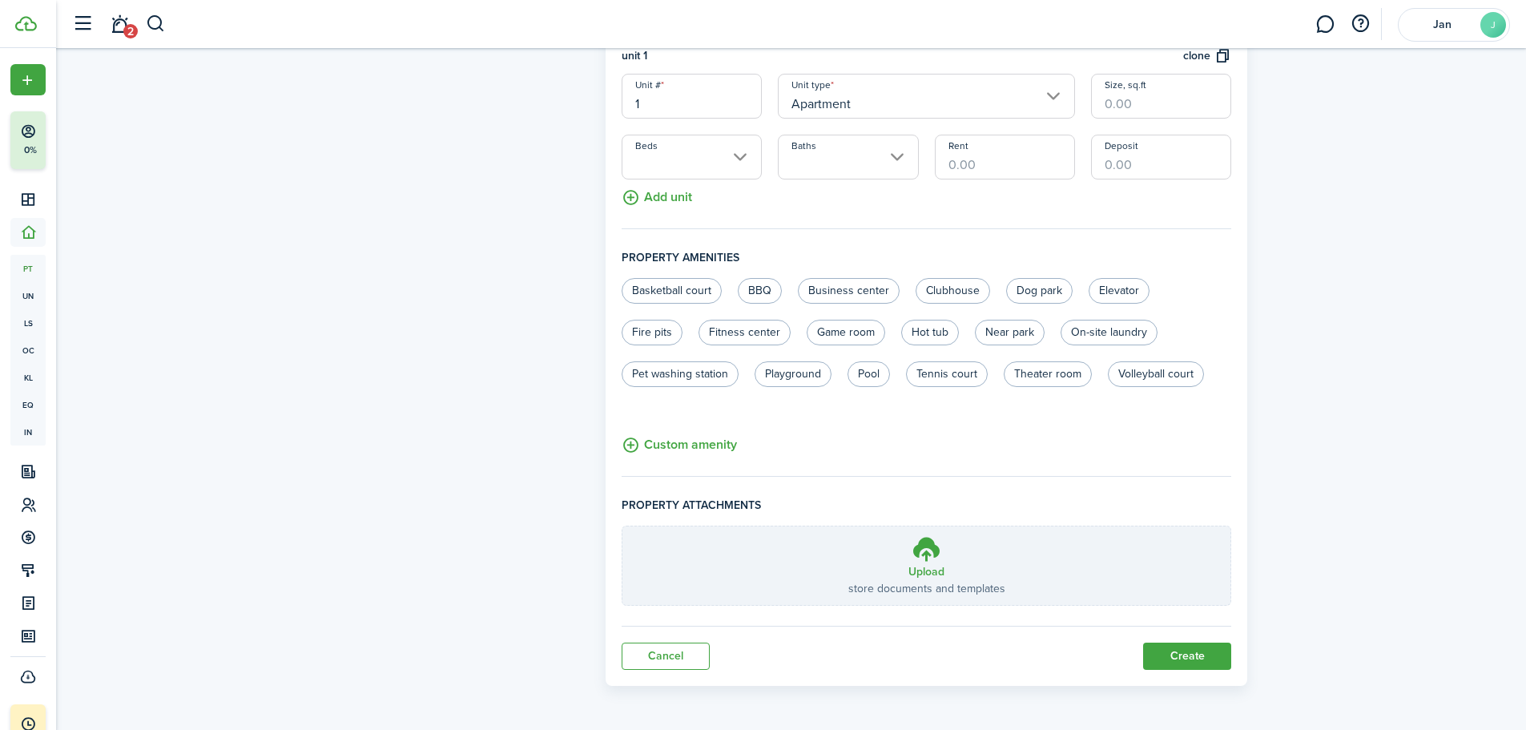
click at [694, 654] on link "Cancel" at bounding box center [666, 655] width 88 height 27
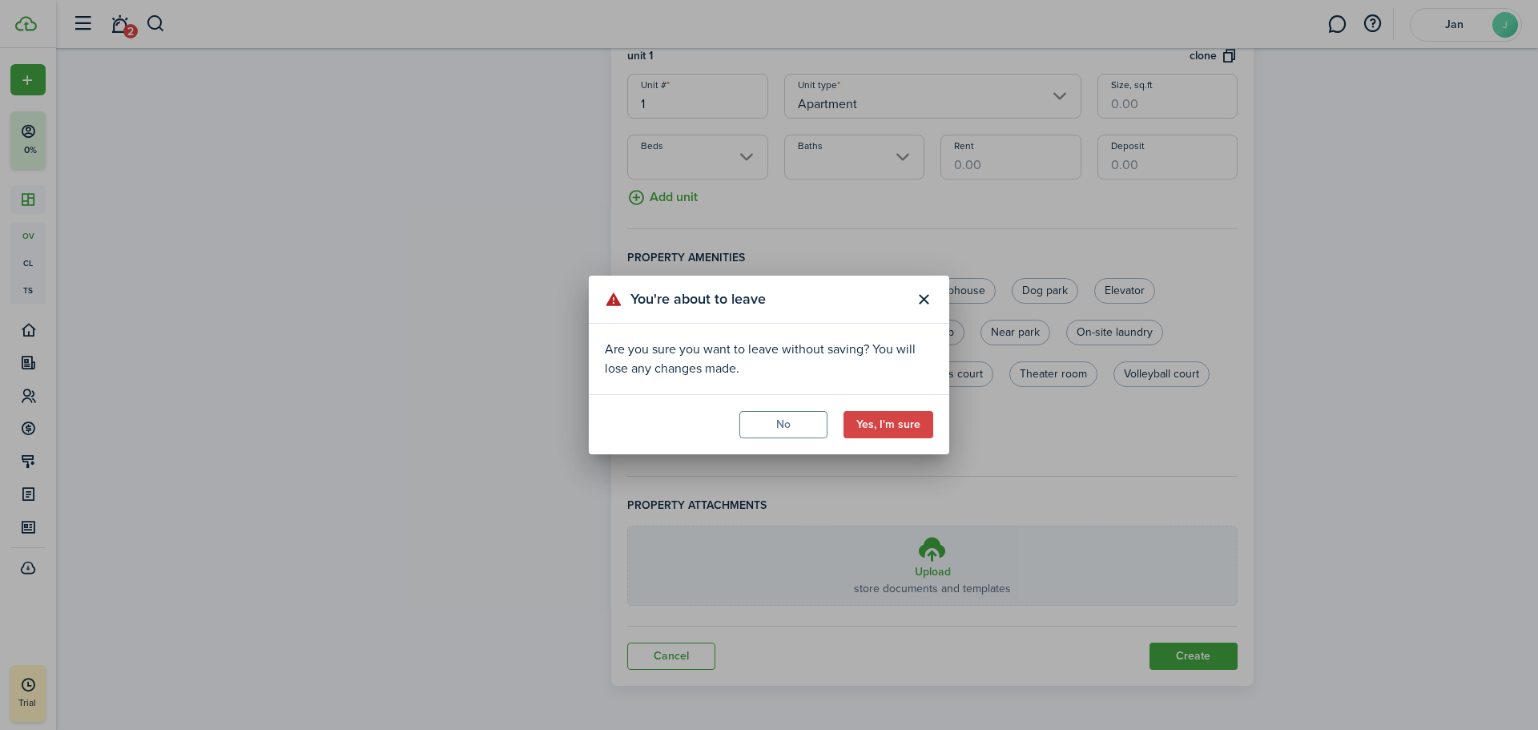
click at [875, 423] on button "Yes, I'm sure" at bounding box center [888, 424] width 90 height 27
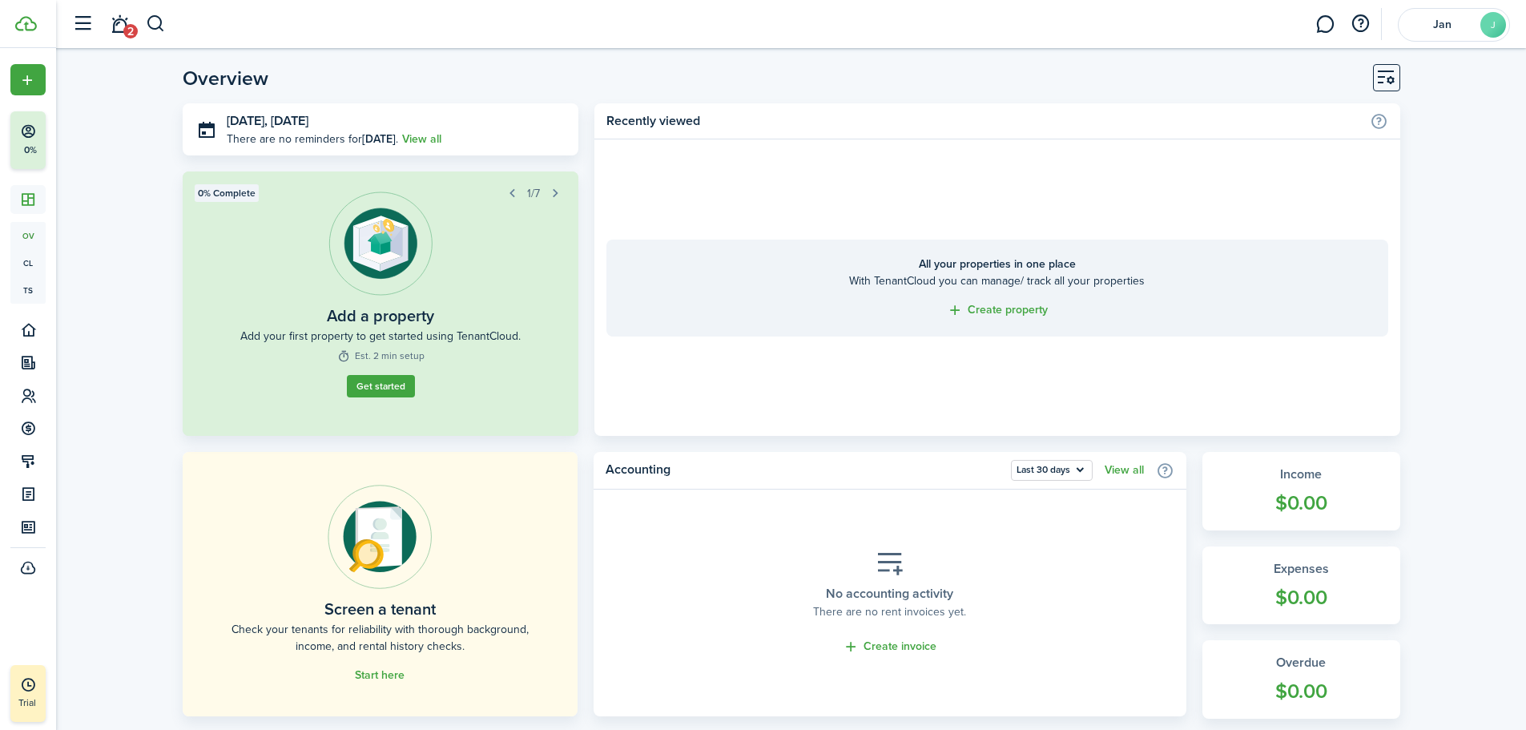
click at [986, 311] on link "Create property" at bounding box center [997, 310] width 101 height 18
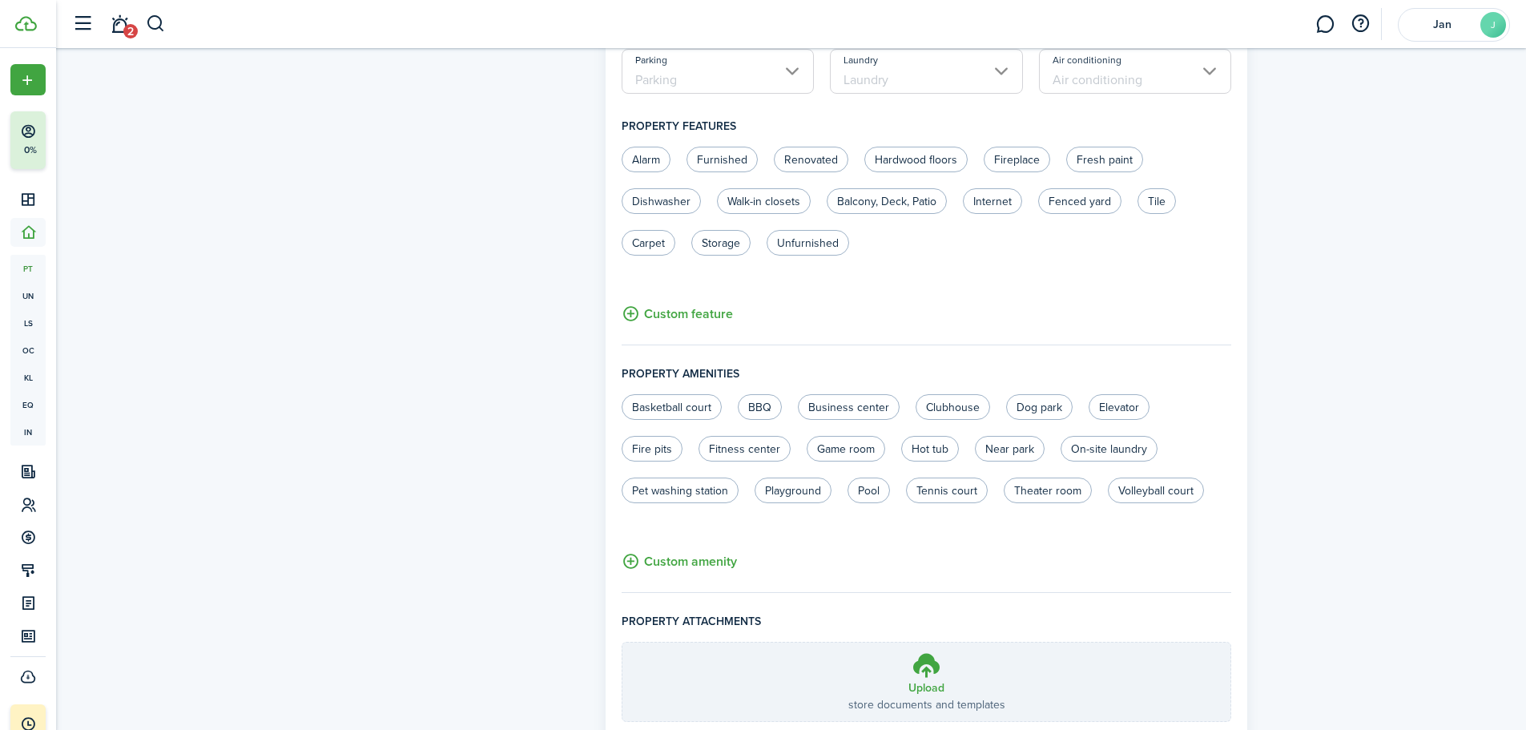
scroll to position [858, 0]
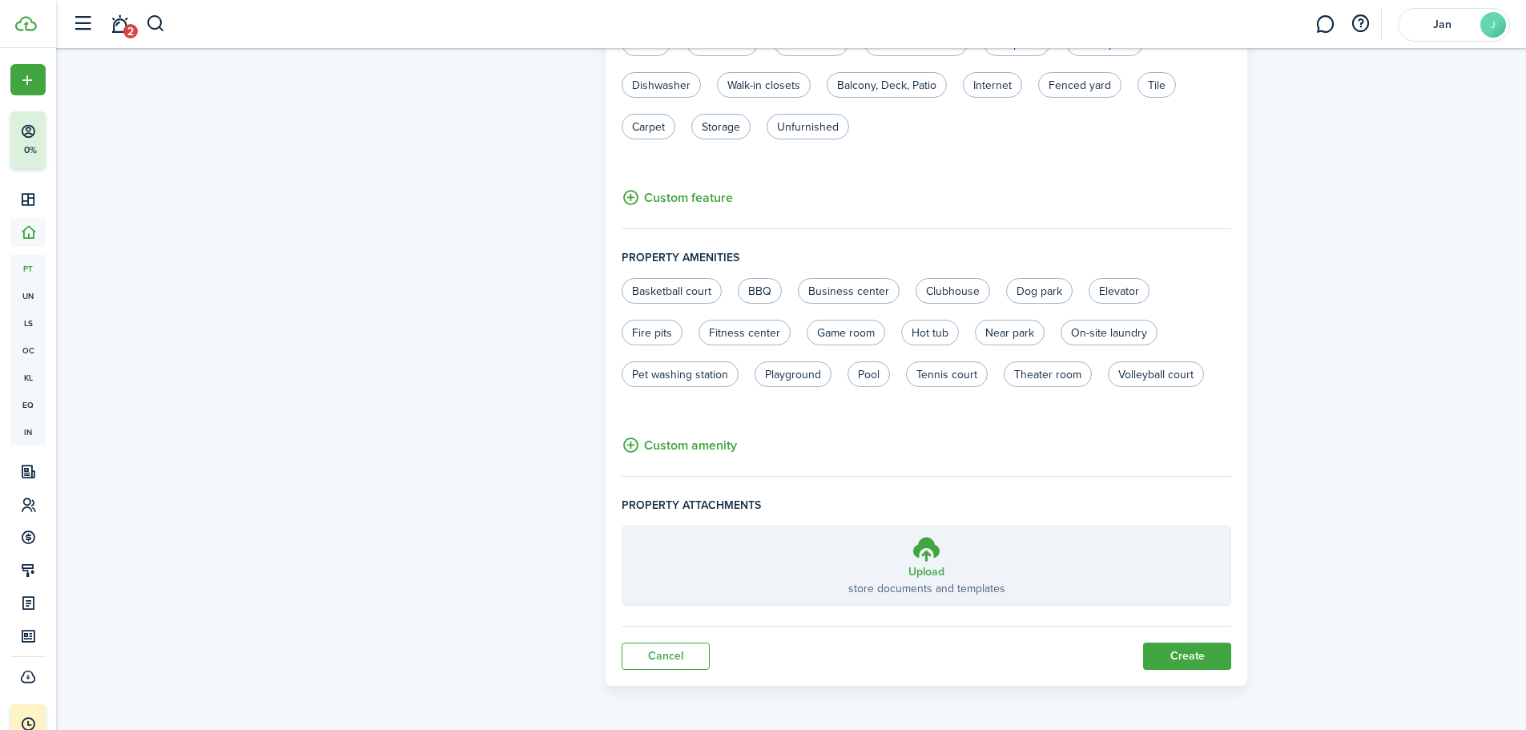
click at [673, 655] on link "Cancel" at bounding box center [666, 655] width 88 height 27
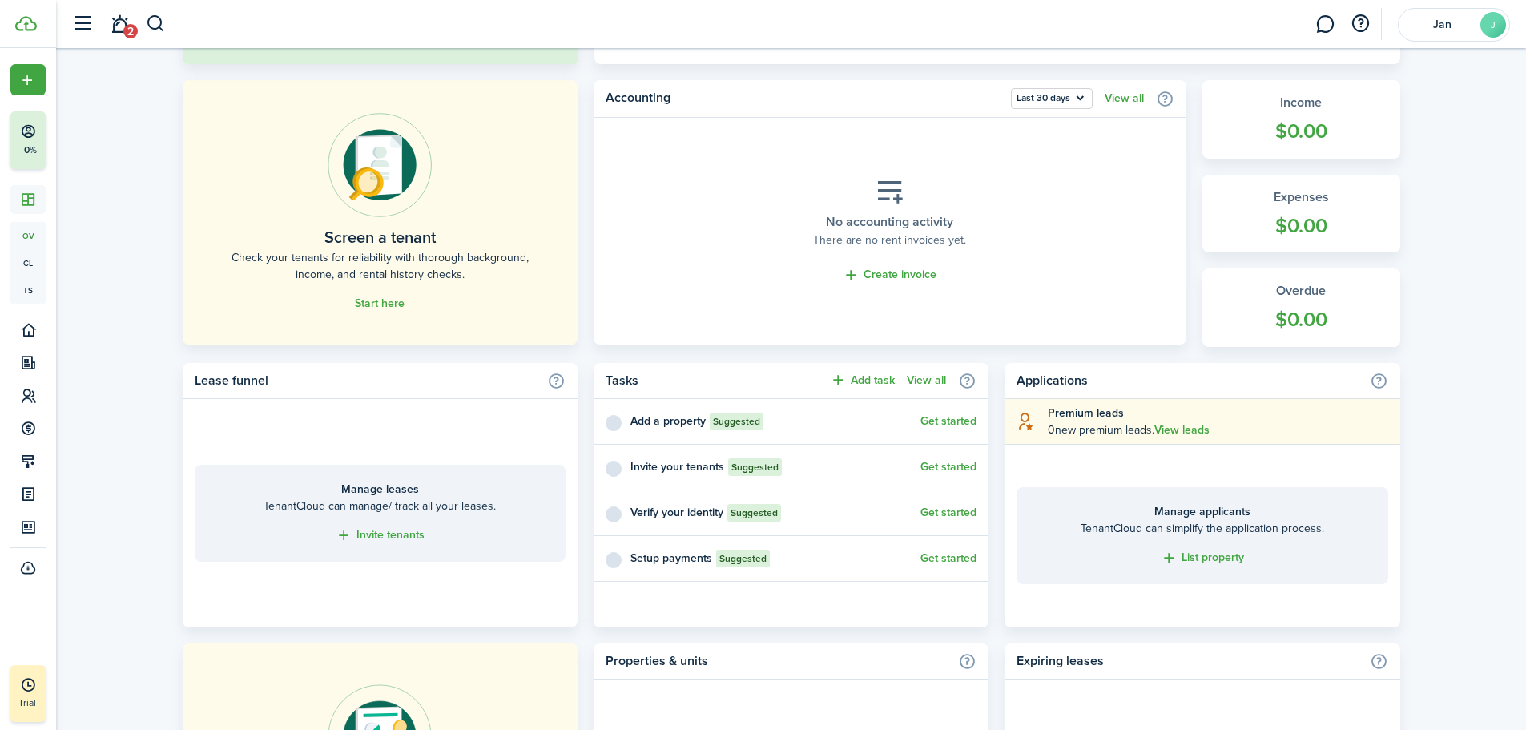
scroll to position [400, 0]
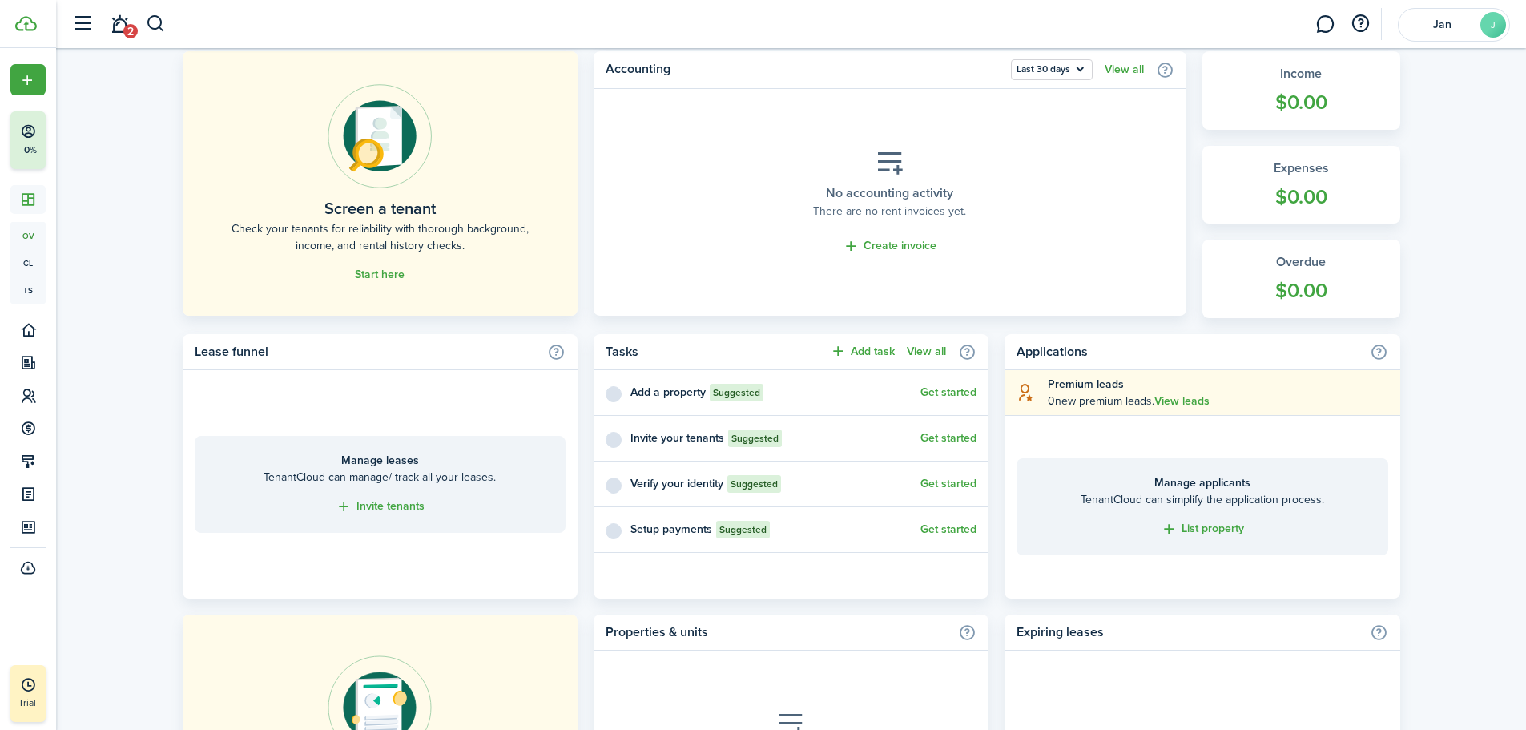
click at [887, 245] on link "Create invoice" at bounding box center [890, 246] width 94 height 18
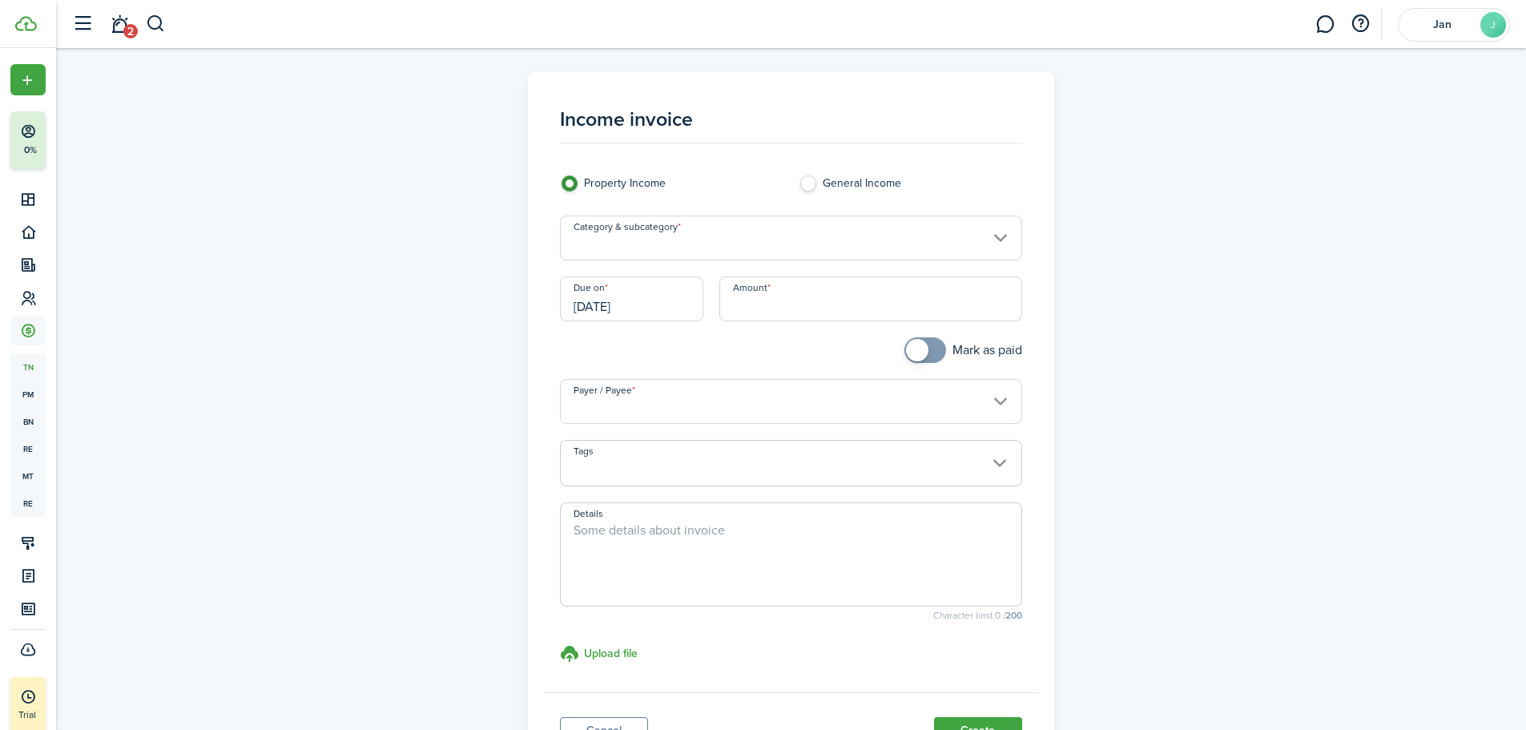
click at [1000, 237] on input "Category & subcategory" at bounding box center [791, 237] width 462 height 45
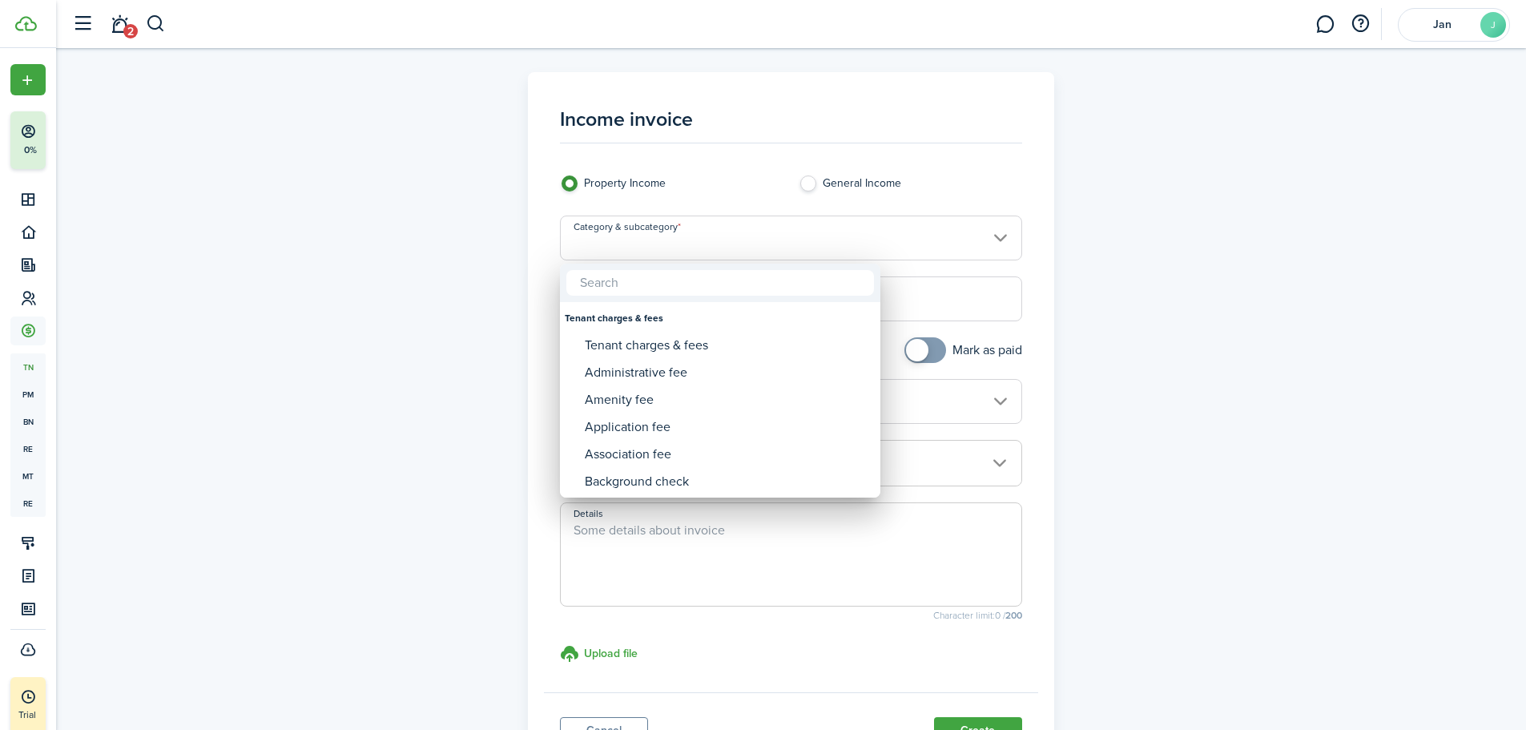
click at [981, 175] on div at bounding box center [763, 365] width 1782 height 986
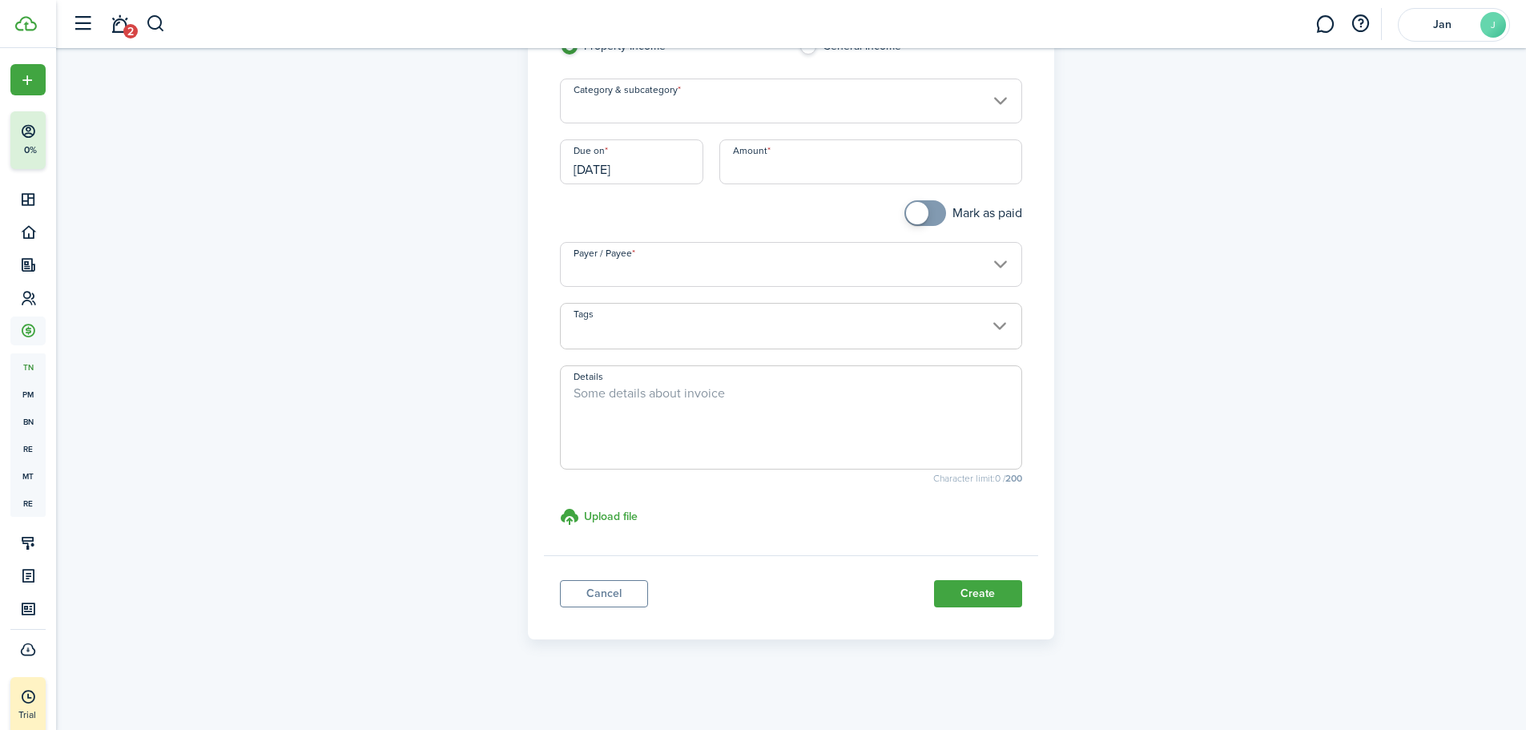
scroll to position [139, 0]
click at [605, 589] on link "Cancel" at bounding box center [604, 591] width 88 height 27
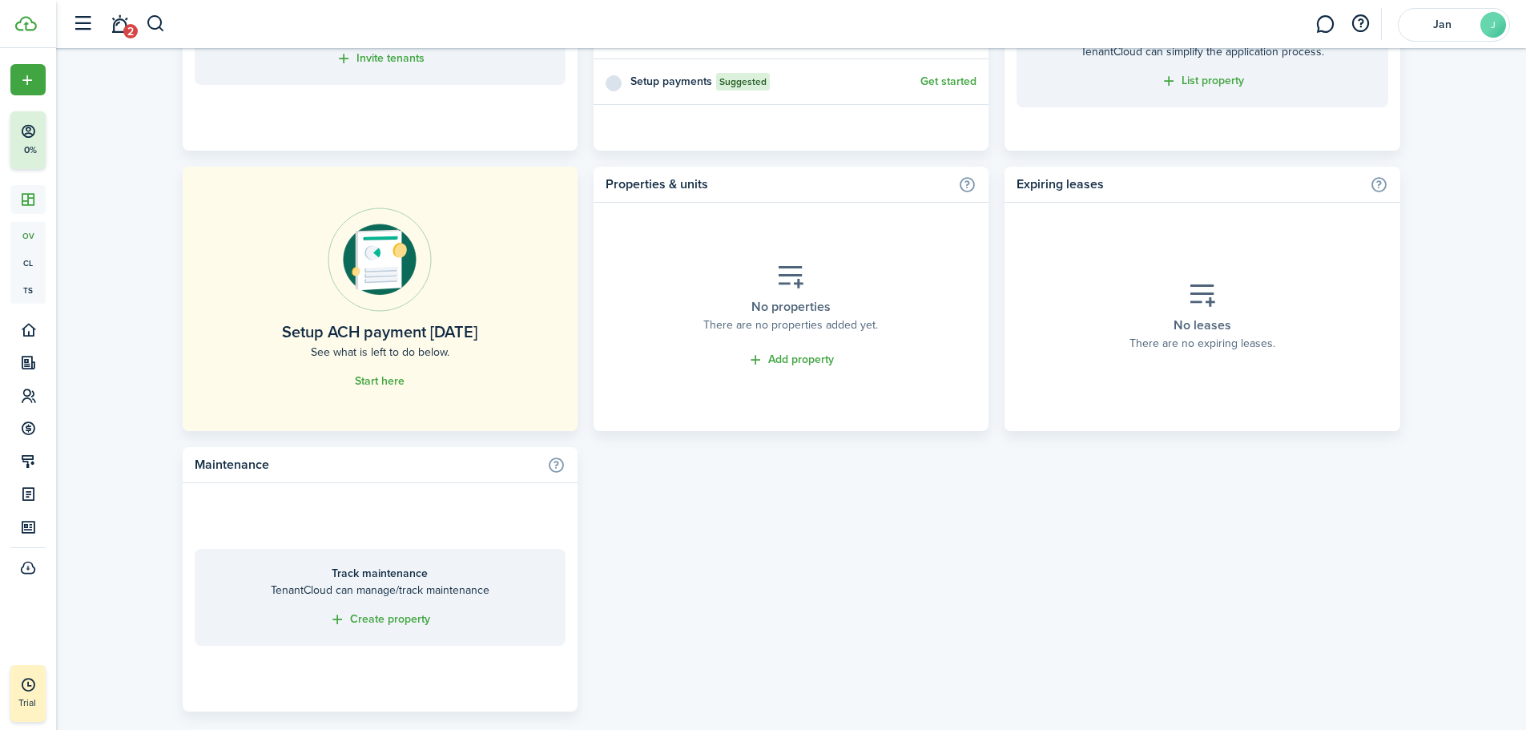
scroll to position [874, 0]
